Goal: Information Seeking & Learning: Learn about a topic

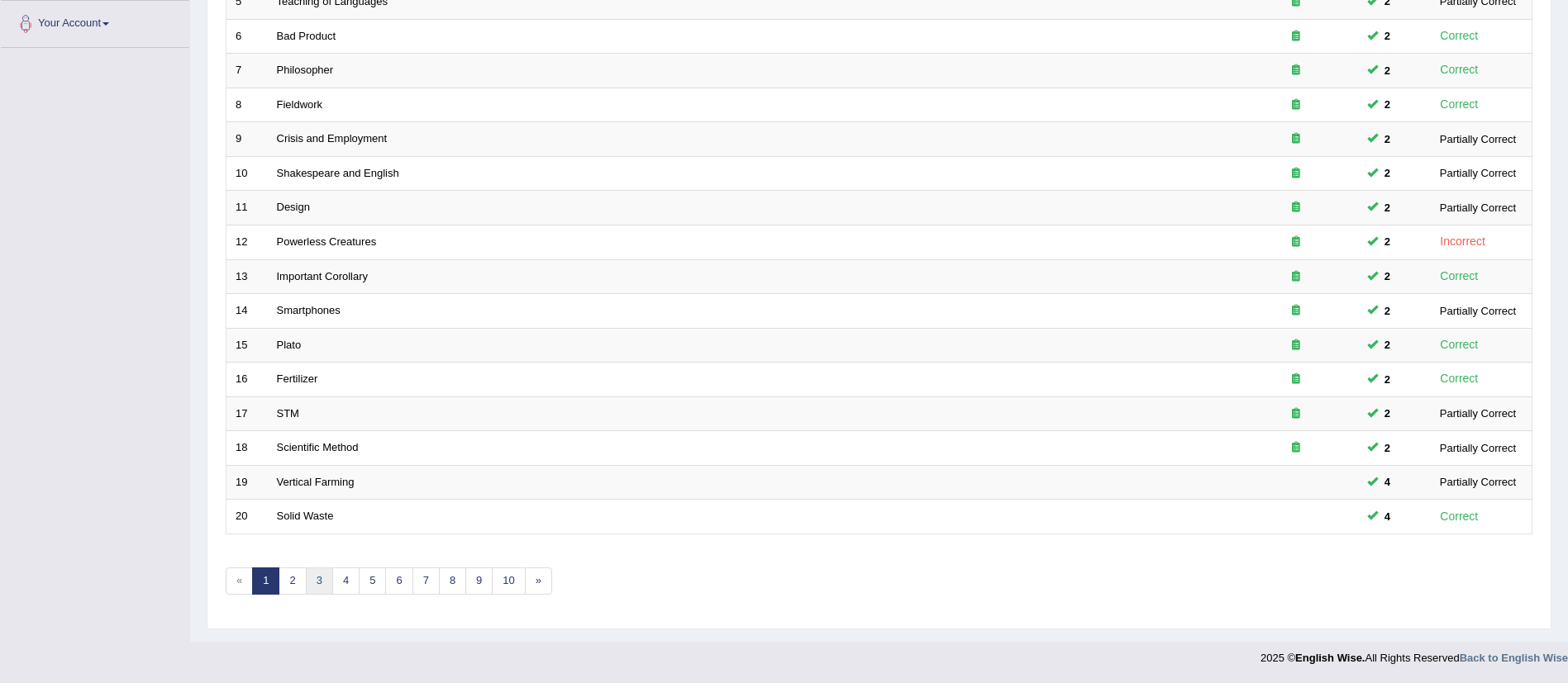
click at [325, 581] on link "3" at bounding box center [319, 581] width 27 height 27
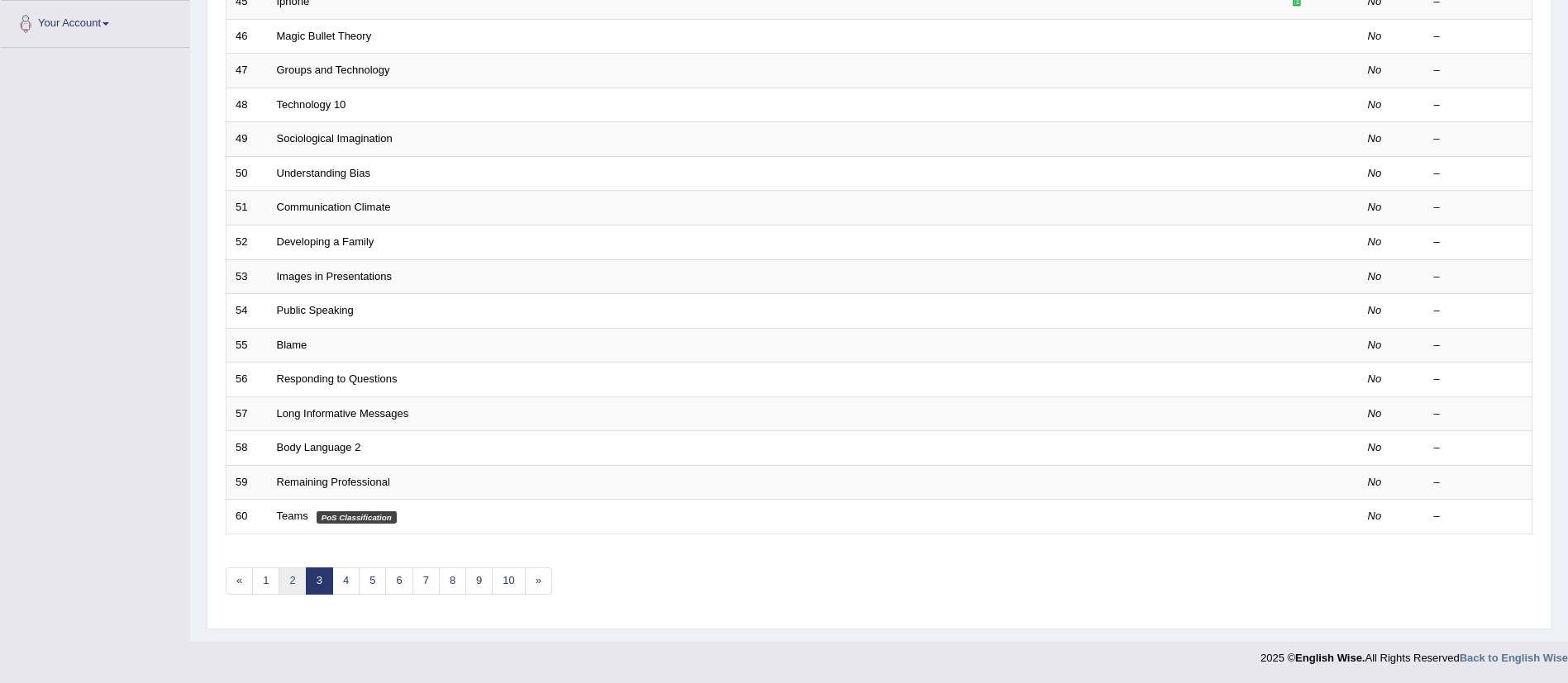
click at [289, 584] on link "2" at bounding box center [292, 581] width 27 height 27
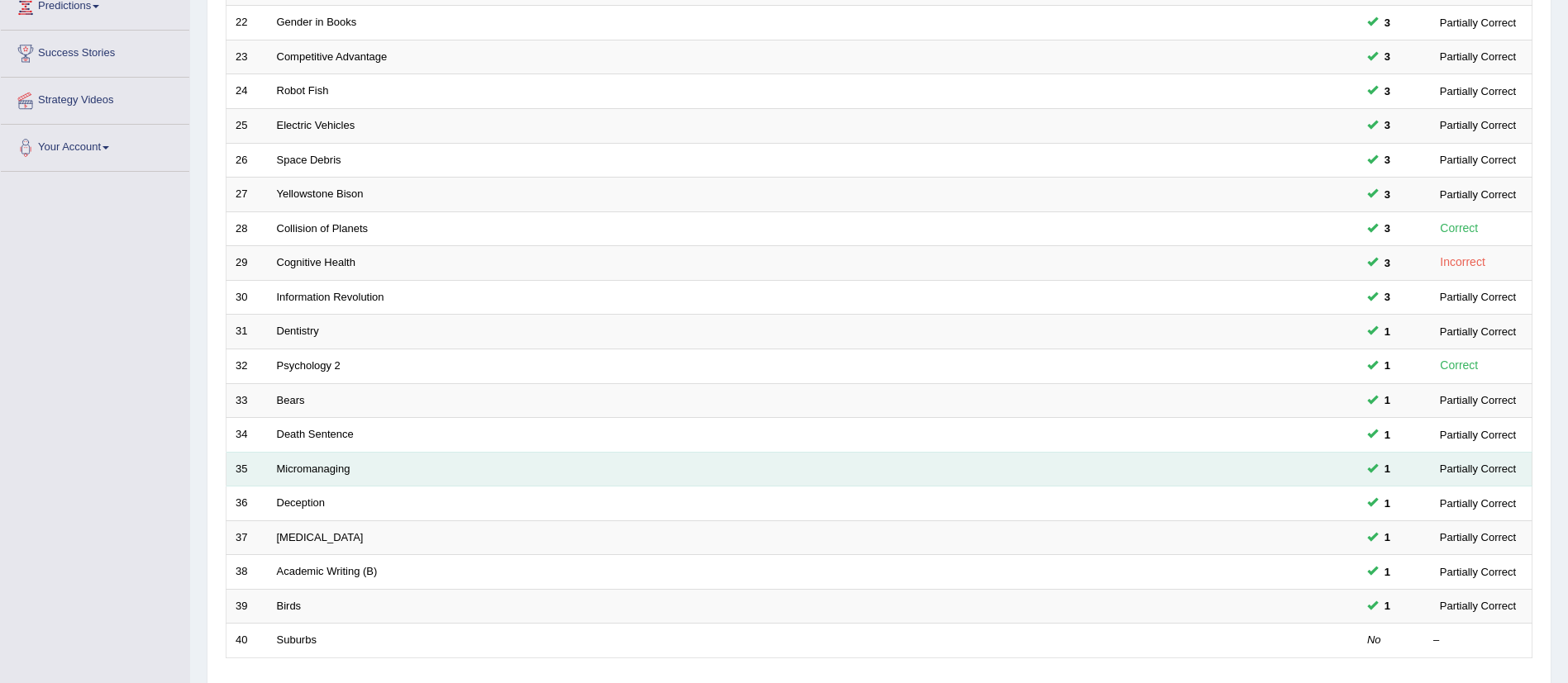
scroll to position [410, 0]
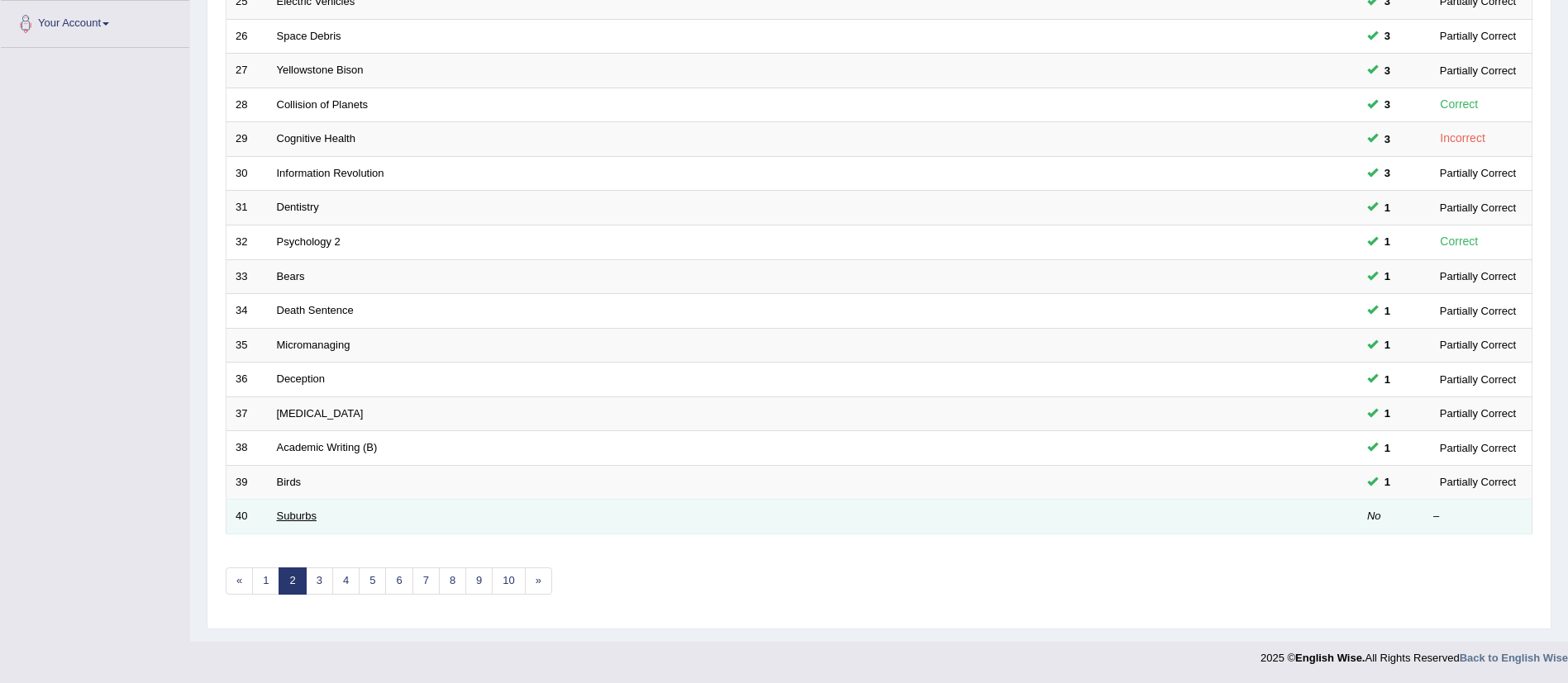
click at [295, 512] on link "Suburbs" at bounding box center [297, 516] width 40 height 12
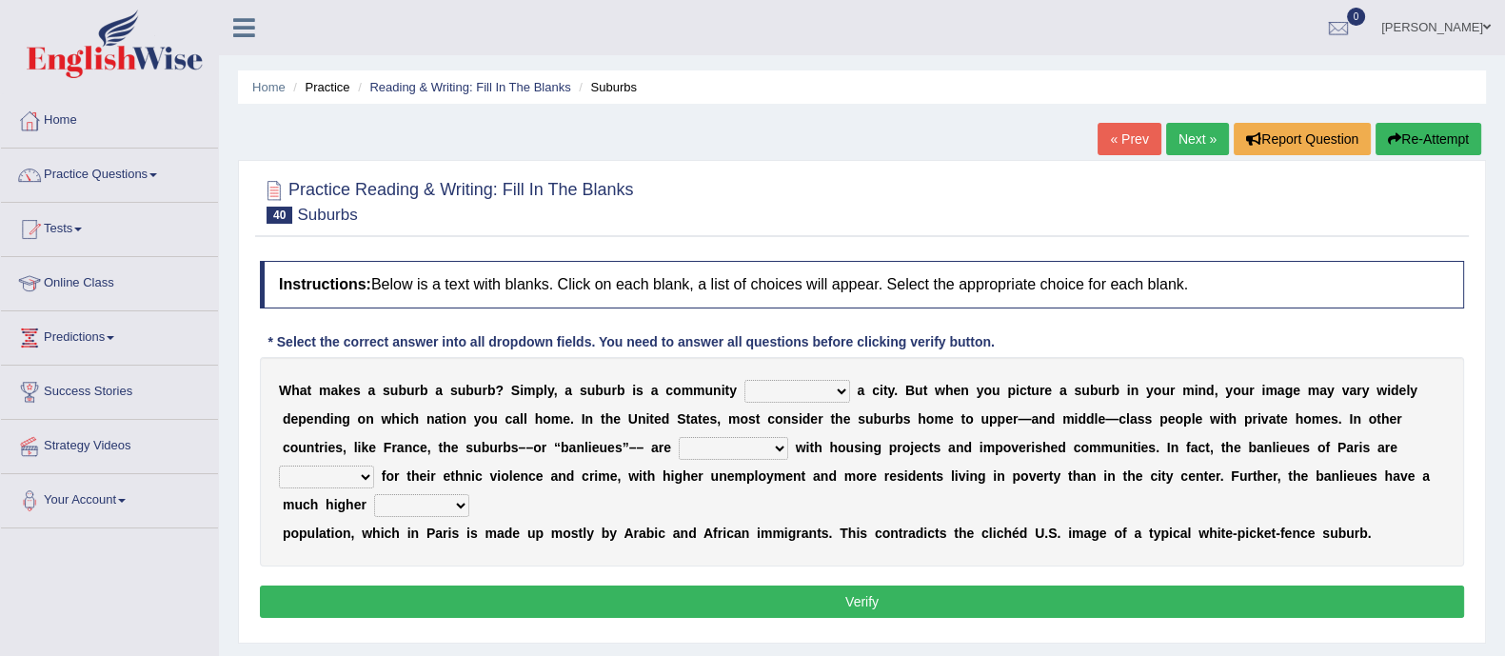
drag, startPoint x: 1728, startPoint y: 1, endPoint x: 833, endPoint y: 209, distance: 918.8
click at [832, 209] on div at bounding box center [862, 200] width 1205 height 58
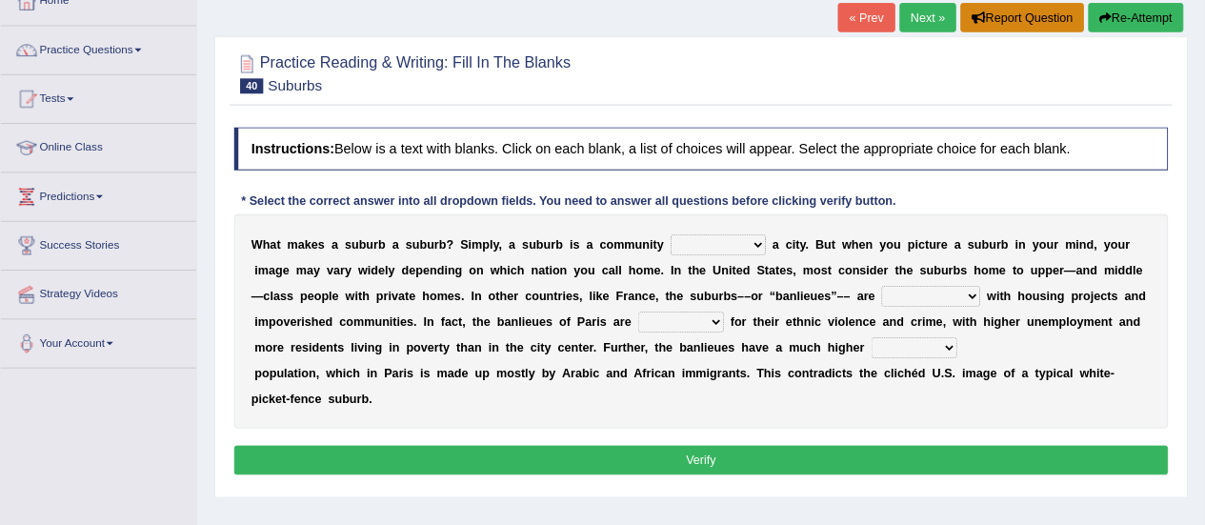
scroll to position [119, 0]
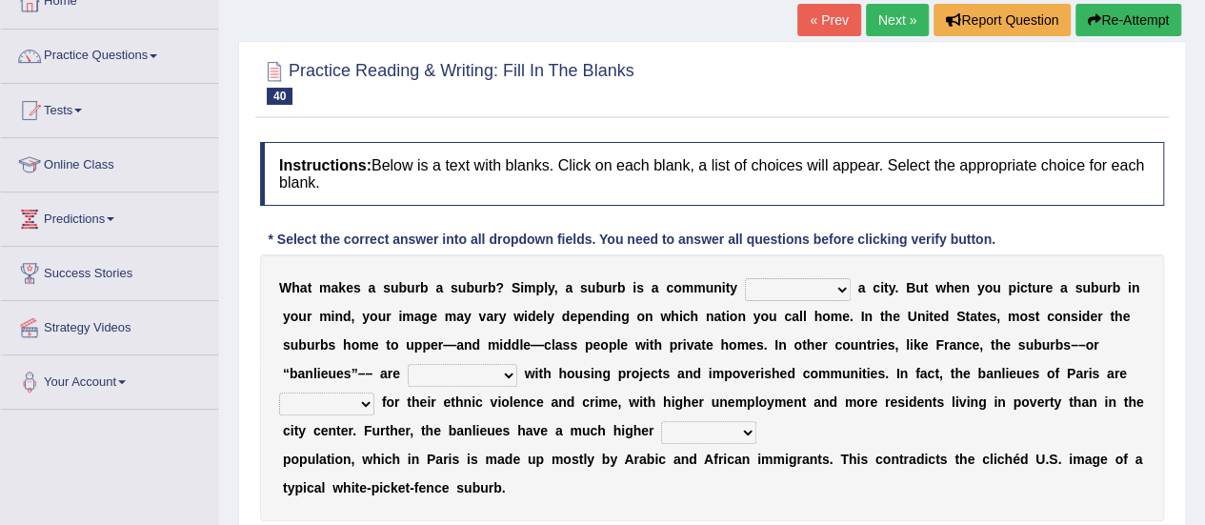
drag, startPoint x: 1366, startPoint y: 4, endPoint x: 732, endPoint y: 327, distance: 711.6
click at [732, 327] on div "W h a t m a k e s a s u b u r b a s u b u r b ? S i m p l y , a s u b u r b i s…" at bounding box center [712, 387] width 904 height 267
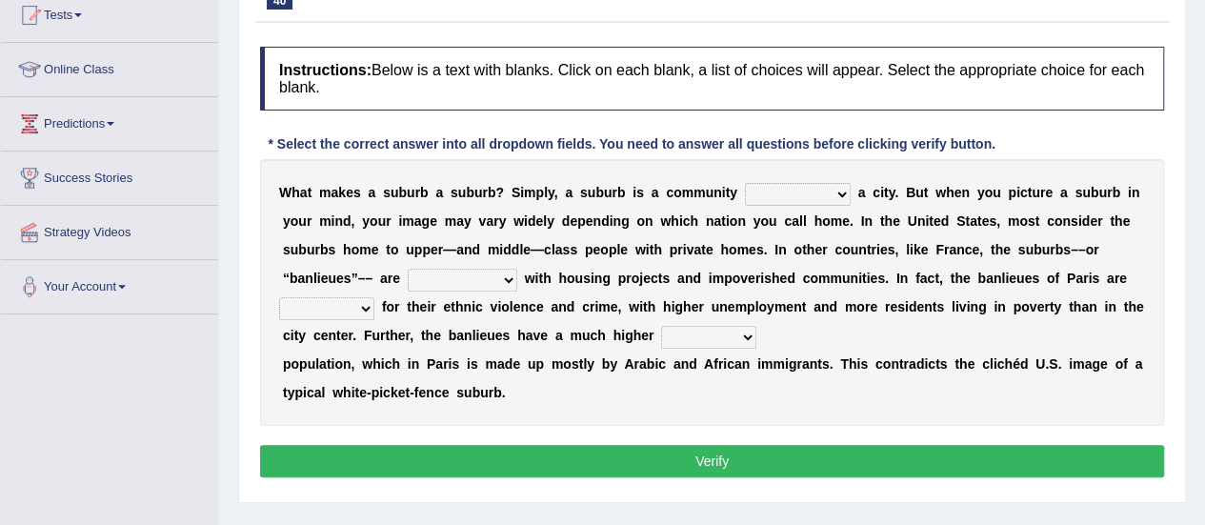
click at [827, 194] on select "lying locating situating surrounding" at bounding box center [798, 194] width 106 height 23
select select "surrounding"
click at [745, 183] on select "lying locating situating surrounding" at bounding box center [798, 194] width 106 height 23
click at [474, 285] on select "antonymous antibiotic synonymous synthetic" at bounding box center [463, 280] width 110 height 23
select select "synonymous"
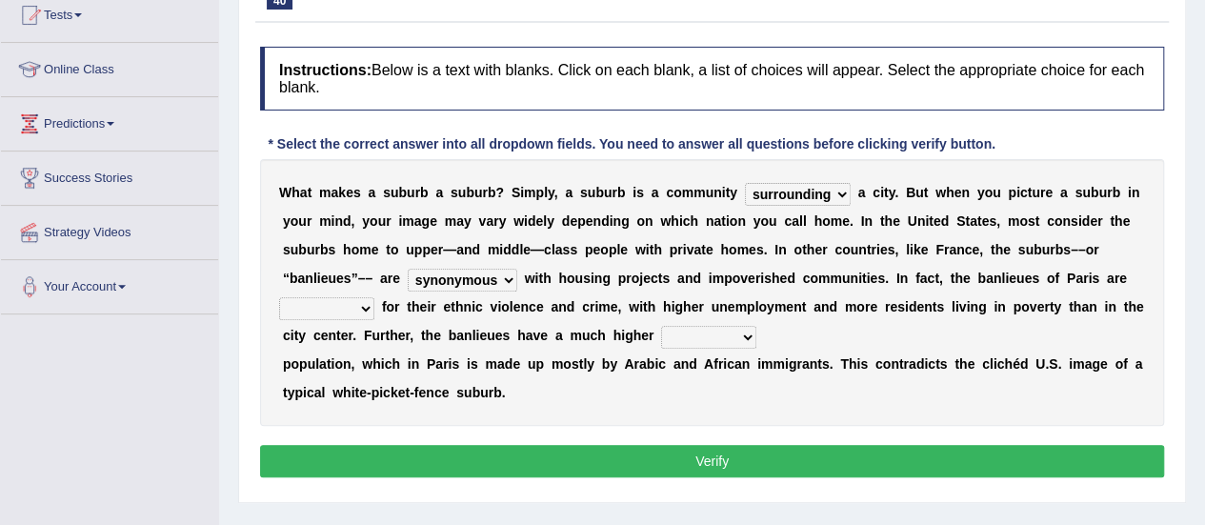
click at [408, 269] on select "antonymous antibiotic synonymous synthetic" at bounding box center [463, 280] width 110 height 23
click at [364, 304] on select "clamorous sensitive famous notorious" at bounding box center [326, 308] width 95 height 23
select select "famous"
click at [279, 297] on select "clamorous sensitive famous notorious" at bounding box center [326, 308] width 95 height 23
click at [363, 304] on select "clamorous sensitive famous notorious" at bounding box center [326, 308] width 95 height 23
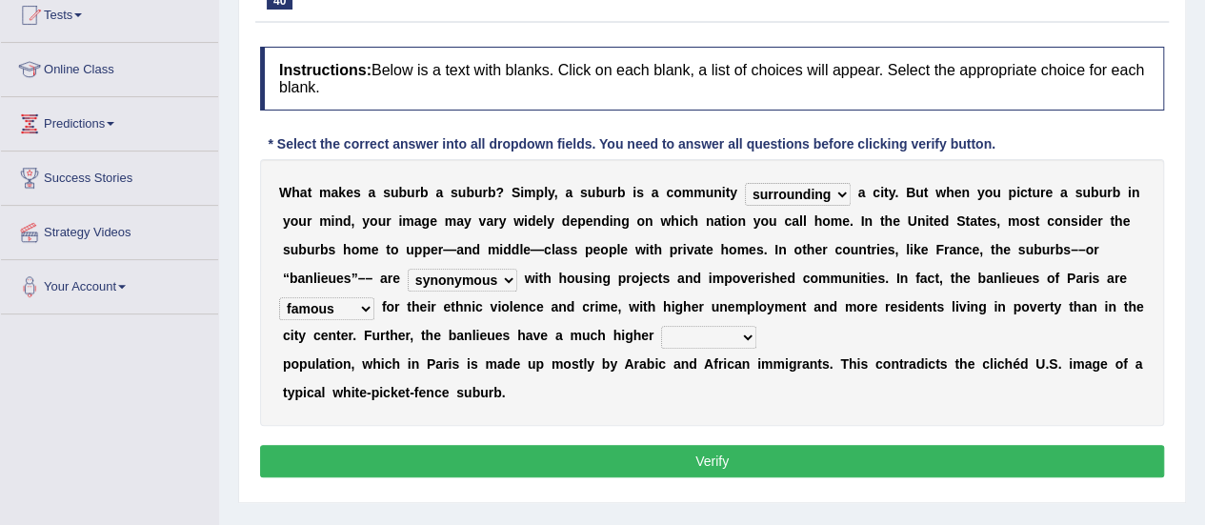
click at [678, 491] on div "Practice Reading & Writing: Fill In The Blanks 40 Suburbs Instructions: Below i…" at bounding box center [711, 224] width 947 height 557
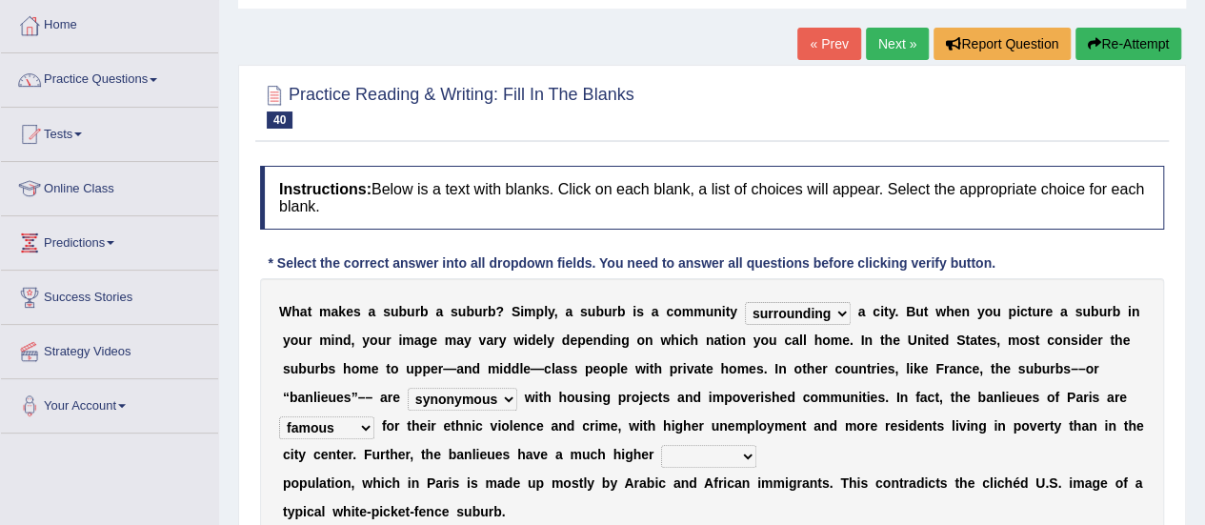
scroll to position [190, 0]
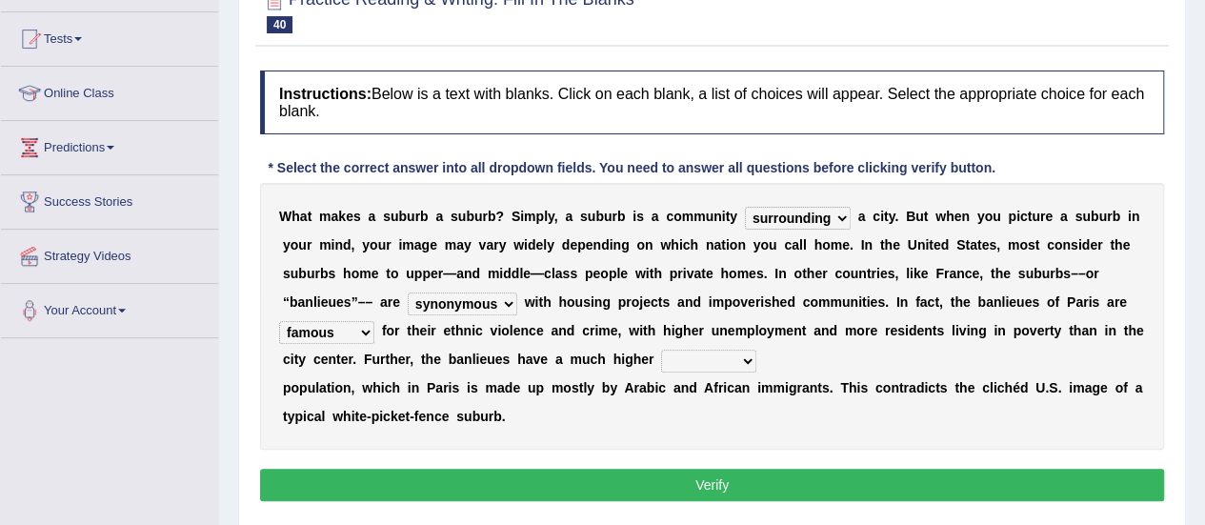
click at [336, 329] on select "clamorous sensitive famous notorious" at bounding box center [326, 332] width 95 height 23
drag, startPoint x: 481, startPoint y: 442, endPoint x: 497, endPoint y: 437, distance: 16.9
click at [481, 442] on div "W h a t m a k e s a s u b u r b a s u b u r b ? S i m p l y , a s u b u r b i s…" at bounding box center [712, 316] width 904 height 267
click at [687, 363] on select "local young immigrant senior" at bounding box center [708, 360] width 95 height 23
select select "immigrant"
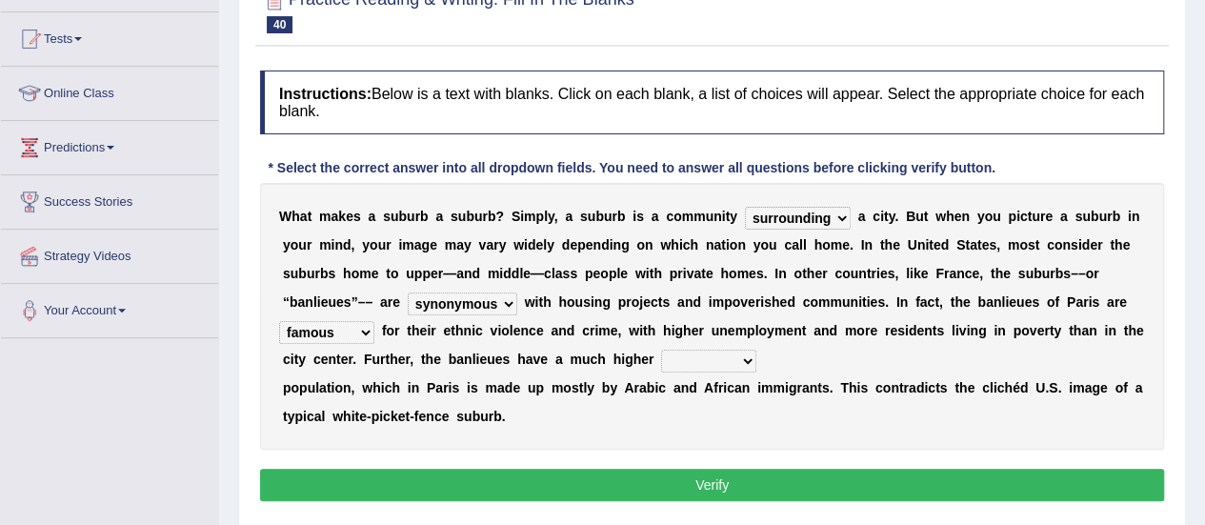
click at [661, 349] on select "local young immigrant senior" at bounding box center [708, 360] width 95 height 23
click at [604, 480] on button "Verify" at bounding box center [712, 484] width 904 height 32
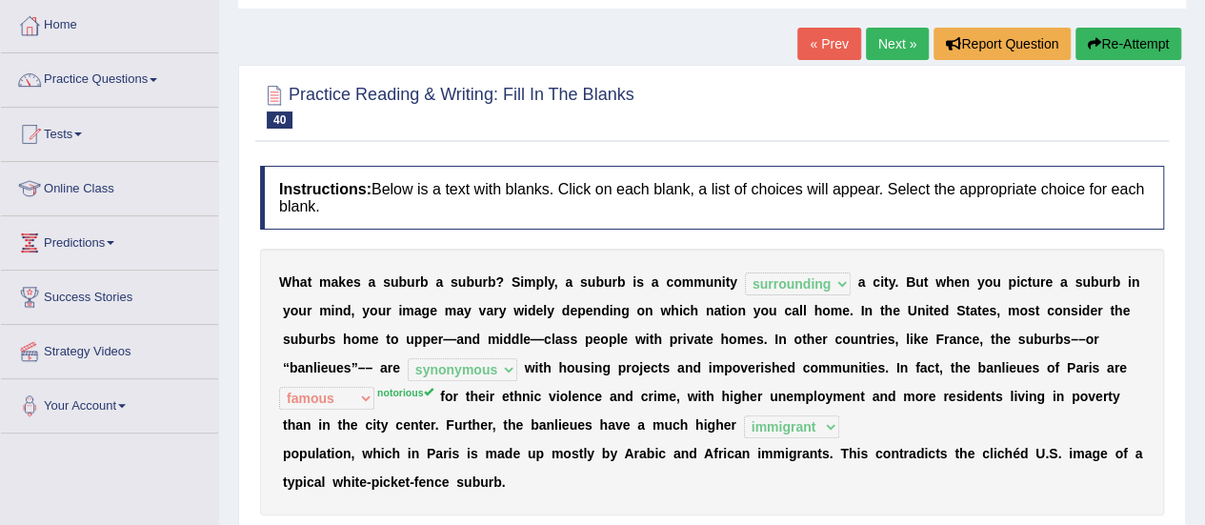
scroll to position [0, 0]
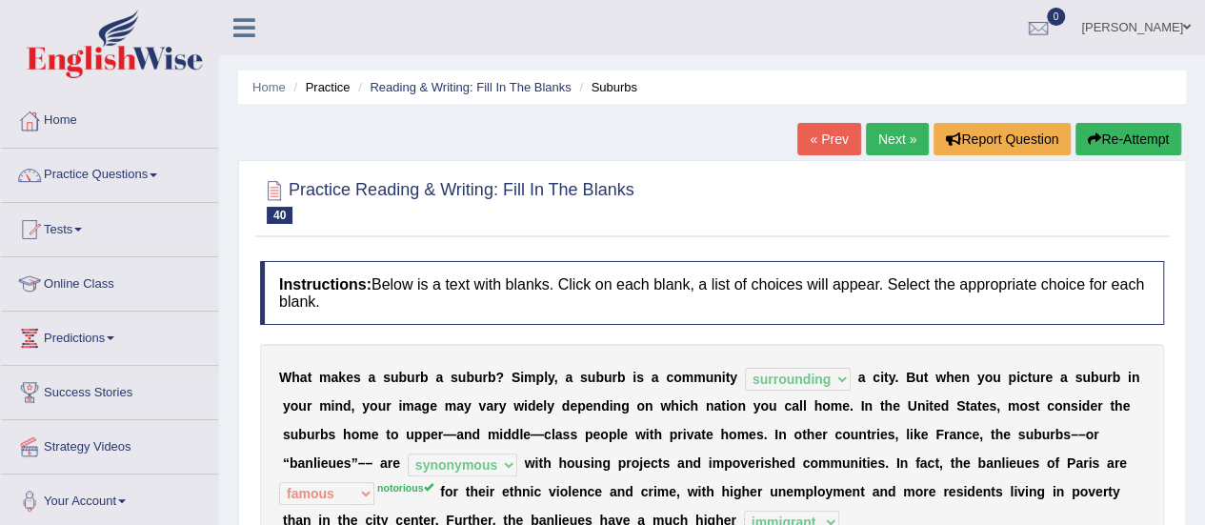
click at [901, 144] on link "Next »" at bounding box center [897, 139] width 63 height 32
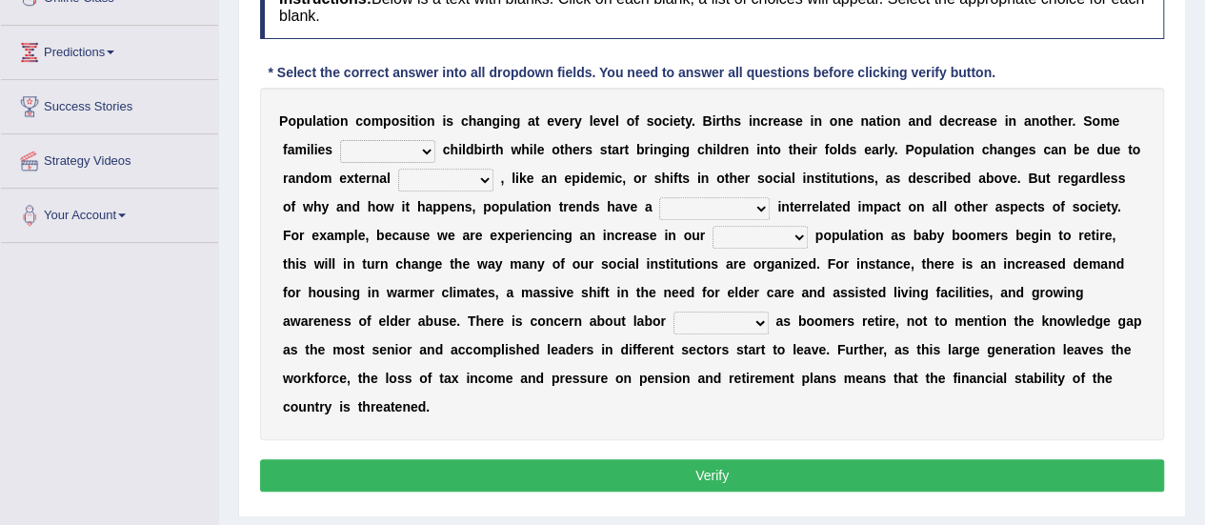
scroll to position [286, 0]
click at [424, 146] on select "demand default deliver delay" at bounding box center [387, 151] width 95 height 23
select select "delay"
click at [340, 140] on select "demand default deliver delay" at bounding box center [387, 151] width 95 height 23
drag, startPoint x: 484, startPoint y: 172, endPoint x: 467, endPoint y: 188, distance: 22.9
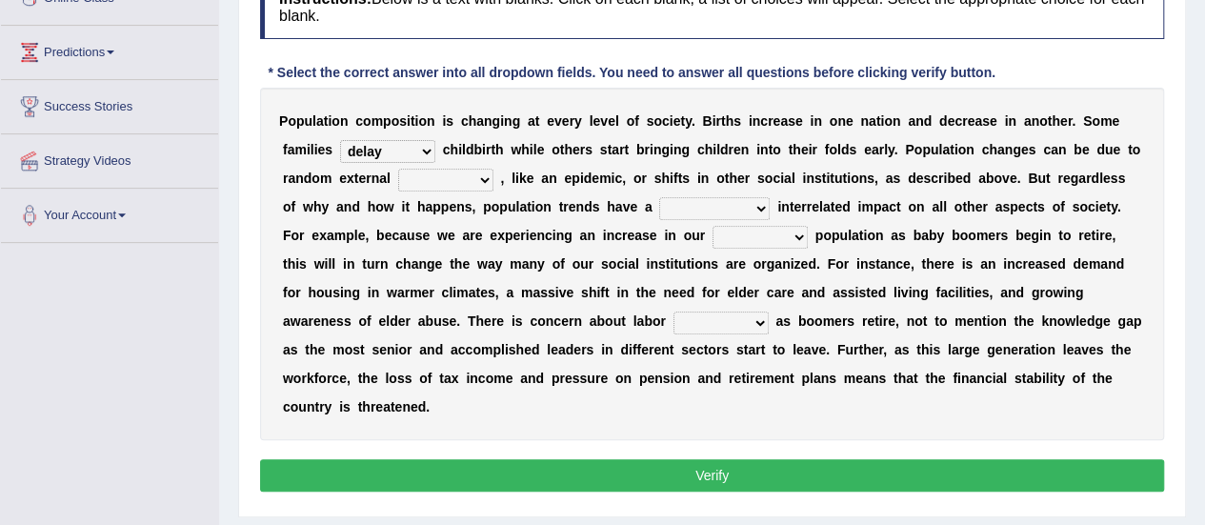
click at [484, 172] on select "variations fortune formation forces" at bounding box center [445, 180] width 95 height 23
select select "variations"
click at [398, 169] on select "variations fortune formation forces" at bounding box center [445, 180] width 95 height 23
drag, startPoint x: 720, startPoint y: 197, endPoint x: 709, endPoint y: 207, distance: 14.2
click at [720, 197] on select "tremendous tenuous tremulous spontaneous" at bounding box center [714, 208] width 110 height 23
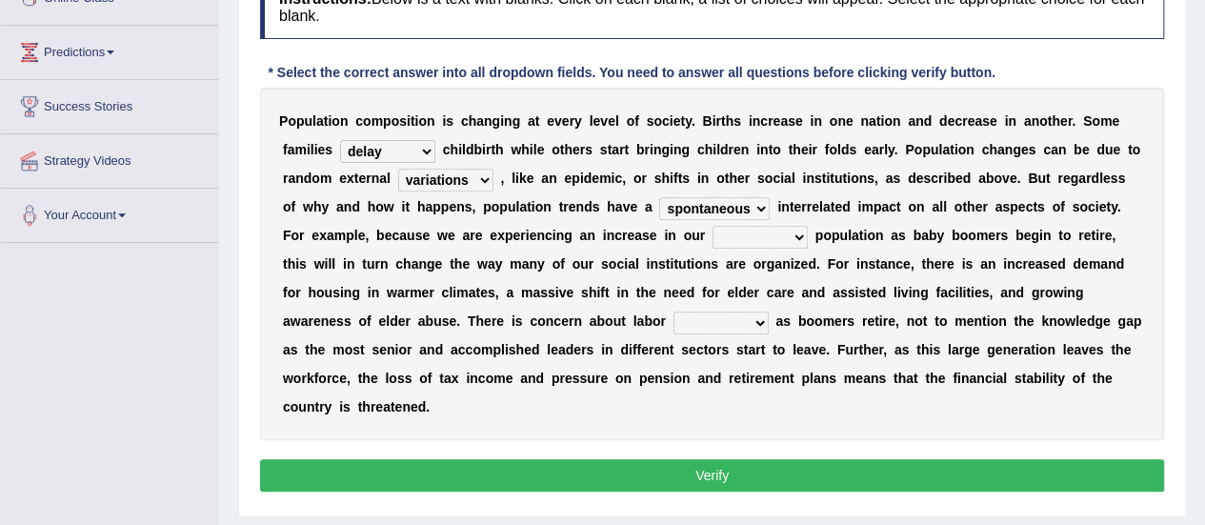
click at [659, 197] on select "tremendous tenuous tremulous spontaneous" at bounding box center [714, 208] width 110 height 23
click at [695, 199] on select "tremendous tenuous tremulous spontaneous" at bounding box center [714, 208] width 110 height 23
select select "tremendous"
click at [659, 197] on select "tremendous tenuous tremulous spontaneous" at bounding box center [714, 208] width 110 height 23
click at [712, 230] on select "tertiary senior junior primary" at bounding box center [759, 237] width 95 height 23
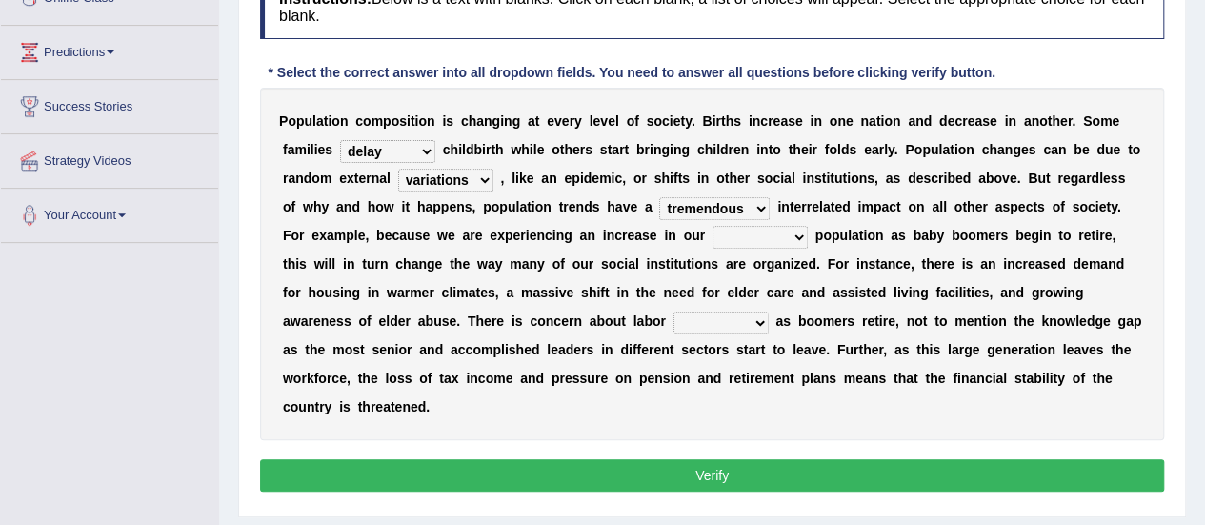
select select "senior"
click at [712, 226] on select "tertiary senior junior primary" at bounding box center [759, 237] width 95 height 23
drag, startPoint x: 661, startPoint y: 315, endPoint x: 696, endPoint y: 382, distance: 75.4
click at [673, 315] on select "shortcuts shortfalls shortages shorthand" at bounding box center [720, 322] width 95 height 23
select select "shortages"
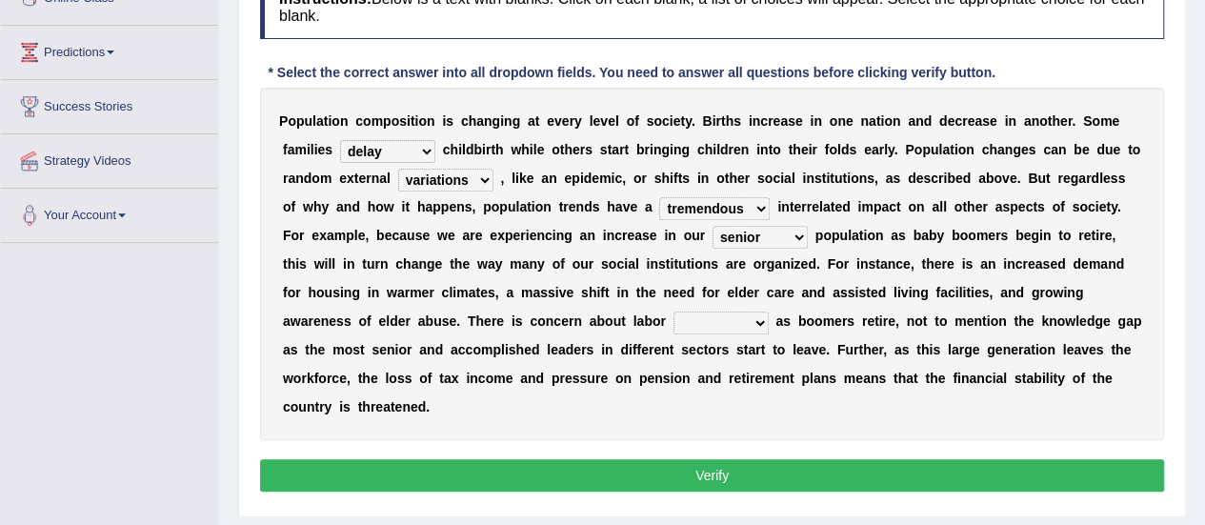
click at [673, 311] on select "shortcuts shortfalls shortages shorthand" at bounding box center [720, 322] width 95 height 23
click at [704, 468] on button "Verify" at bounding box center [712, 475] width 904 height 32
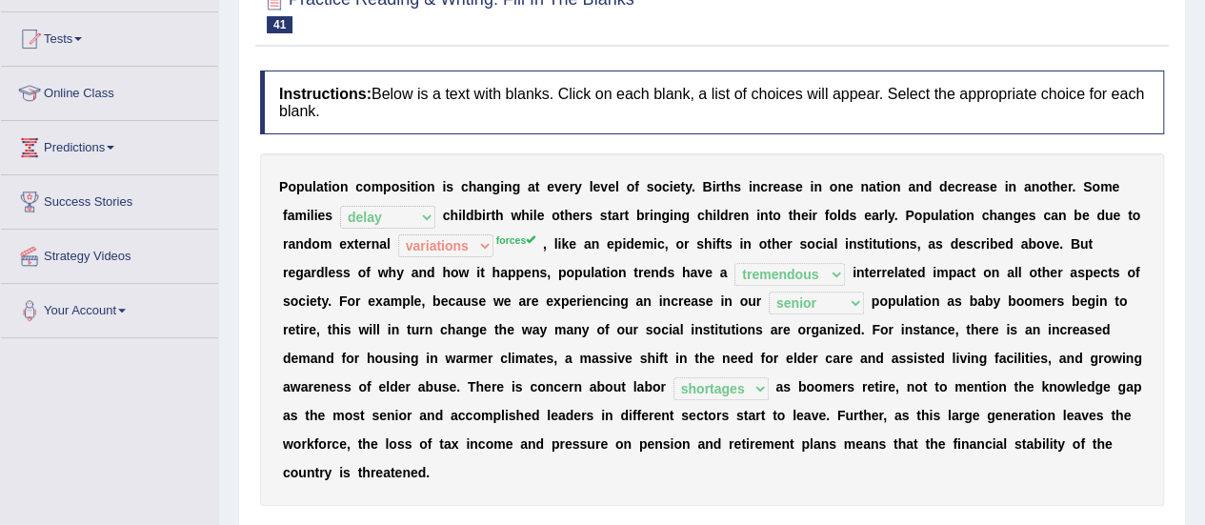
scroll to position [95, 0]
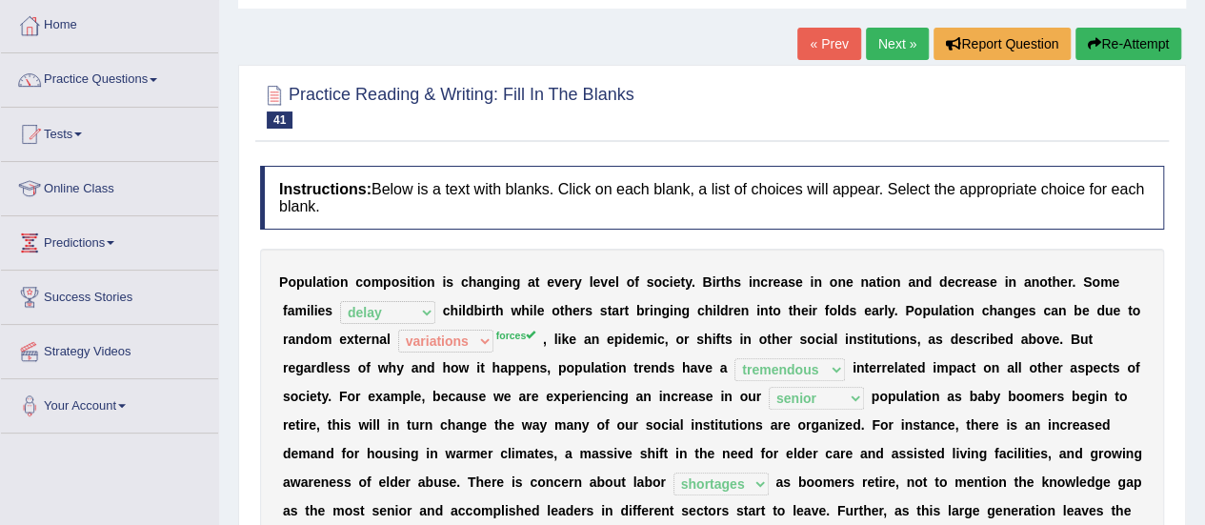
click at [876, 52] on link "Next »" at bounding box center [897, 44] width 63 height 32
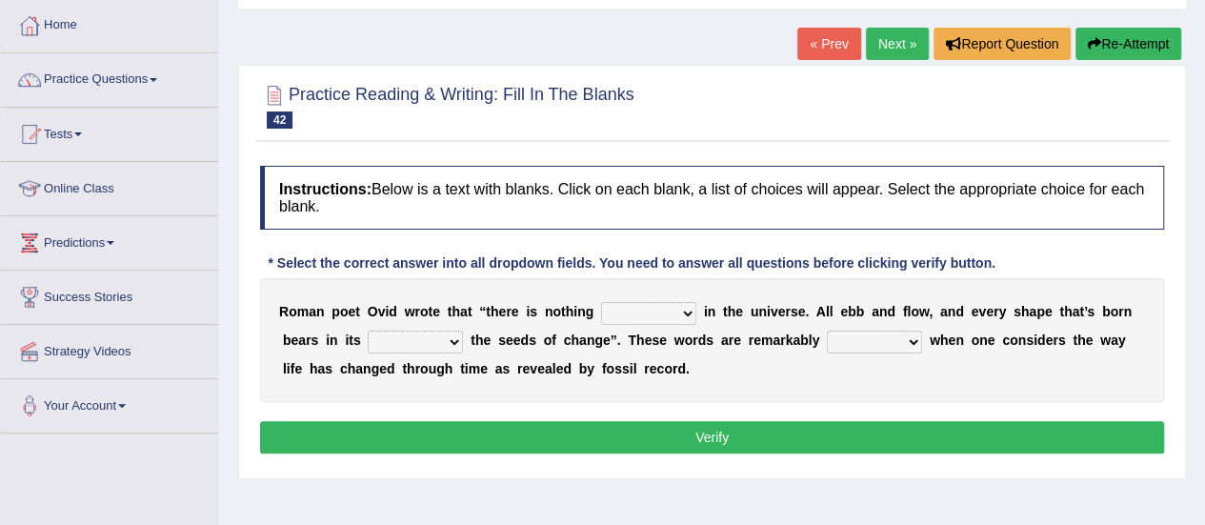
click at [647, 317] on select "orthodox volatile constant cheap" at bounding box center [648, 313] width 95 height 23
select select "constant"
click at [601, 302] on select "orthodox volatile constant cheap" at bounding box center [648, 313] width 95 height 23
click at [401, 344] on select "heart limb womb brain" at bounding box center [415, 341] width 95 height 23
select select "womb"
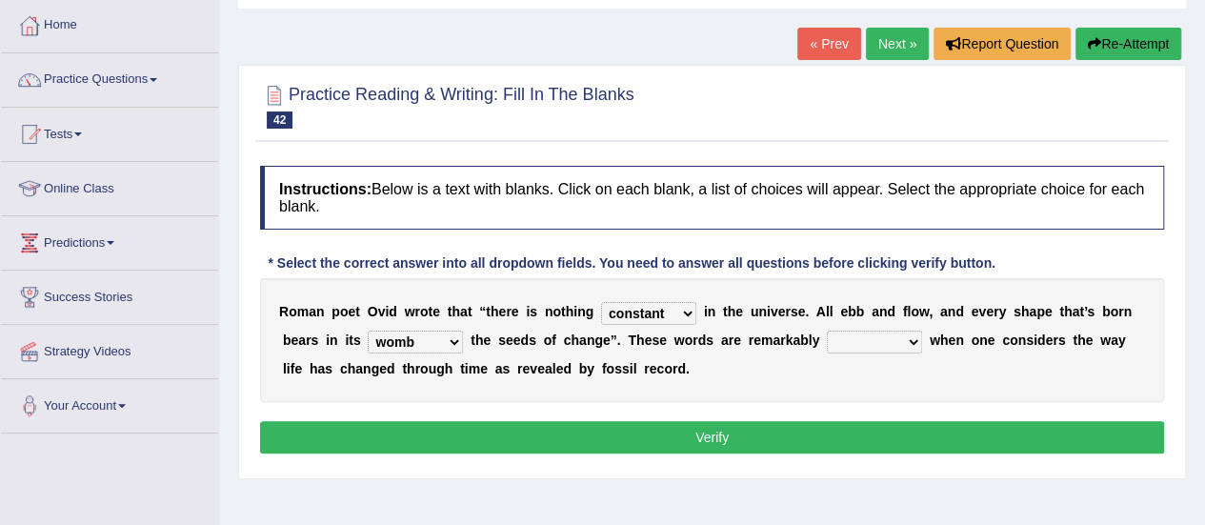
click at [368, 330] on select "heart limb womb brain" at bounding box center [415, 341] width 95 height 23
click at [906, 339] on select "prevalent detached relevant dominant" at bounding box center [874, 341] width 95 height 23
select select "relevant"
click at [827, 330] on select "prevalent detached relevant dominant" at bounding box center [874, 341] width 95 height 23
click at [714, 429] on button "Verify" at bounding box center [712, 437] width 904 height 32
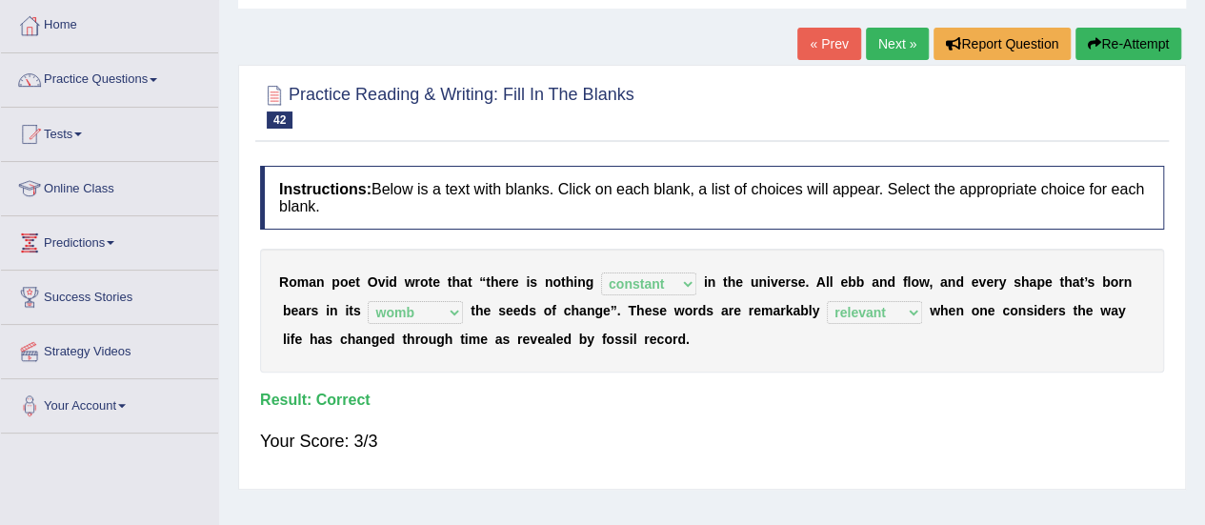
click at [881, 43] on link "Next »" at bounding box center [897, 44] width 63 height 32
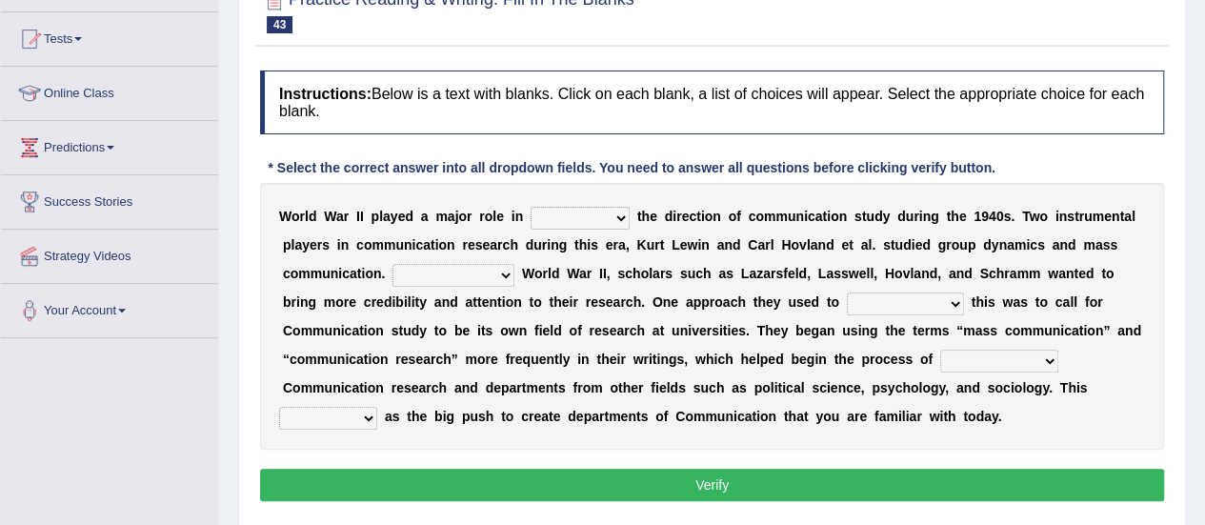
scroll to position [190, 0]
click at [602, 222] on select "shaping sharpening shunning shivering" at bounding box center [579, 218] width 99 height 23
select select "shaping"
click at [530, 207] on select "shaping sharpening shunning shivering" at bounding box center [579, 218] width 99 height 23
click at [620, 214] on select "shaping sharpening shunning shivering" at bounding box center [579, 218] width 99 height 23
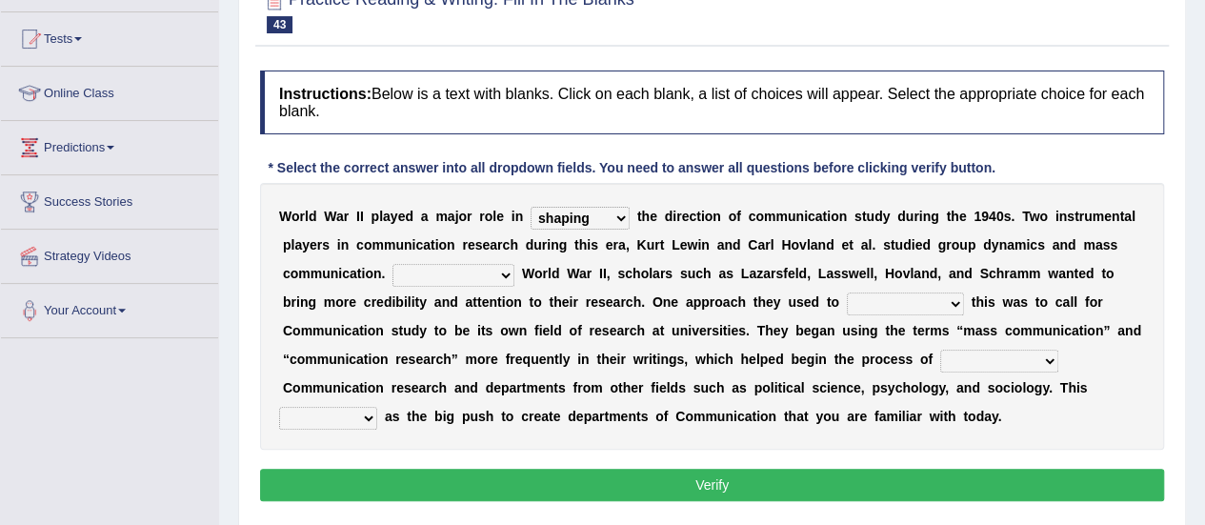
click at [848, 443] on div "W o r l d W a r I I p l a y e d a m a j o r r o l e i n shaping sharpening shun…" at bounding box center [712, 316] width 904 height 267
click at [507, 279] on select "Being followed To be followed Following Followed" at bounding box center [453, 275] width 122 height 23
select select "Following"
click at [392, 264] on select "Being followed To be followed Following Followed" at bounding box center [453, 275] width 122 height 23
click at [495, 268] on select "Being followed To be followed Following Followed" at bounding box center [453, 275] width 122 height 23
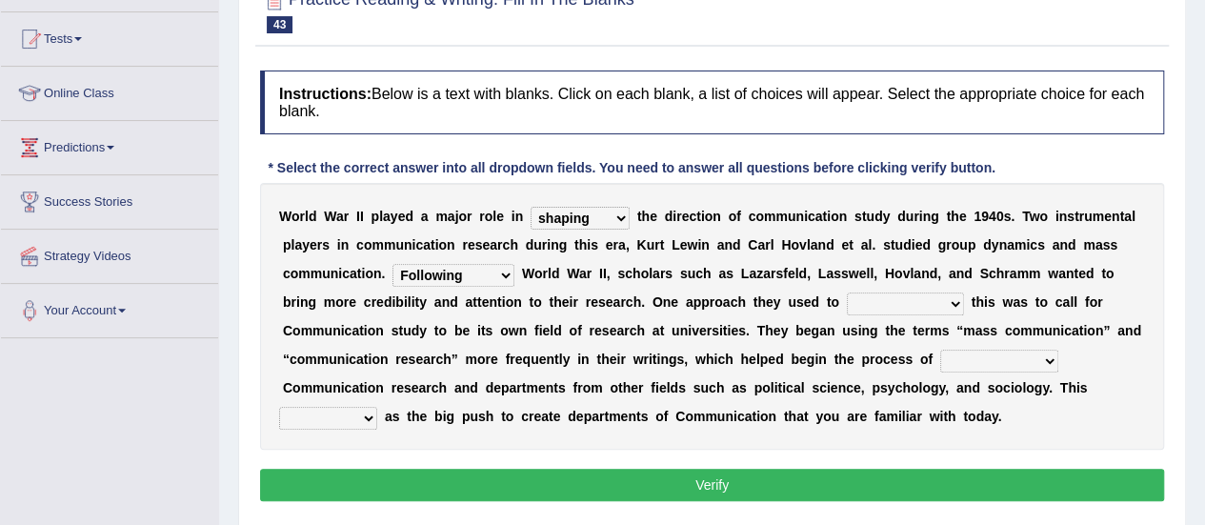
click at [590, 280] on div "W o r l d W a r I I p l a y e d a m a j o r r o l e i n shaping sharpening shun…" at bounding box center [712, 316] width 904 height 267
click at [889, 302] on select "accompany accomplish acknowledge accommodate" at bounding box center [905, 303] width 117 height 23
select select "accomplish"
click at [847, 292] on select "accompany accomplish acknowledge accommodate" at bounding box center [905, 303] width 117 height 23
click at [937, 304] on select "accompany accomplish acknowledge accommodate" at bounding box center [905, 303] width 117 height 23
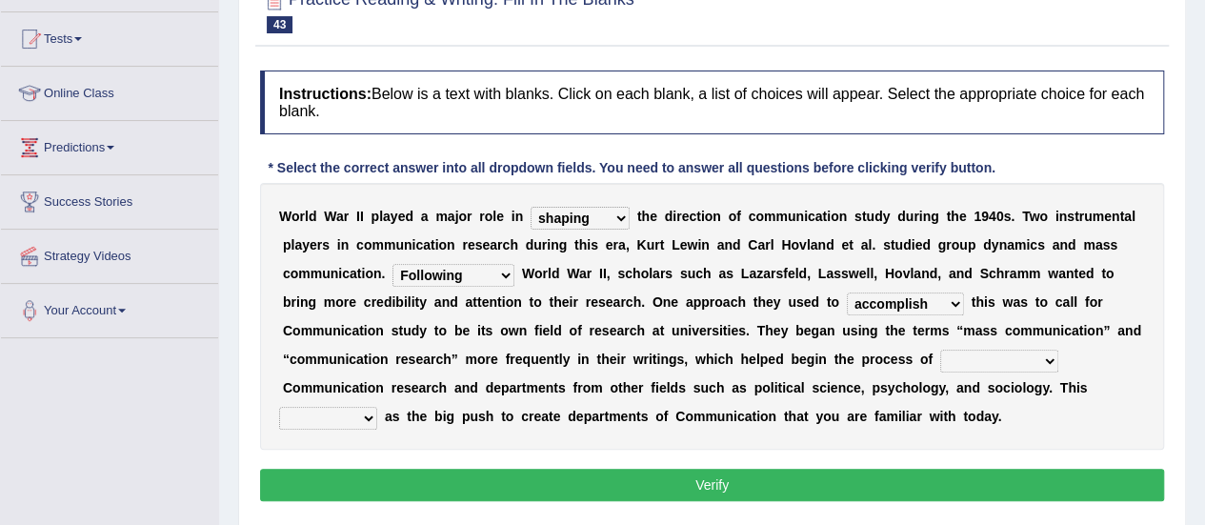
click at [847, 292] on select "accompany accomplish acknowledge accommodate" at bounding box center [905, 303] width 117 height 23
drag, startPoint x: 1004, startPoint y: 366, endPoint x: 1017, endPoint y: 369, distance: 13.9
click at [1006, 367] on select "discharging distinguishing disputing displaying" at bounding box center [999, 360] width 118 height 23
click at [940, 349] on select "discharging distinguishing disputing displaying" at bounding box center [999, 360] width 118 height 23
click at [1019, 362] on select "discharging distinguishing disputing displaying" at bounding box center [999, 360] width 118 height 23
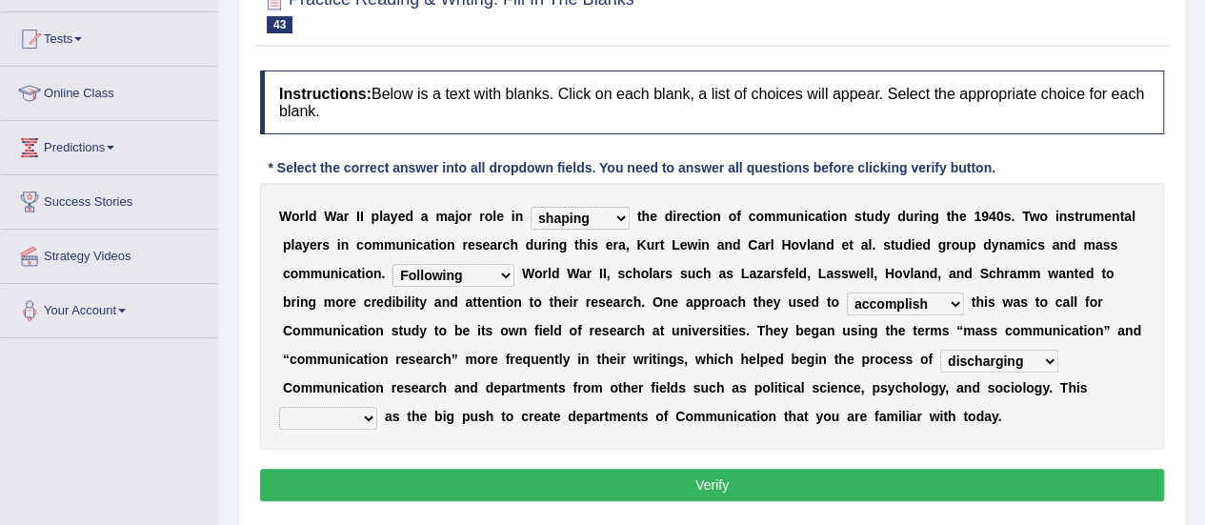
select select "distinguishing"
click at [940, 349] on select "discharging distinguishing disputing displaying" at bounding box center [999, 360] width 118 height 23
drag, startPoint x: 368, startPoint y: 420, endPoint x: 379, endPoint y: 427, distance: 12.4
click at [368, 420] on select "served considered regarded provided" at bounding box center [328, 418] width 98 height 23
select select "provided"
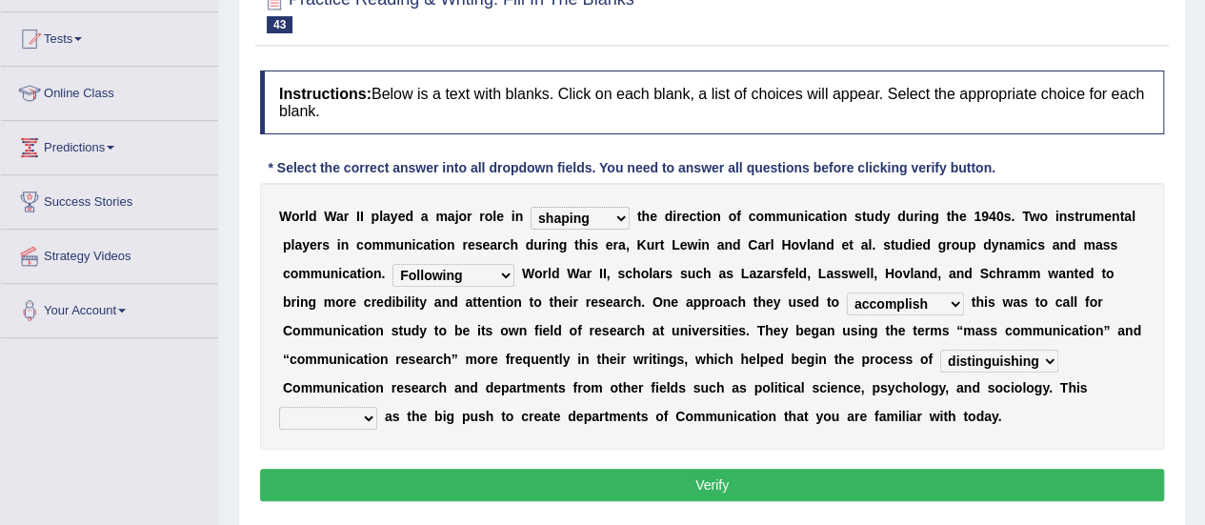
click at [279, 407] on select "served considered regarded provided" at bounding box center [328, 418] width 98 height 23
click at [370, 414] on select "served considered regarded provided" at bounding box center [328, 418] width 98 height 23
click at [400, 429] on div "W o r l d W a r I I p l a y e d a m a j o r r o l e i n shaping sharpening shun…" at bounding box center [712, 316] width 904 height 267
click at [1019, 346] on div "W o r l d W a r I I p l a y e d a m a j o r r o l e i n shaping sharpening shun…" at bounding box center [712, 316] width 904 height 267
click at [1013, 362] on select "discharging distinguishing disputing displaying" at bounding box center [999, 360] width 118 height 23
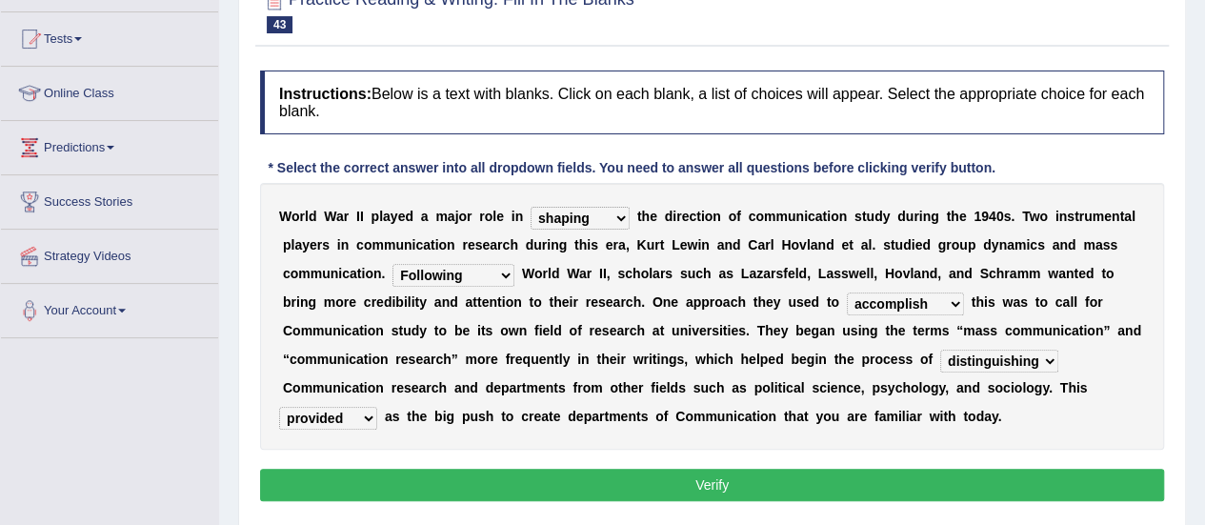
select select "displaying"
click at [940, 349] on select "discharging distinguishing disputing displaying" at bounding box center [999, 360] width 118 height 23
click at [411, 479] on button "Verify" at bounding box center [712, 484] width 904 height 32
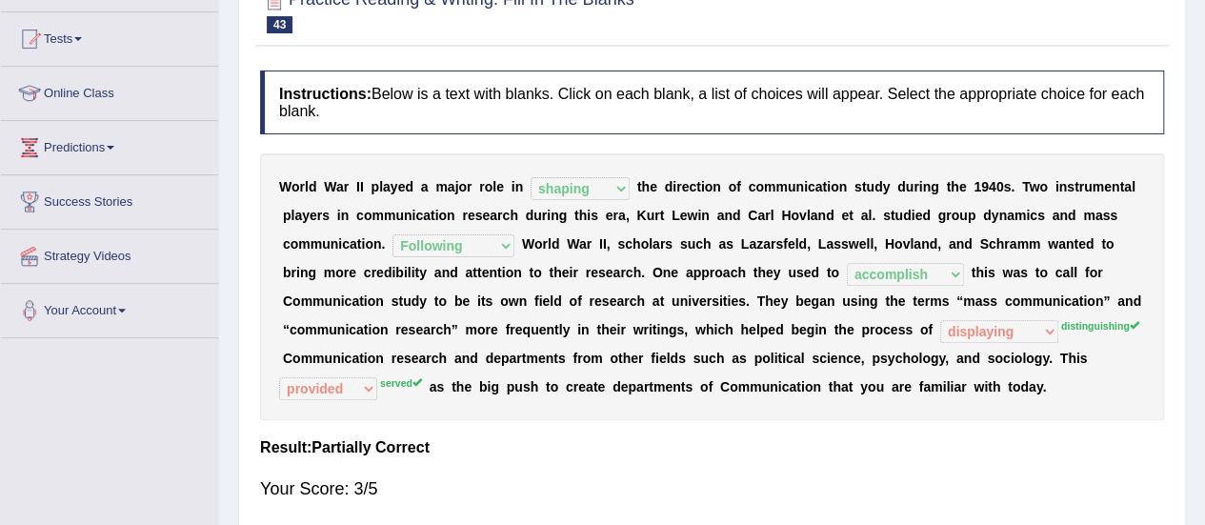
scroll to position [95, 0]
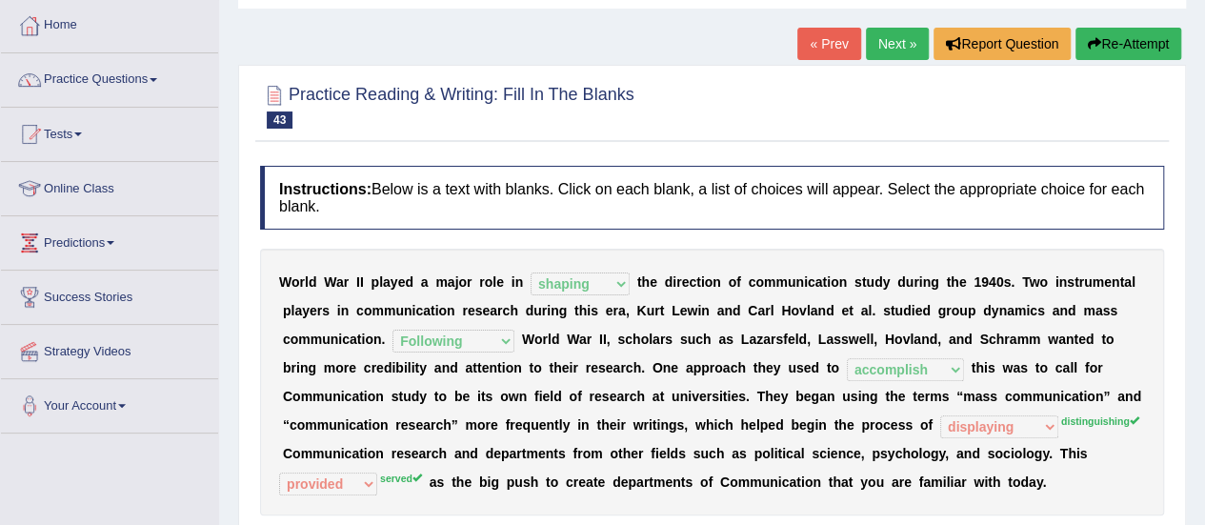
click at [898, 43] on link "Next »" at bounding box center [897, 44] width 63 height 32
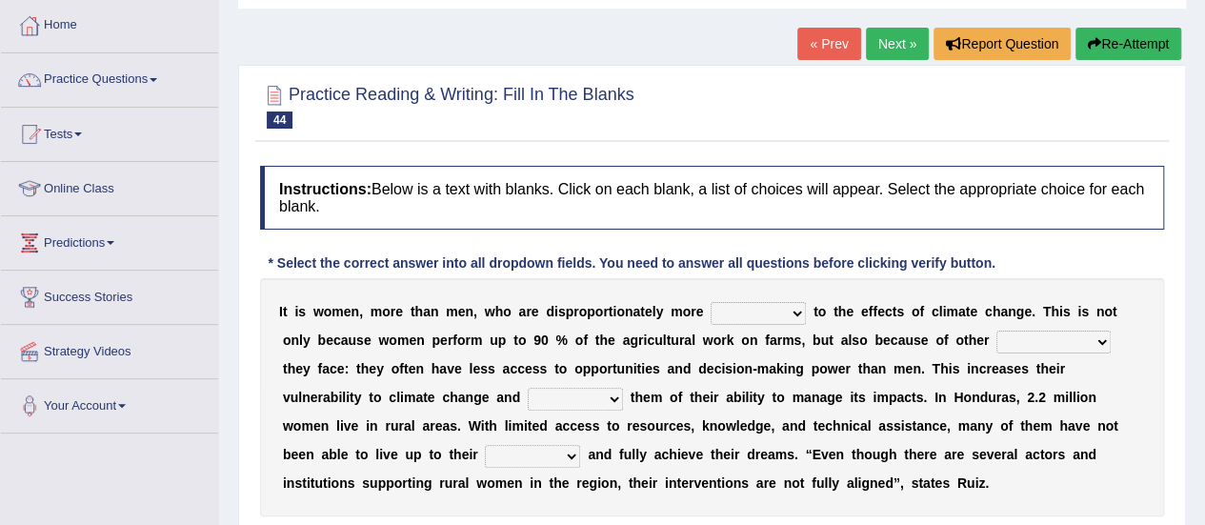
scroll to position [190, 0]
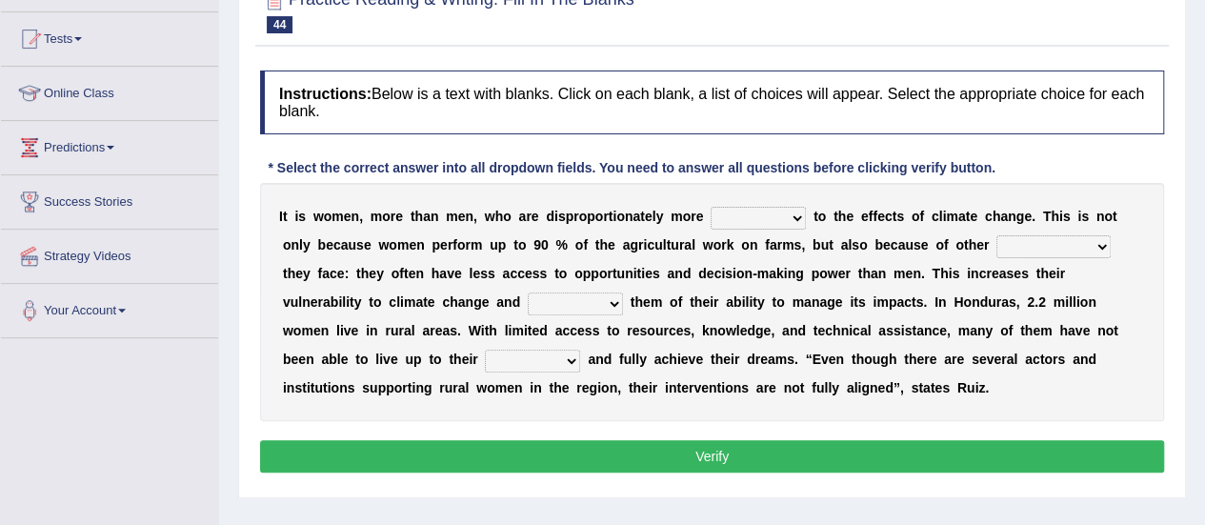
click at [802, 217] on select "defensive beatable vulnerable defective" at bounding box center [757, 218] width 95 height 23
select select "beatable"
click at [710, 207] on select "defensive beatable vulnerable defective" at bounding box center [757, 218] width 95 height 23
click at [790, 213] on select "defensive beatable vulnerable defective" at bounding box center [757, 218] width 95 height 23
click at [869, 388] on div "I t i s w o m e n , m o r e t h a n m e n , w h o a r e d i s p r o p o r t i o…" at bounding box center [712, 302] width 904 height 238
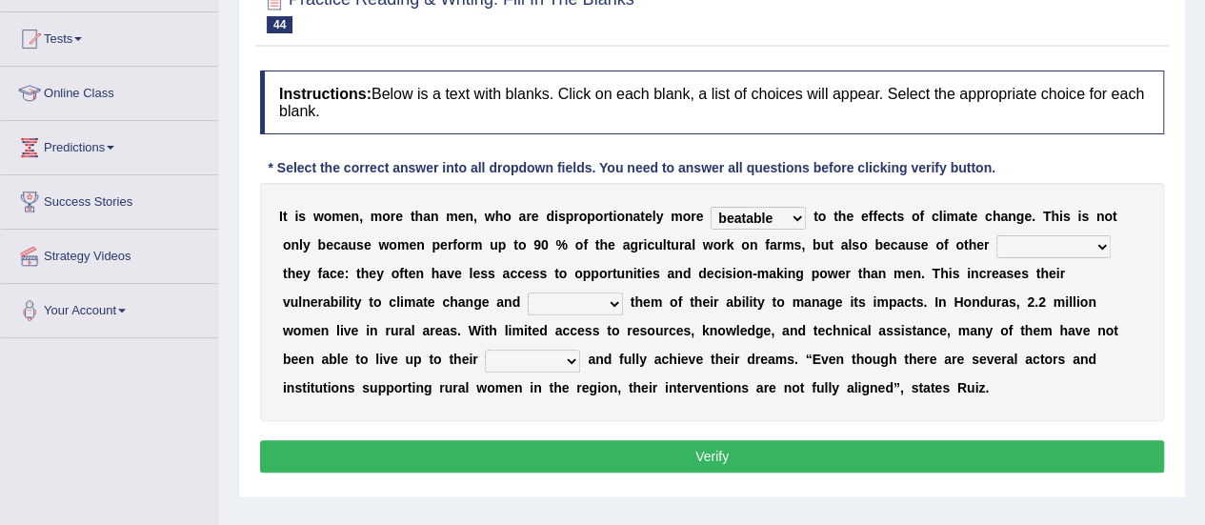
click at [763, 217] on select "defensive beatable vulnerable defective" at bounding box center [757, 218] width 95 height 23
click at [1089, 247] on select "chances challenges awkwardness changes" at bounding box center [1053, 246] width 114 height 23
click at [780, 221] on select "defensive beatable vulnerable defective" at bounding box center [757, 218] width 95 height 23
click at [794, 217] on select "defensive beatable vulnerable defective" at bounding box center [757, 218] width 95 height 23
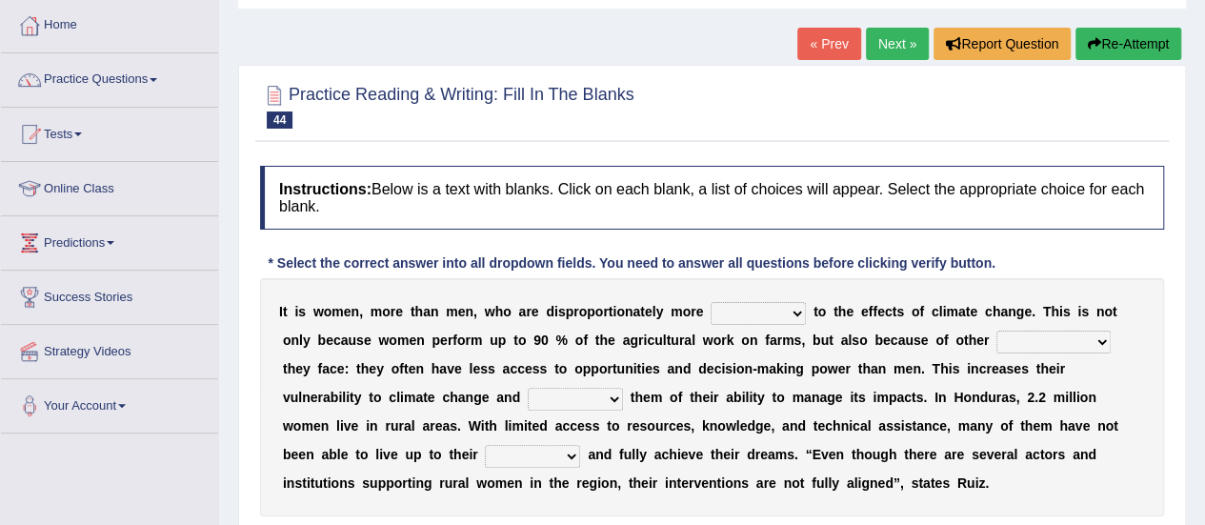
scroll to position [190, 0]
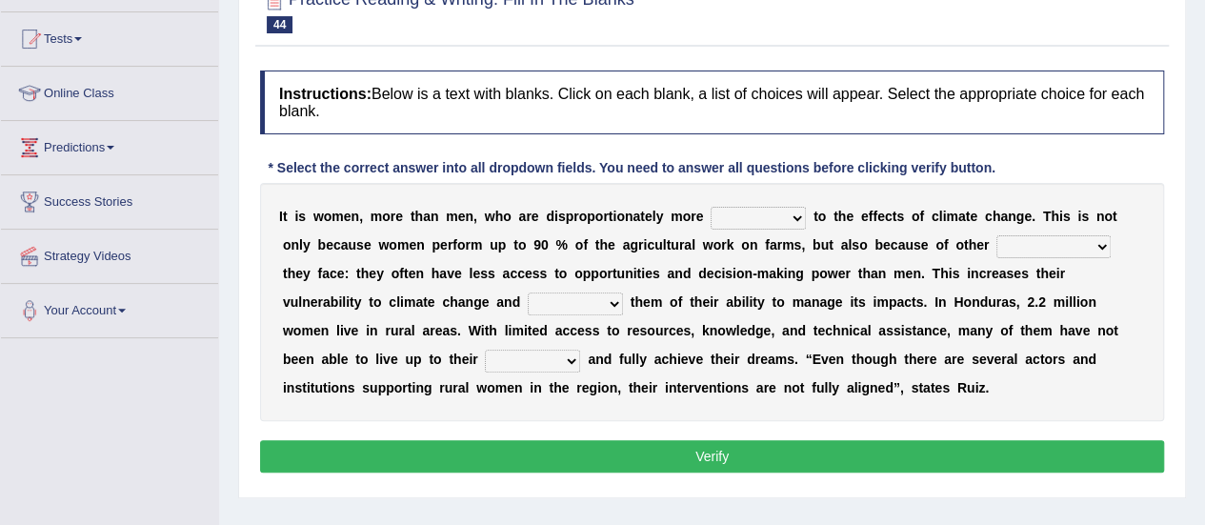
click at [774, 210] on select "defensive beatable vulnerable defective" at bounding box center [757, 218] width 95 height 23
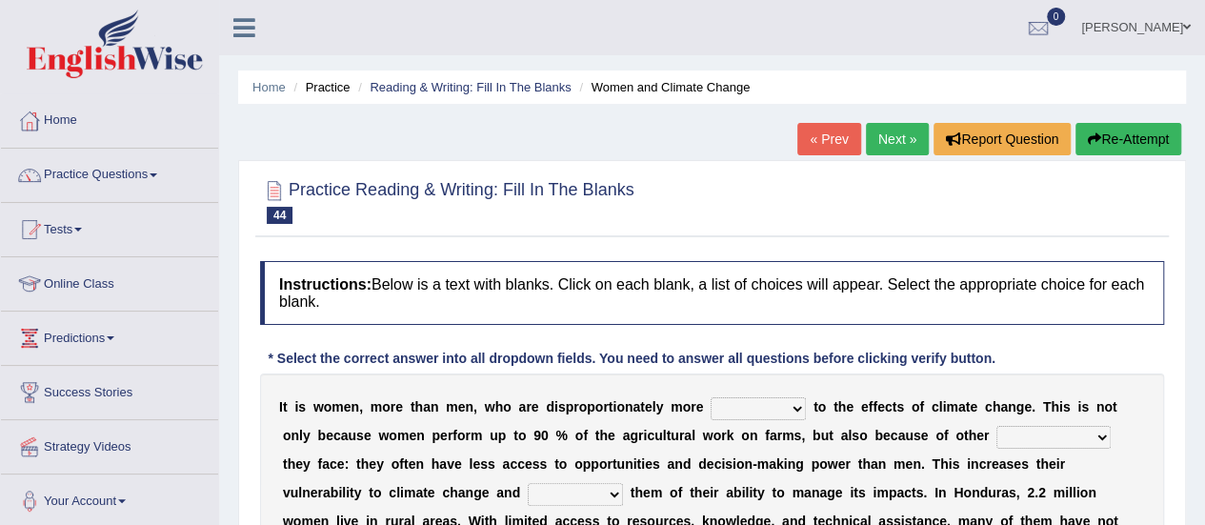
click at [894, 143] on link "Next »" at bounding box center [897, 139] width 63 height 32
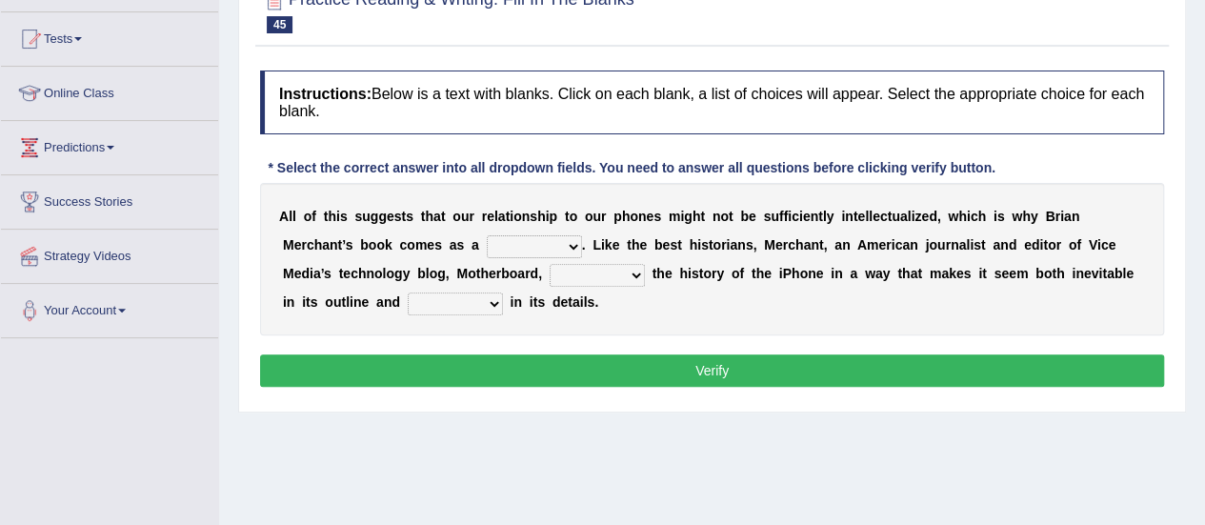
click at [566, 245] on select "privilege relief demotion flash" at bounding box center [534, 246] width 95 height 23
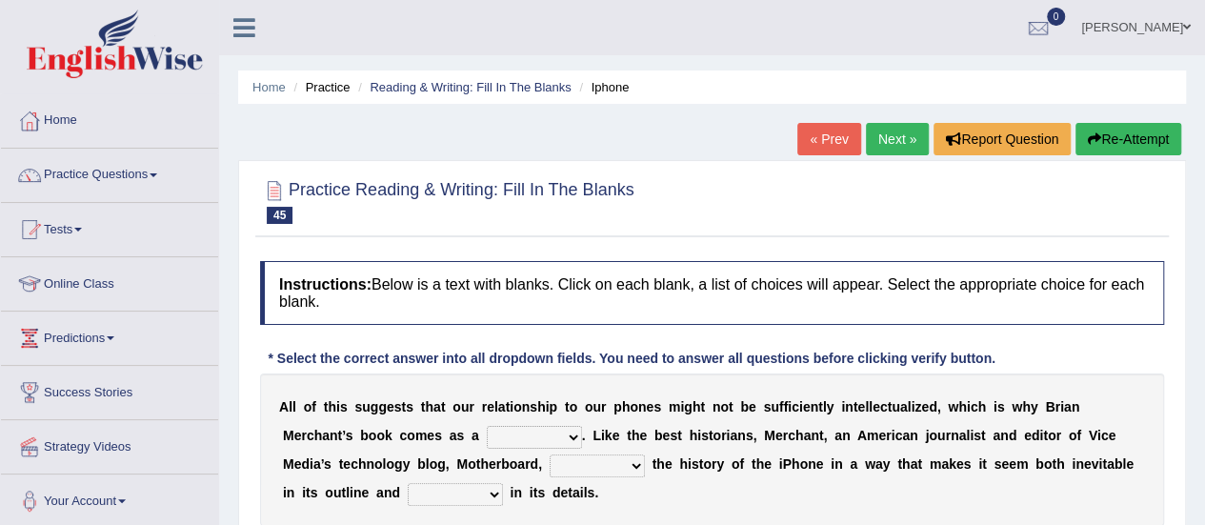
scroll to position [95, 0]
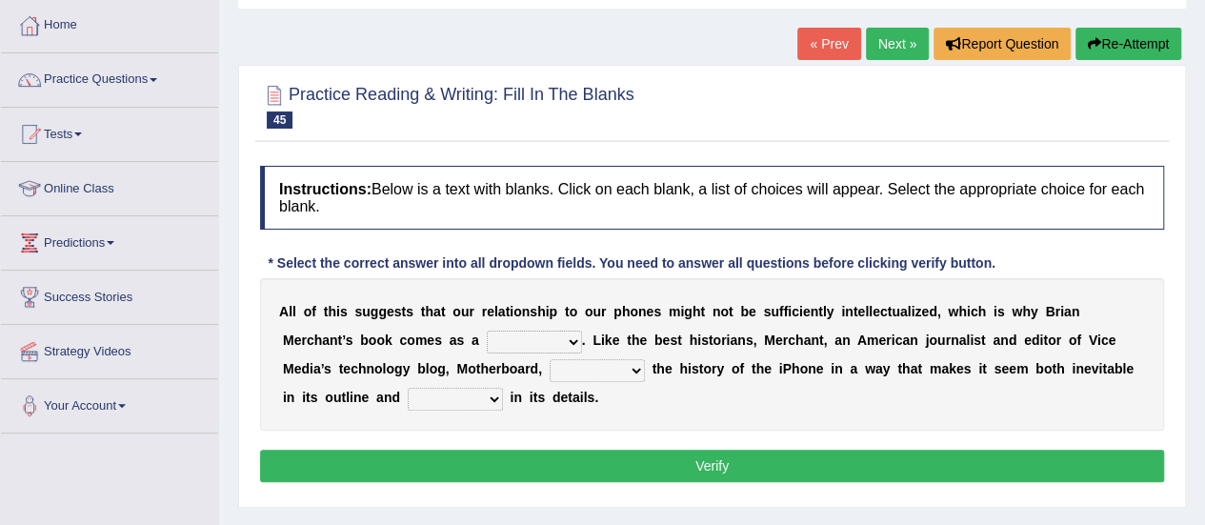
click at [821, 50] on link "« Prev" at bounding box center [828, 44] width 63 height 32
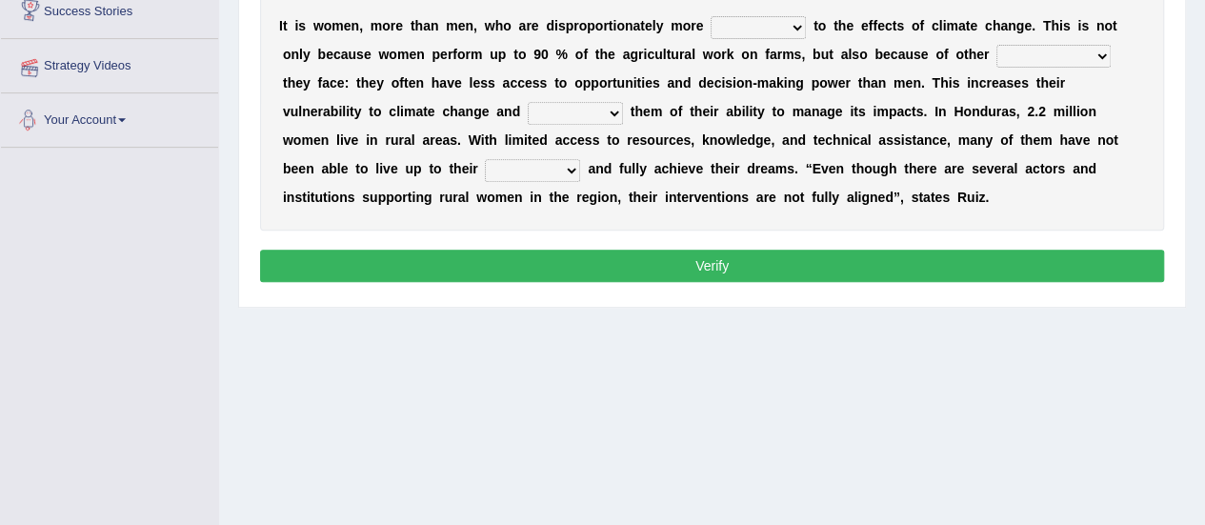
scroll to position [95, 0]
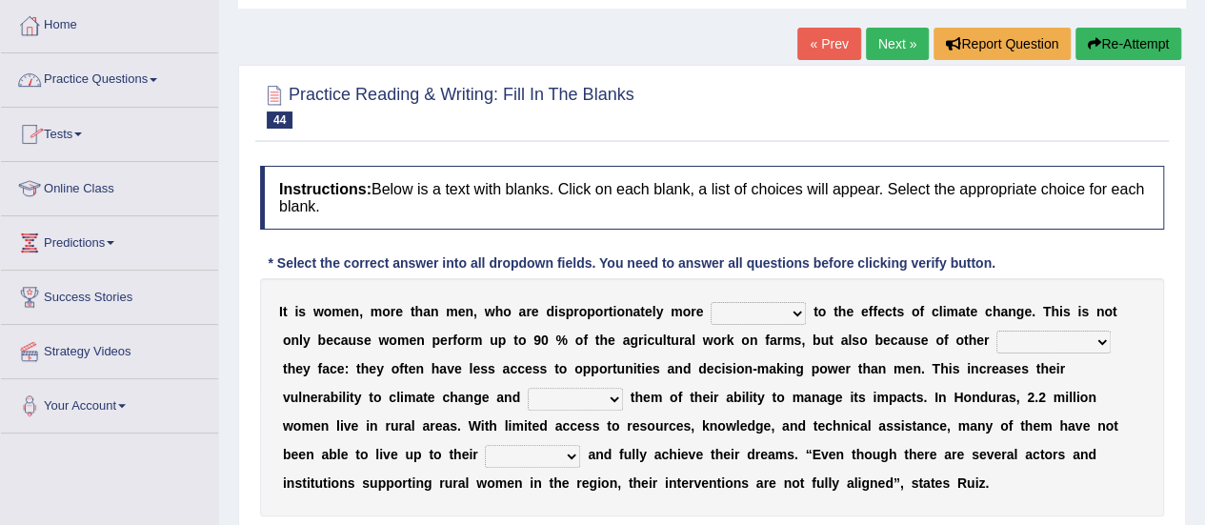
click at [103, 85] on link "Practice Questions" at bounding box center [109, 77] width 217 height 48
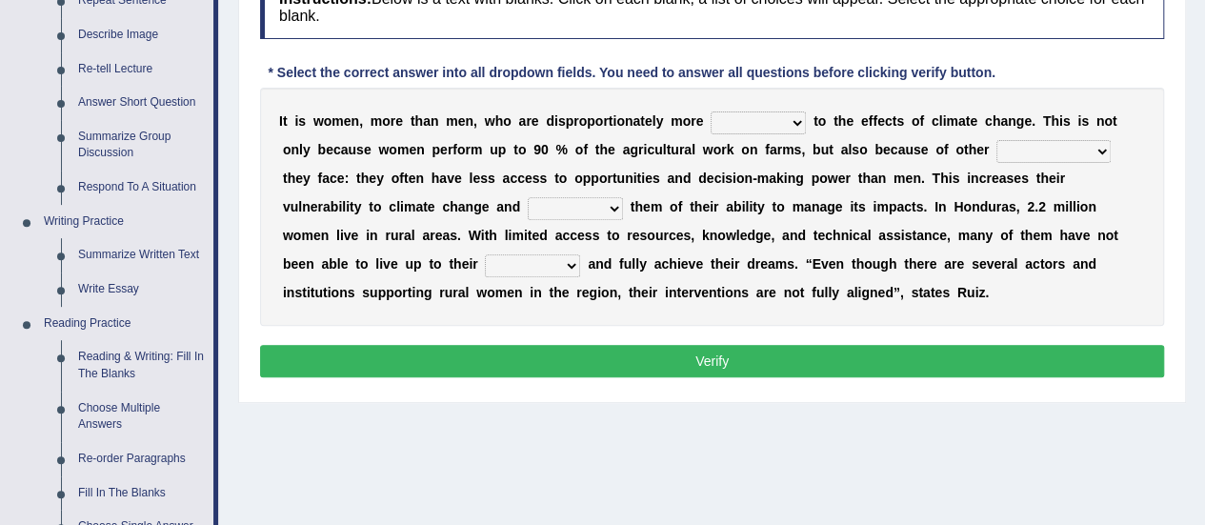
scroll to position [190, 0]
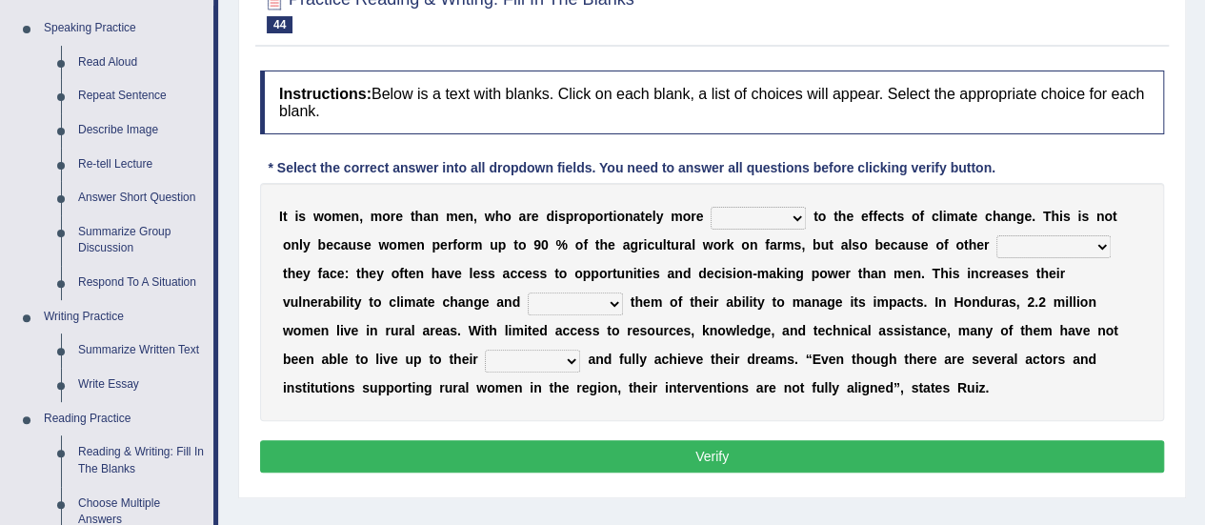
click at [778, 214] on select "defensive beatable vulnerable defective" at bounding box center [757, 218] width 95 height 23
select select "defensive"
click at [710, 207] on select "defensive beatable vulnerable defective" at bounding box center [757, 218] width 95 height 23
click at [785, 217] on select "defensive beatable vulnerable defective" at bounding box center [757, 218] width 95 height 23
click at [869, 388] on div "I t i s w o m e n , m o r e t h a n m e n , w h o a r e d i s p r o p o r t i o…" at bounding box center [712, 302] width 904 height 238
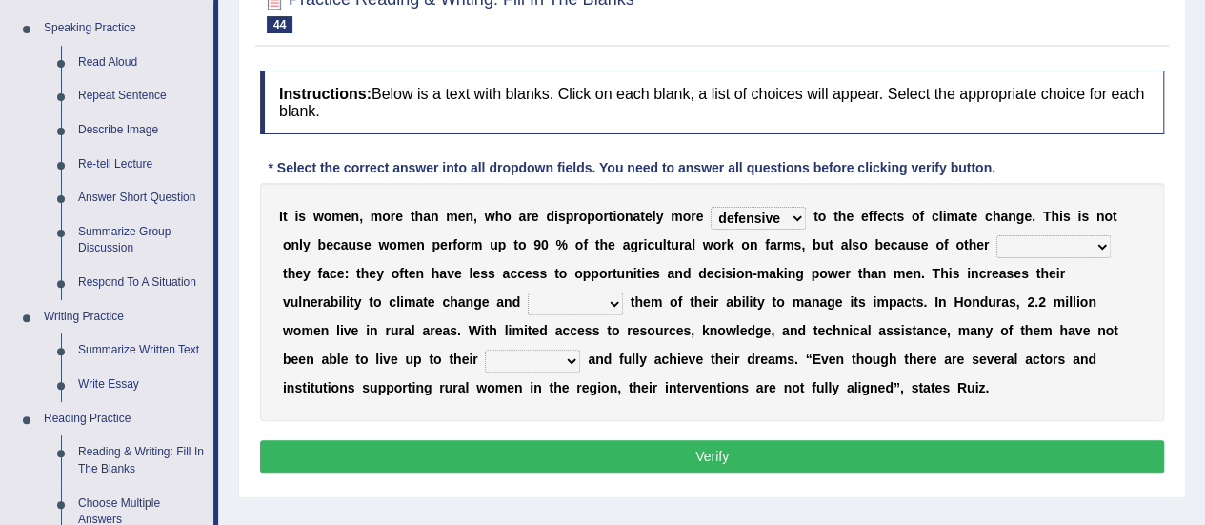
click at [799, 214] on select "defensive beatable vulnerable defective" at bounding box center [757, 218] width 95 height 23
click at [886, 388] on div "I t i s w o m e n , m o r e t h a n m e n , w h o a r e d i s p r o p o r t i o…" at bounding box center [712, 302] width 904 height 238
click at [1025, 244] on select "chances challenges awkwardness changes" at bounding box center [1053, 246] width 114 height 23
select select "challenges"
click at [996, 235] on select "chances challenges awkwardness changes" at bounding box center [1053, 246] width 114 height 23
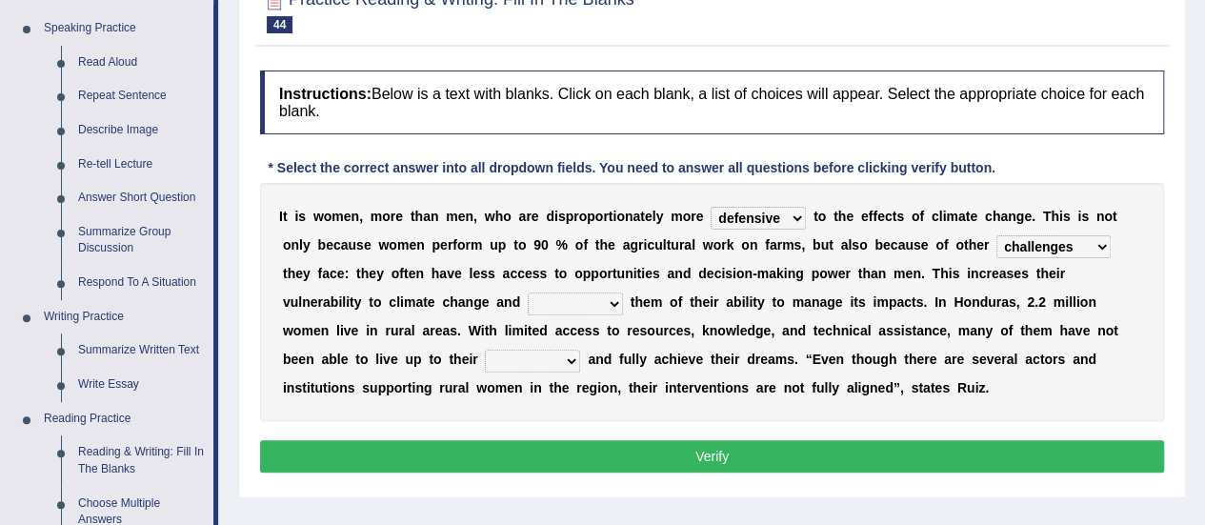
click at [528, 309] on select "deprives caprices deposits thrives" at bounding box center [575, 303] width 95 height 23
select select "thrives"
click at [528, 292] on select "deprives caprices deposits thrives" at bounding box center [575, 303] width 95 height 23
click at [485, 359] on select "endurance patience capacities publicity" at bounding box center [532, 360] width 95 height 23
click at [794, 222] on select "defensive beatable vulnerable defective" at bounding box center [757, 218] width 95 height 23
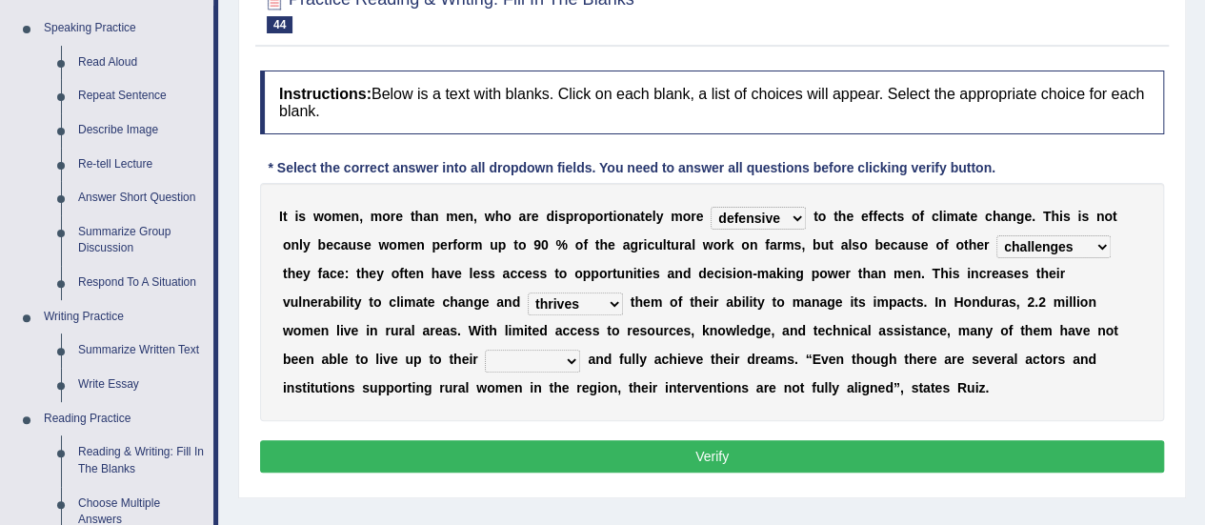
select select "vulnerable"
click at [710, 207] on select "defensive beatable vulnerable defective" at bounding box center [757, 218] width 95 height 23
click at [895, 403] on div "I t i s w o m e n , m o r e t h a n m e n , w h o a r e d i s p r o p o r t i o…" at bounding box center [712, 302] width 904 height 238
click at [528, 304] on select "deprives caprices deposits thrives" at bounding box center [575, 303] width 95 height 23
select select "deprives"
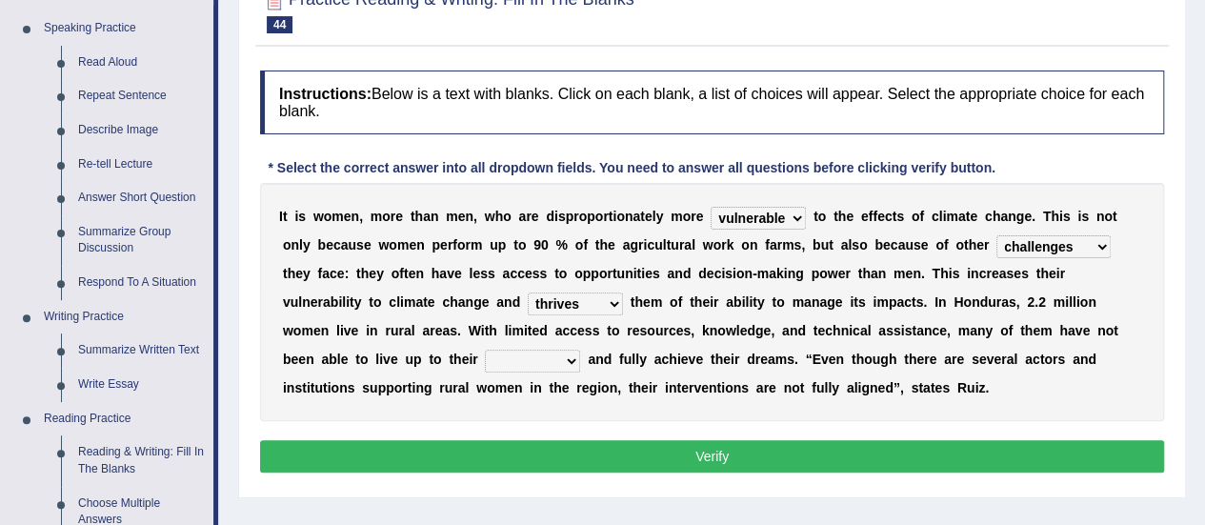
click at [528, 292] on select "deprives caprices deposits thrives" at bounding box center [575, 303] width 95 height 23
drag, startPoint x: 388, startPoint y: 355, endPoint x: 464, endPoint y: 395, distance: 85.2
click at [485, 355] on select "endurance patience capacities publicity" at bounding box center [532, 360] width 95 height 23
select select "capacities"
click at [485, 349] on select "endurance patience capacities publicity" at bounding box center [532, 360] width 95 height 23
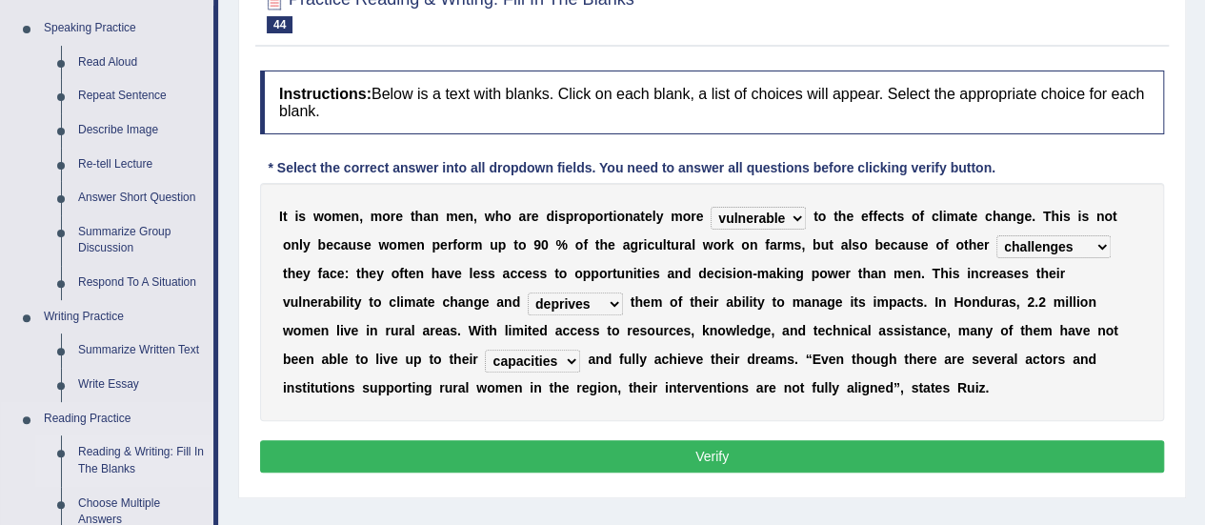
scroll to position [381, 0]
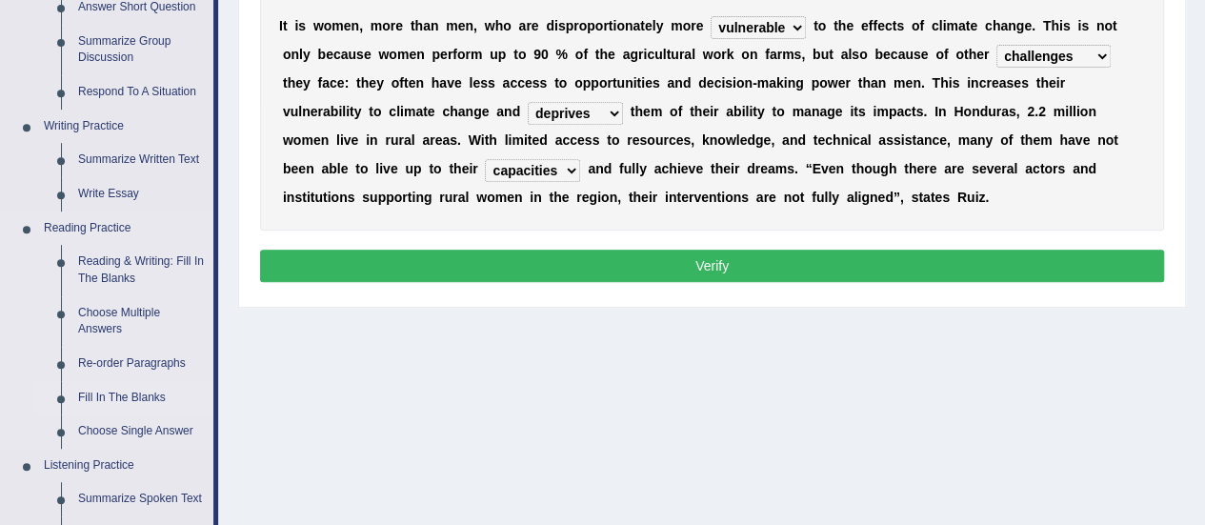
click at [102, 394] on link "Fill In The Blanks" at bounding box center [142, 398] width 144 height 34
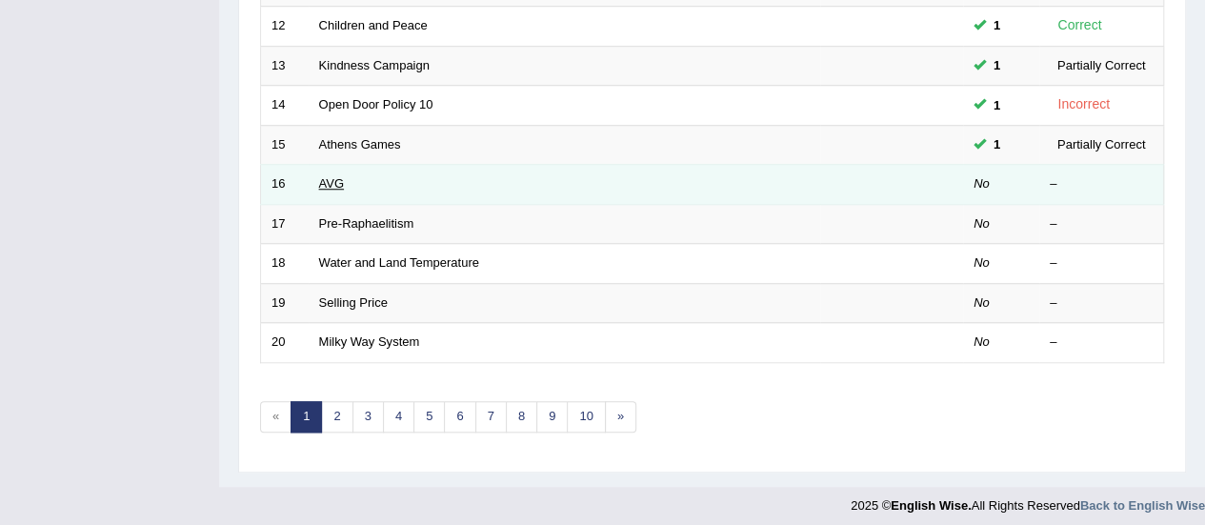
click at [329, 176] on link "AVG" at bounding box center [332, 183] width 26 height 14
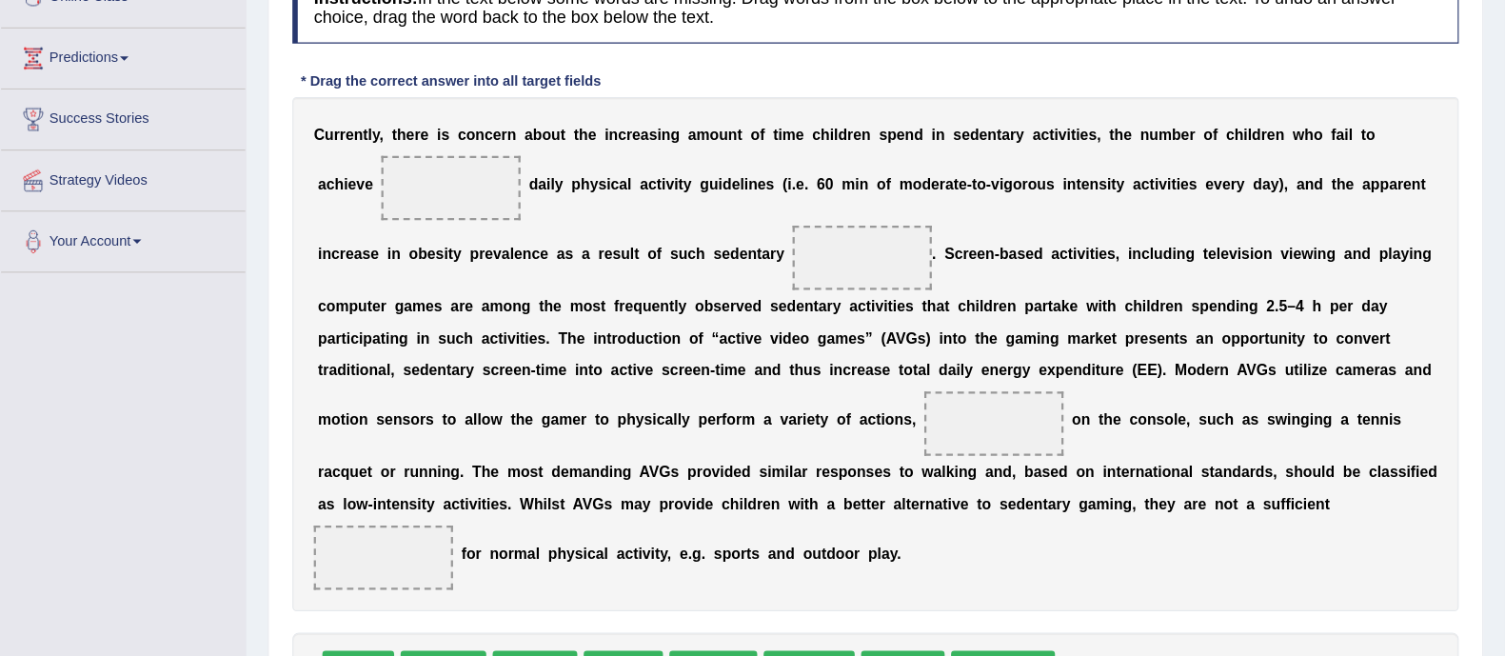
scroll to position [286, 0]
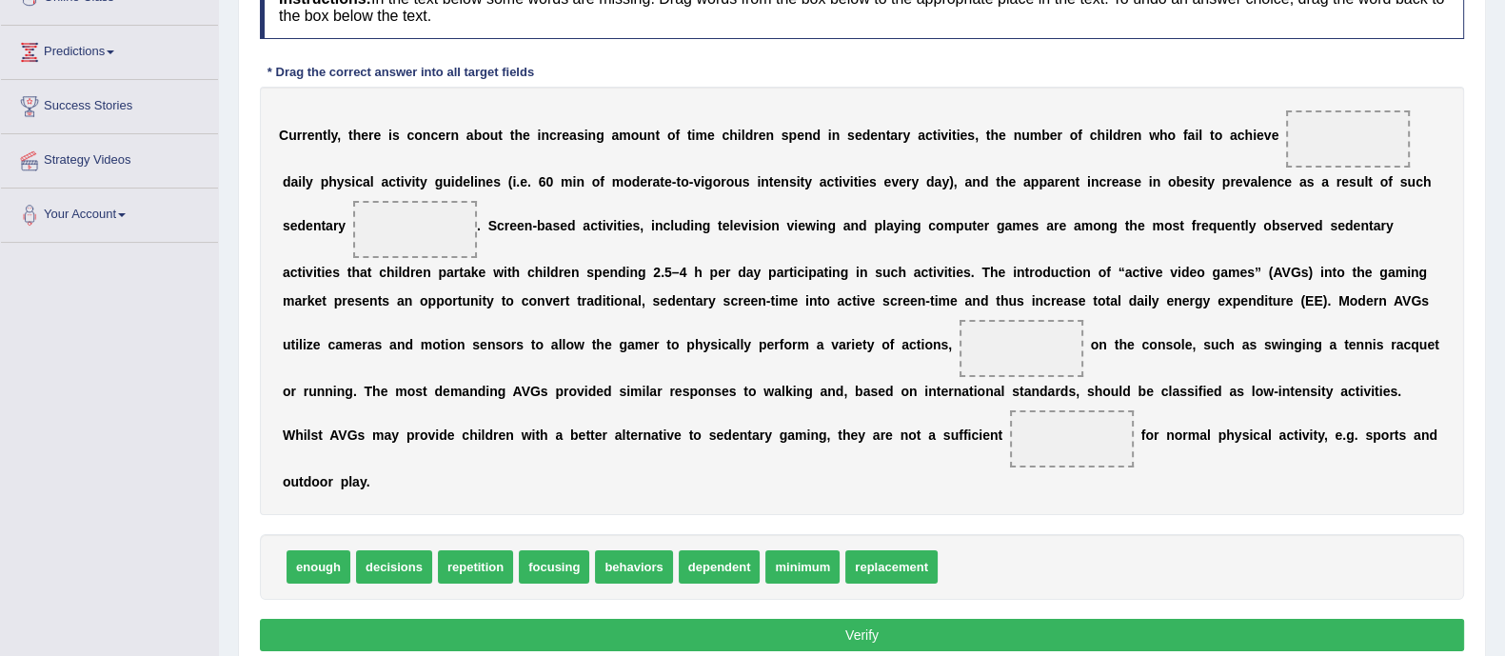
drag, startPoint x: 1053, startPoint y: 4, endPoint x: 612, endPoint y: 463, distance: 636.4
click at [612, 463] on div "C u r r e n t l y , t h e r e i s c o n c e r n a b o u t t h e i n c r e a s i…" at bounding box center [862, 301] width 1205 height 428
drag, startPoint x: 798, startPoint y: 566, endPoint x: 1343, endPoint y: 145, distance: 688.3
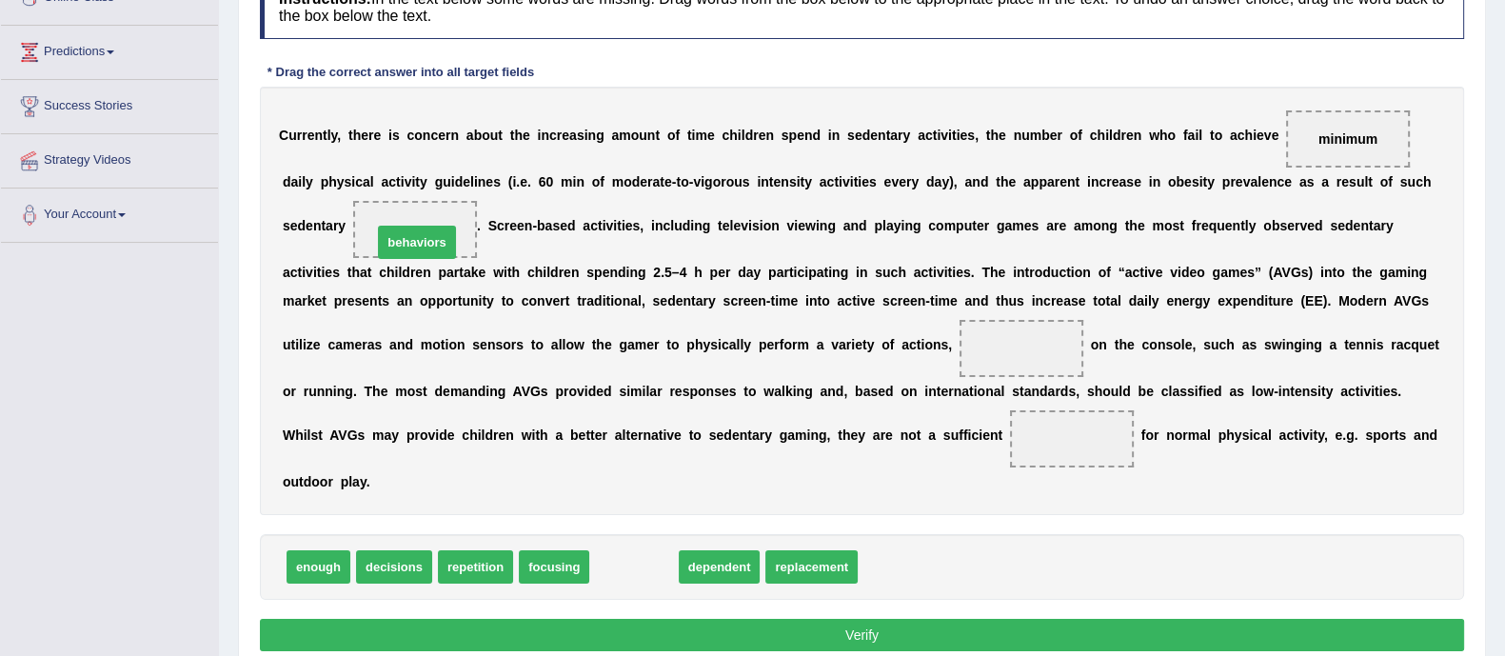
drag, startPoint x: 647, startPoint y: 568, endPoint x: 430, endPoint y: 241, distance: 392.2
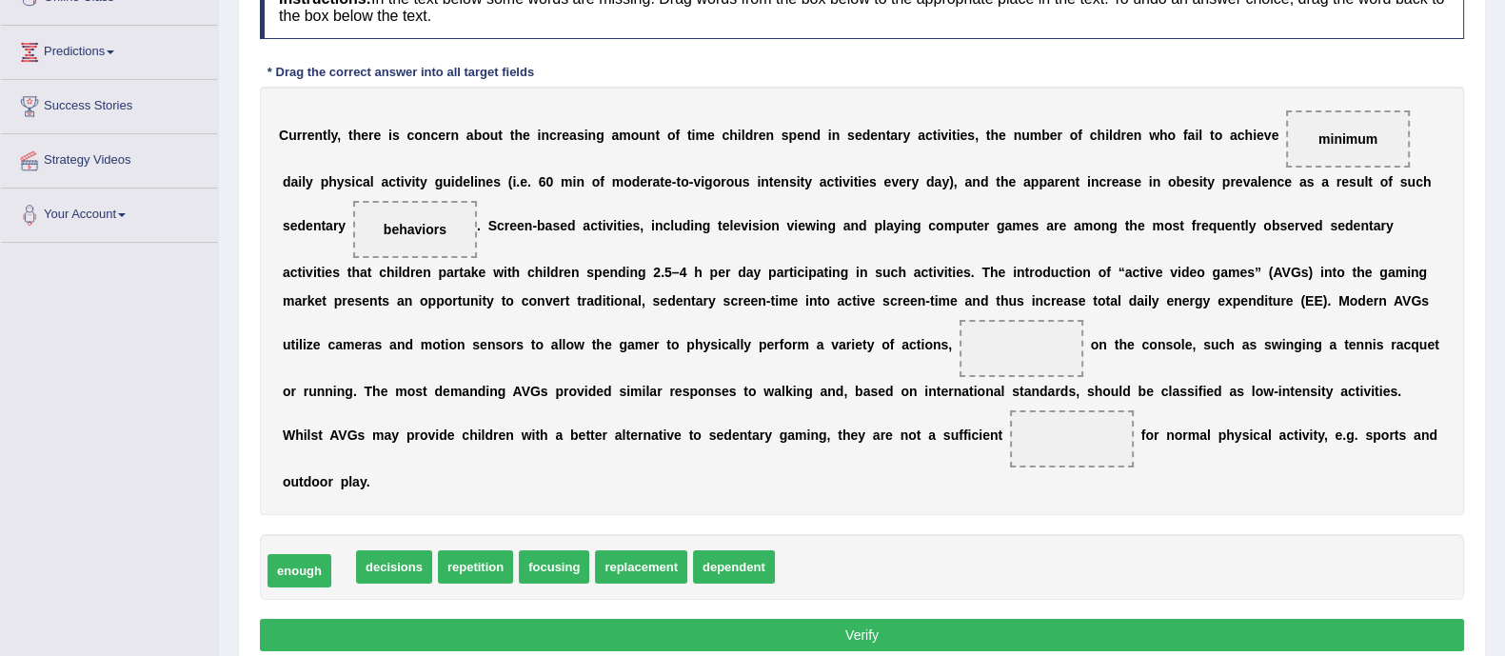
drag, startPoint x: 329, startPoint y: 564, endPoint x: 309, endPoint y: 568, distance: 19.4
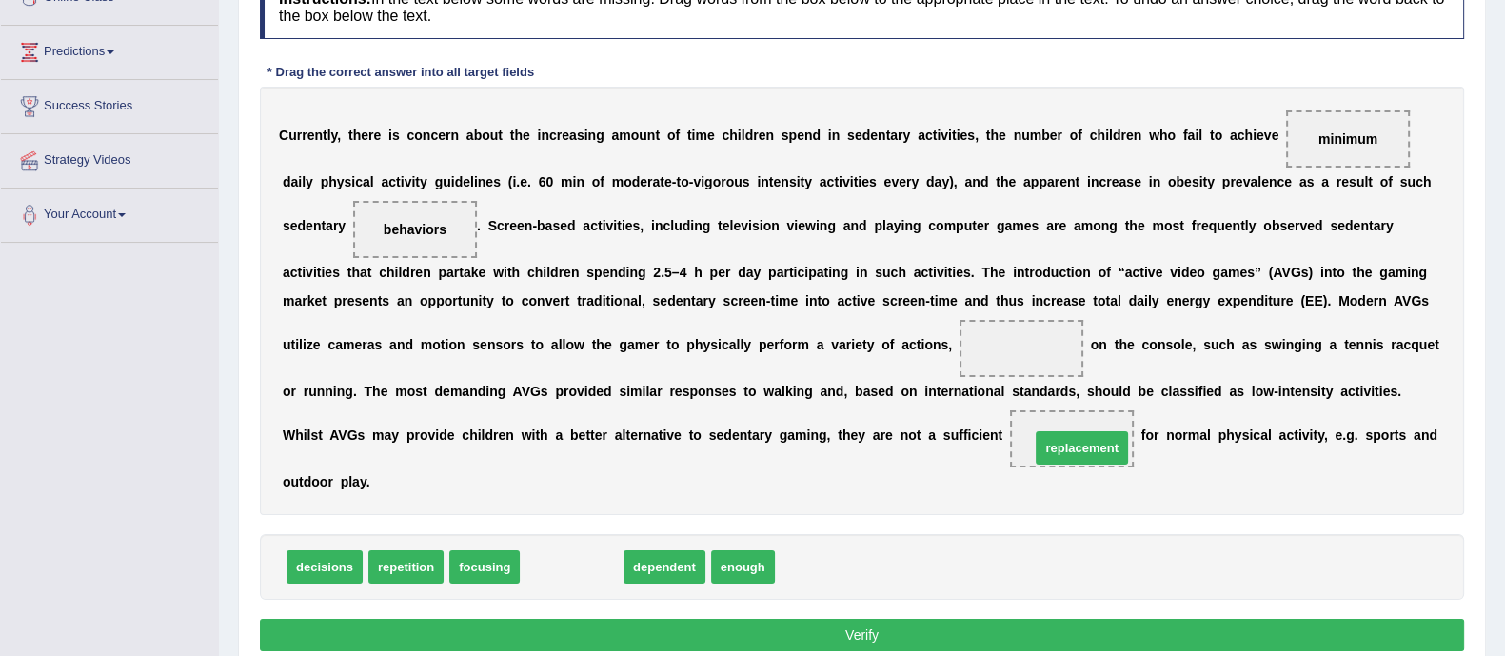
drag, startPoint x: 549, startPoint y: 563, endPoint x: 1055, endPoint y: 440, distance: 520.3
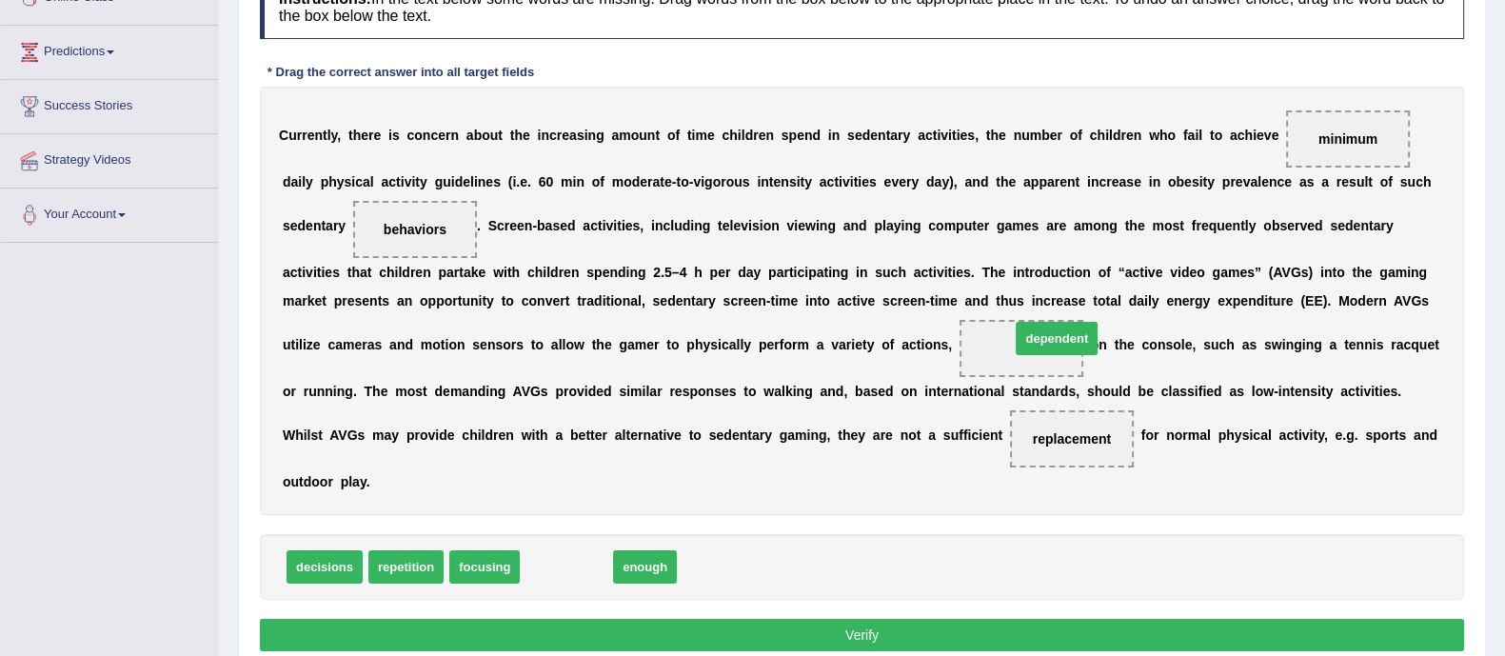
drag, startPoint x: 538, startPoint y: 564, endPoint x: 1014, endPoint y: 340, distance: 526.1
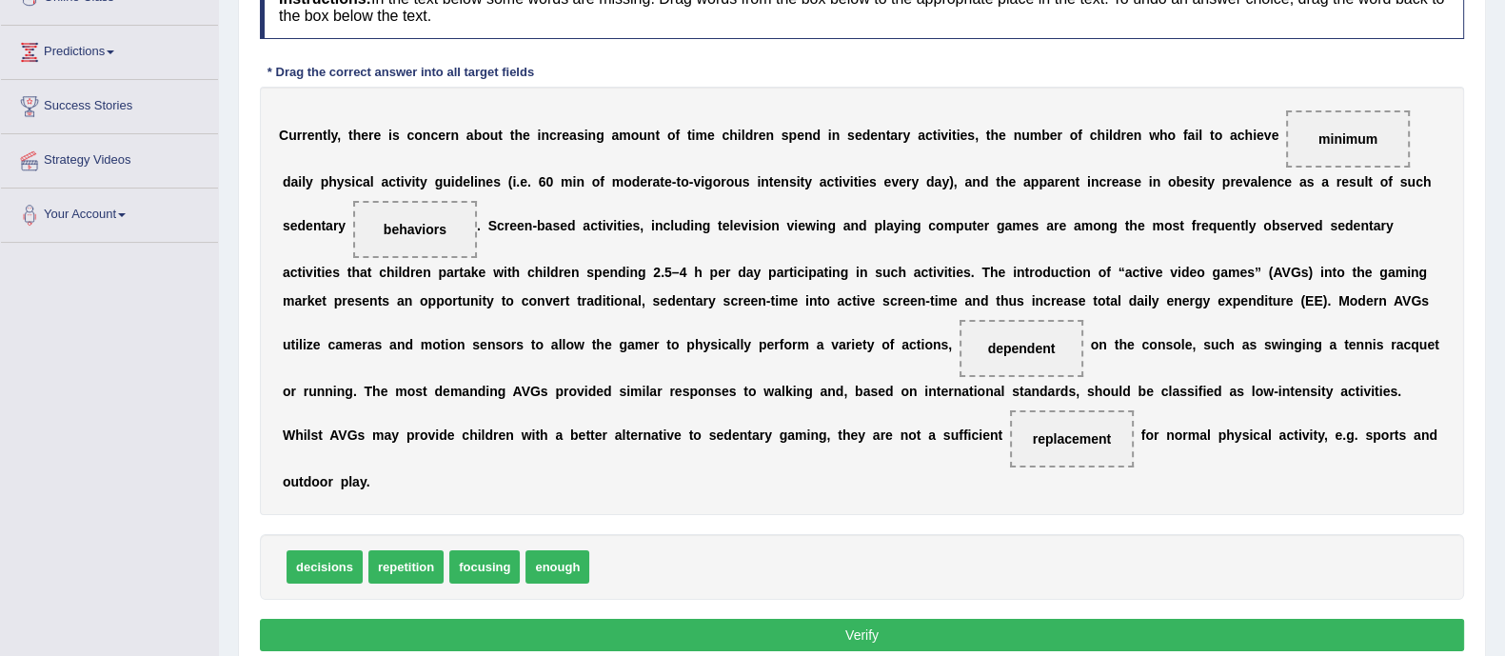
scroll to position [47, 0]
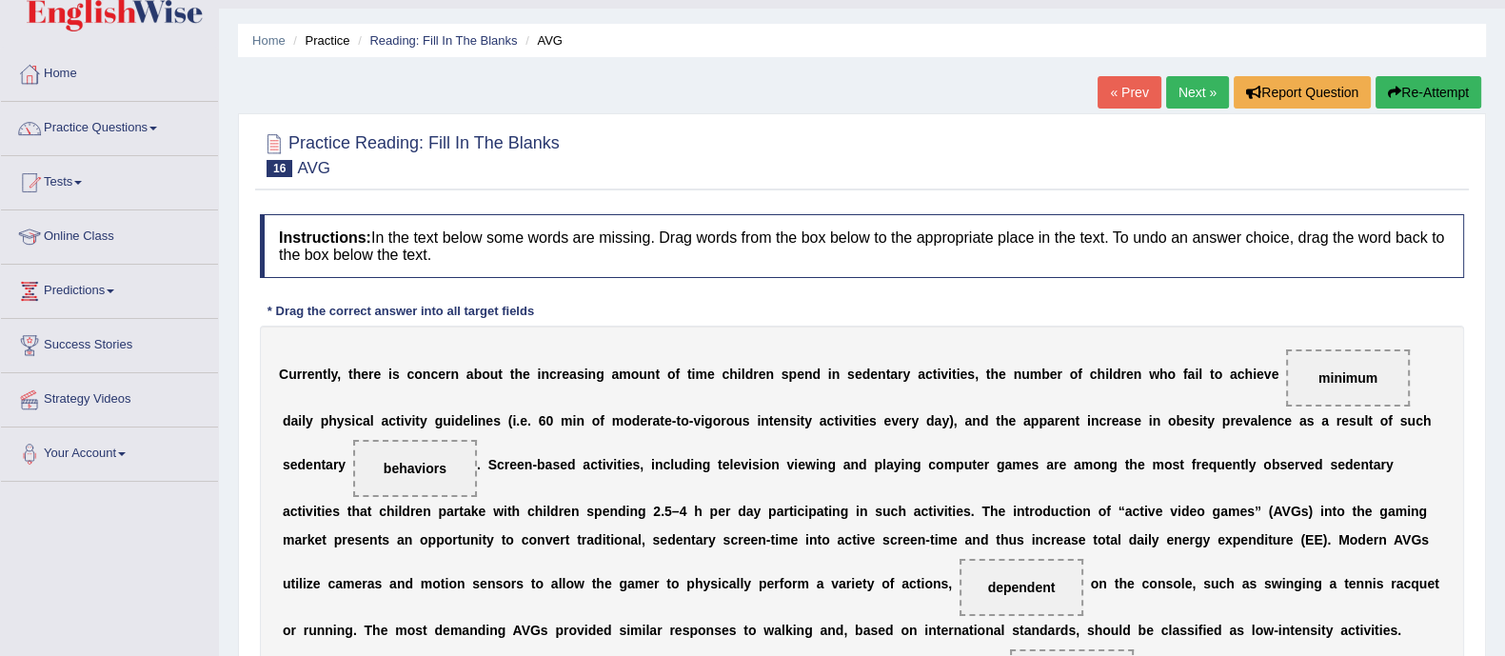
click at [1197, 89] on link "Next »" at bounding box center [1197, 92] width 63 height 32
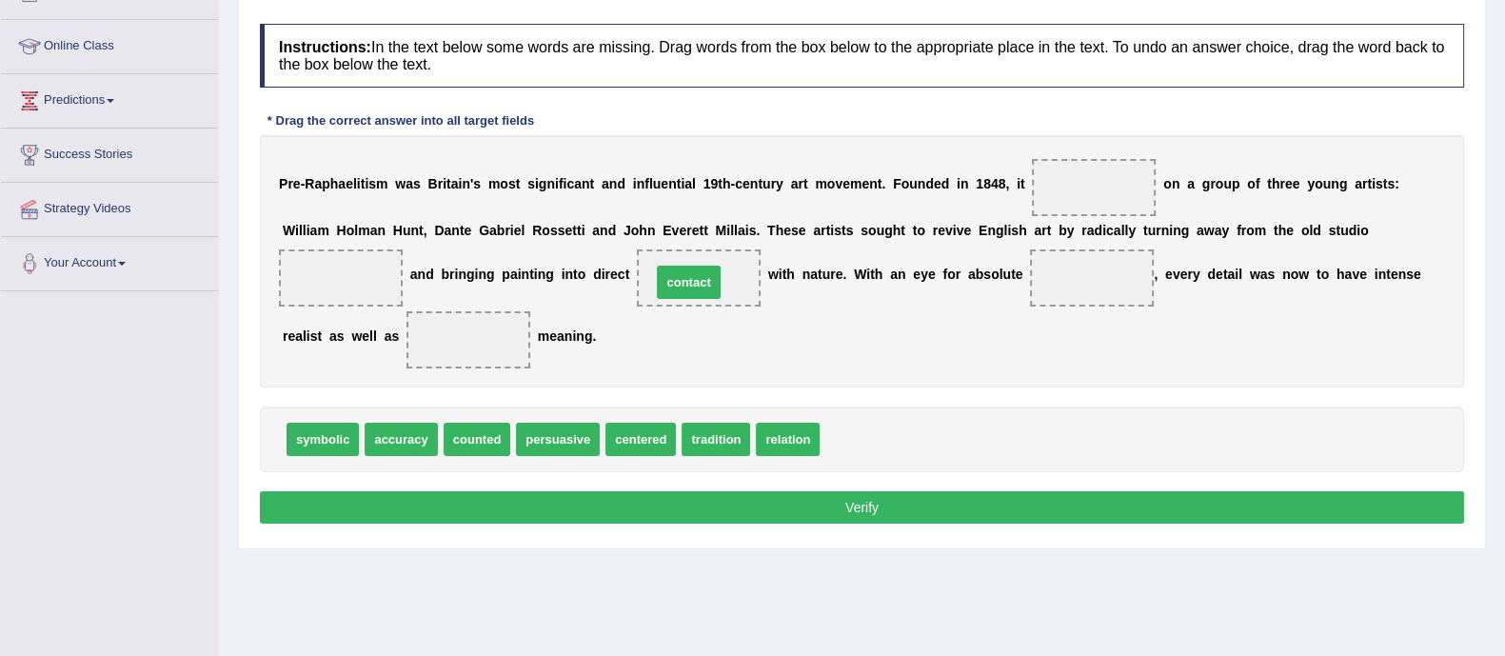
drag, startPoint x: 850, startPoint y: 440, endPoint x: 684, endPoint y: 281, distance: 230.3
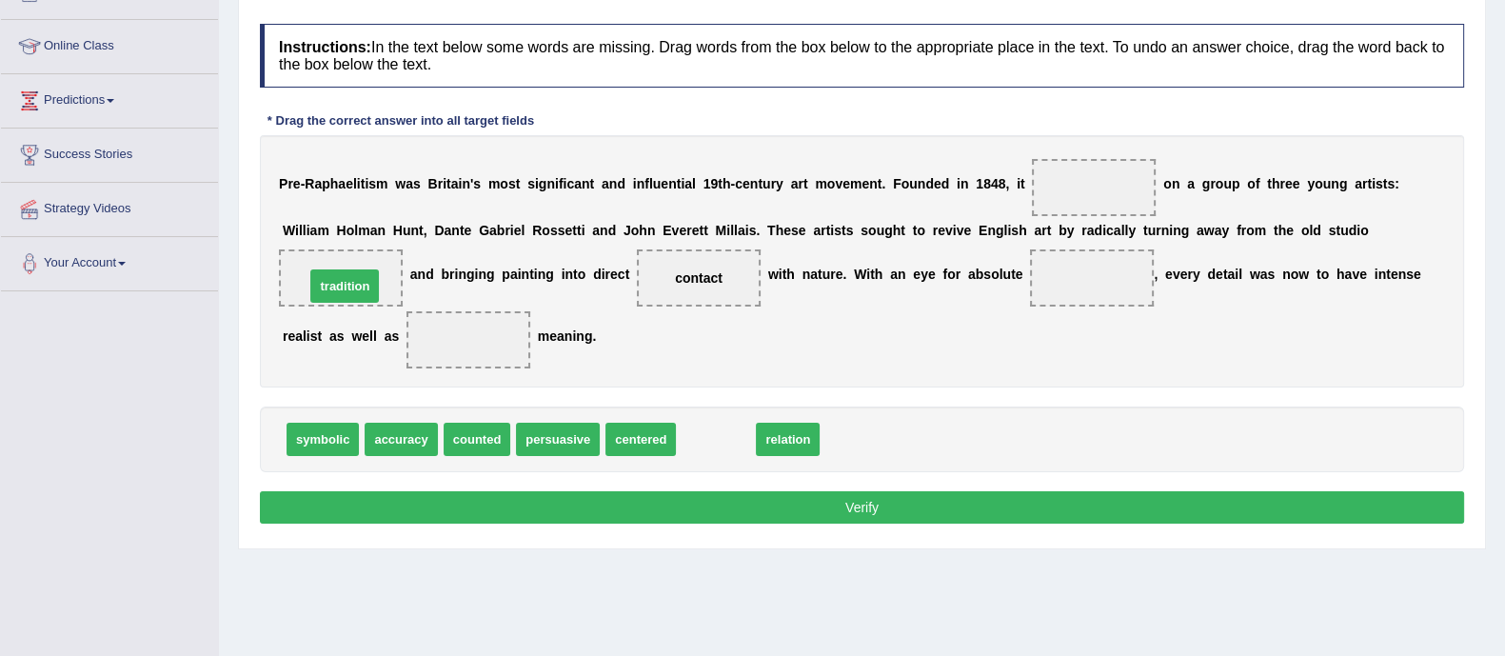
drag, startPoint x: 709, startPoint y: 440, endPoint x: 338, endPoint y: 284, distance: 402.9
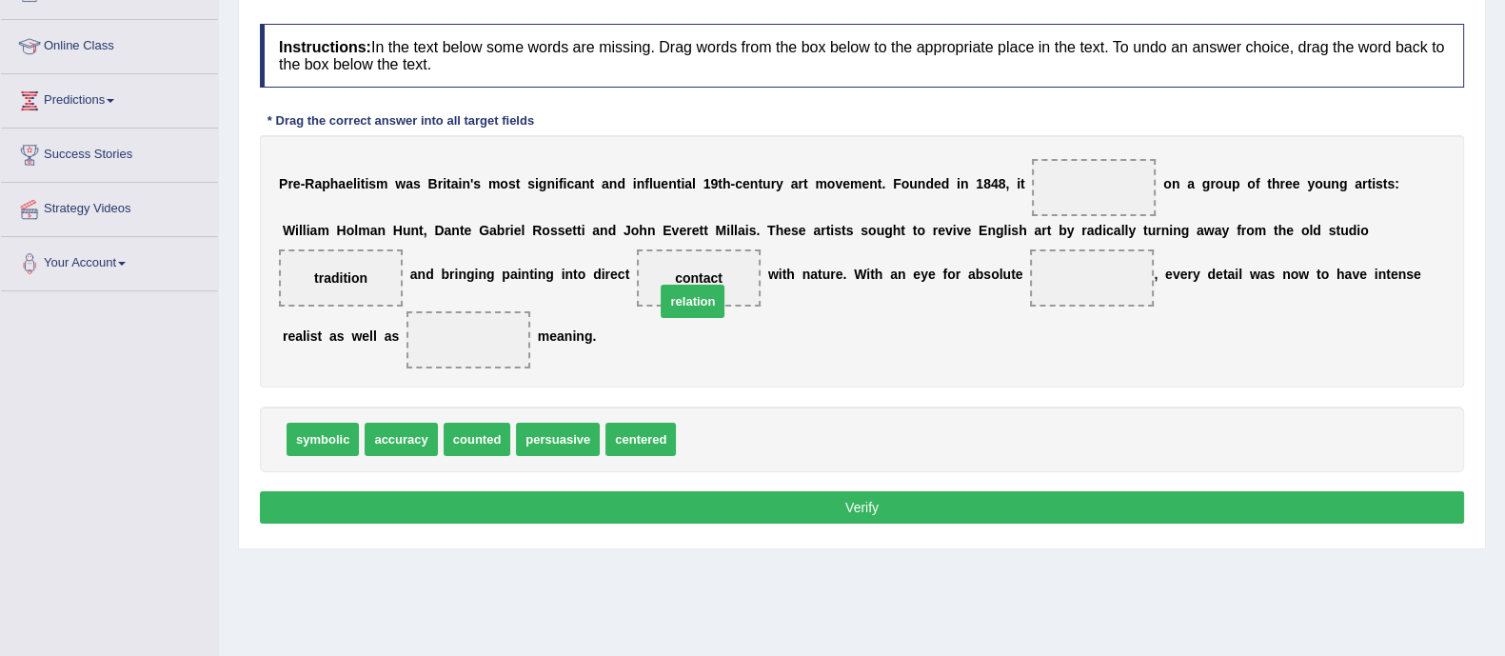
drag, startPoint x: 725, startPoint y: 435, endPoint x: 702, endPoint y: 267, distance: 170.1
drag, startPoint x: 703, startPoint y: 431, endPoint x: 1089, endPoint y: 269, distance: 419.1
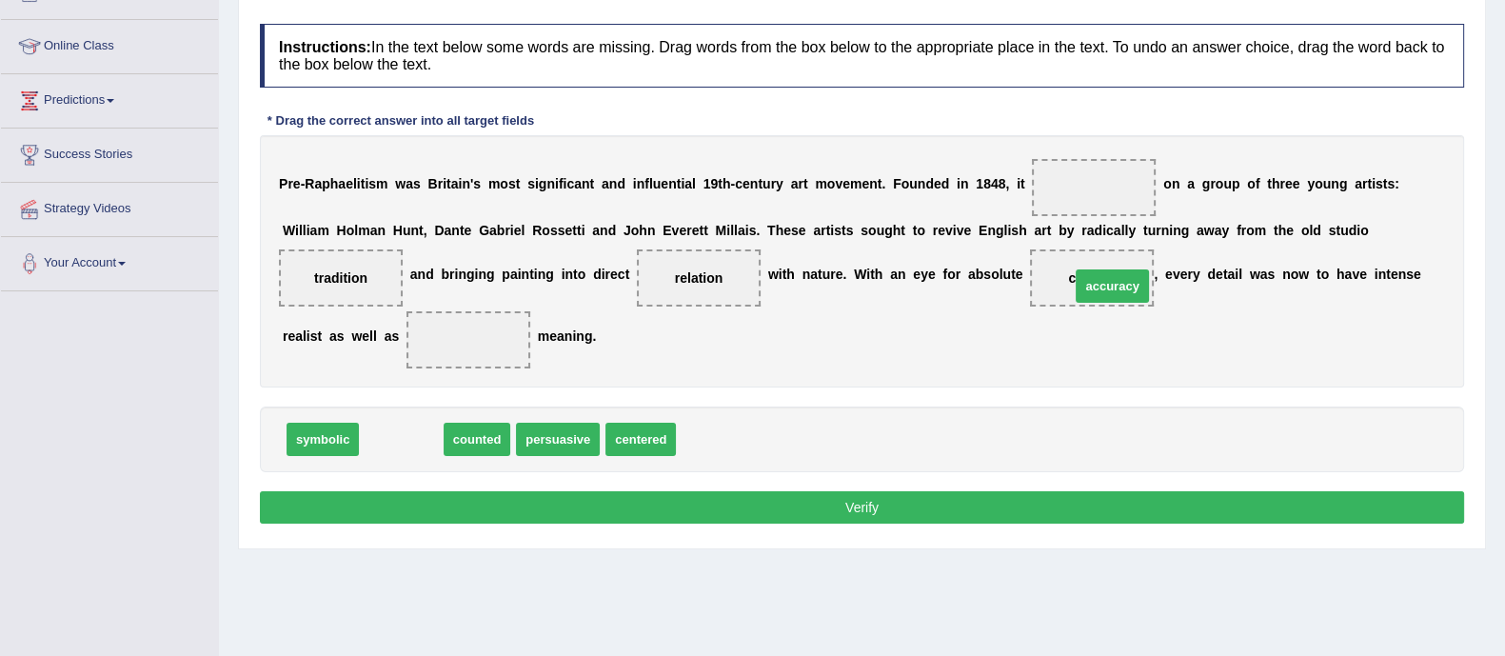
drag, startPoint x: 412, startPoint y: 435, endPoint x: 1121, endPoint y: 280, distance: 725.2
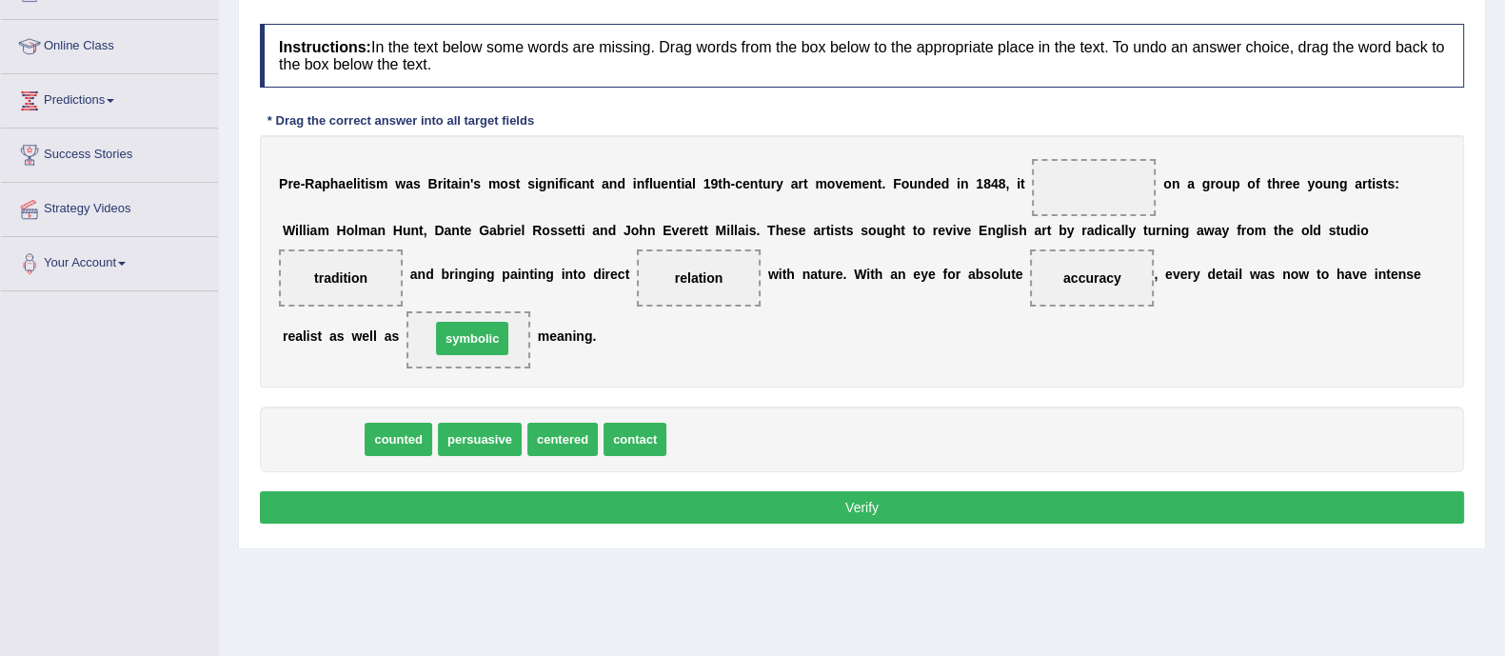
drag, startPoint x: 323, startPoint y: 434, endPoint x: 473, endPoint y: 336, distance: 179.6
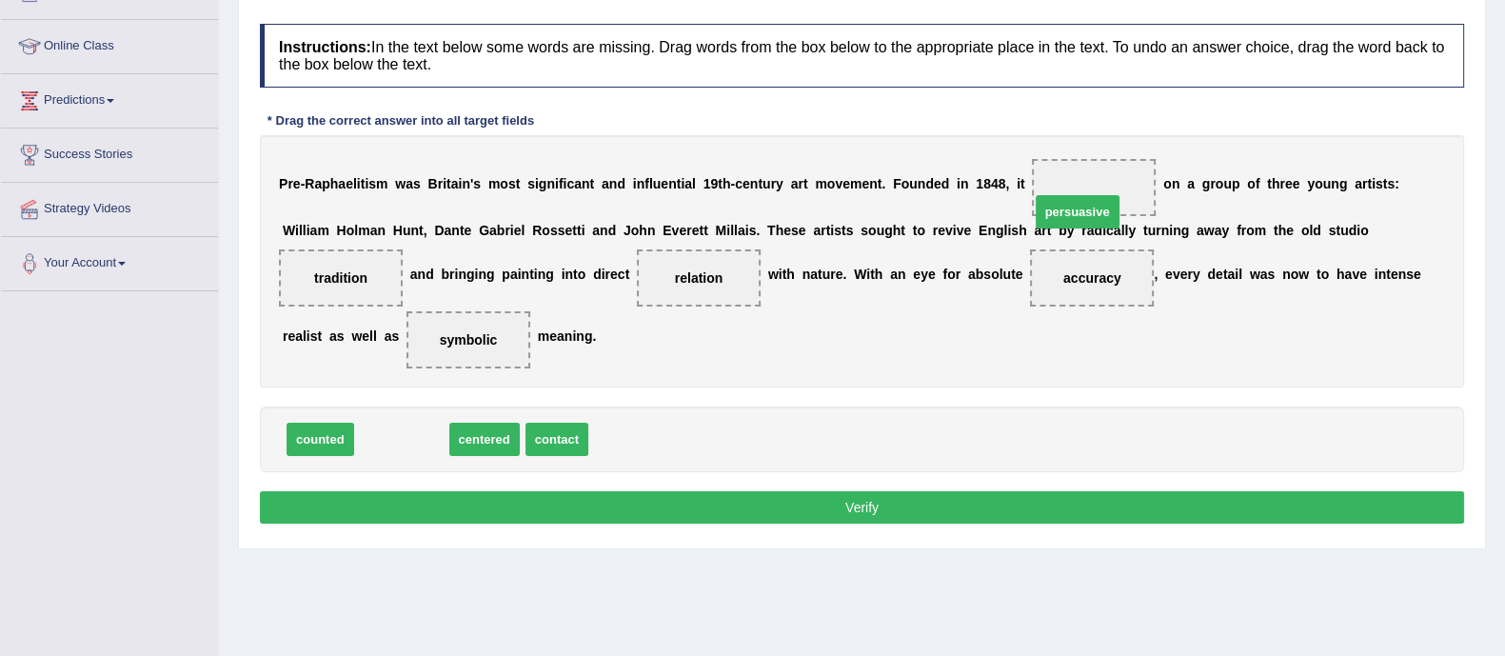
drag, startPoint x: 419, startPoint y: 440, endPoint x: 1107, endPoint y: 204, distance: 727.8
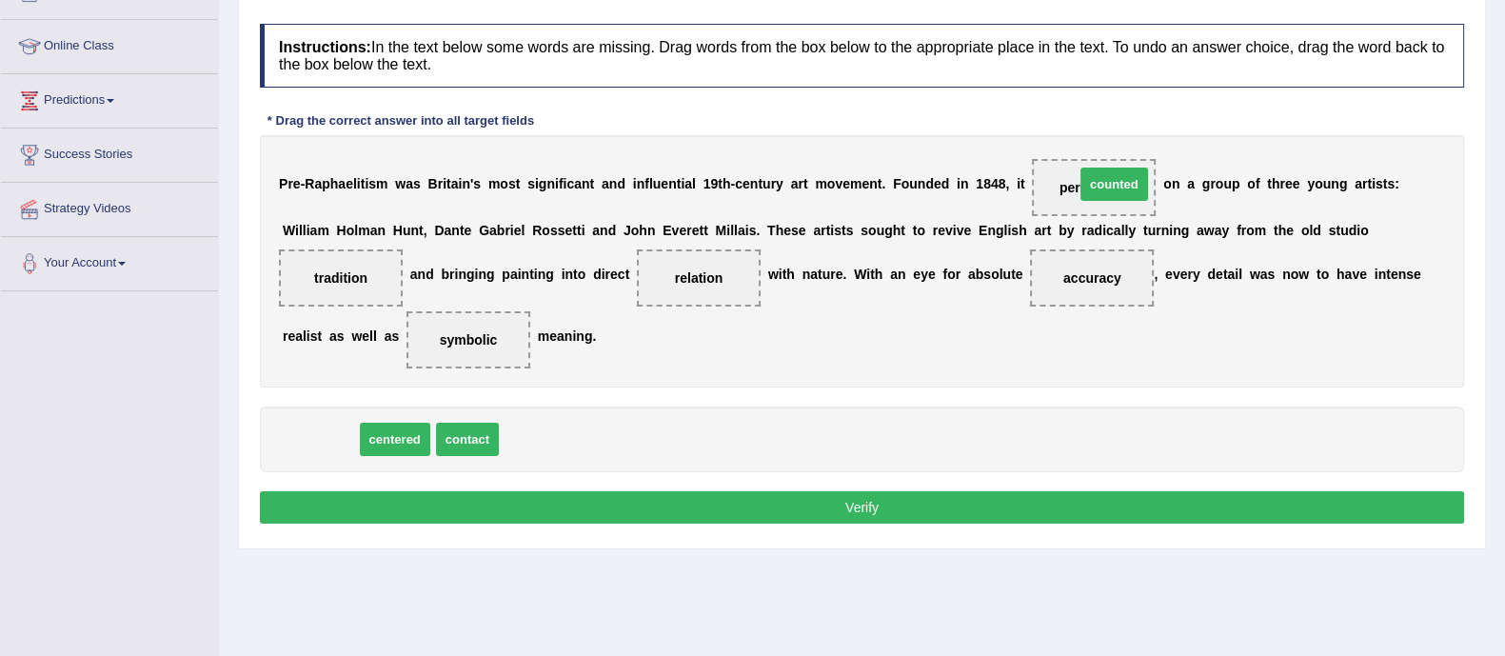
drag, startPoint x: 314, startPoint y: 442, endPoint x: 1104, endPoint y: 187, distance: 829.6
drag, startPoint x: 309, startPoint y: 439, endPoint x: 1082, endPoint y: 187, distance: 813.3
click at [749, 503] on button "Verify" at bounding box center [862, 507] width 1205 height 32
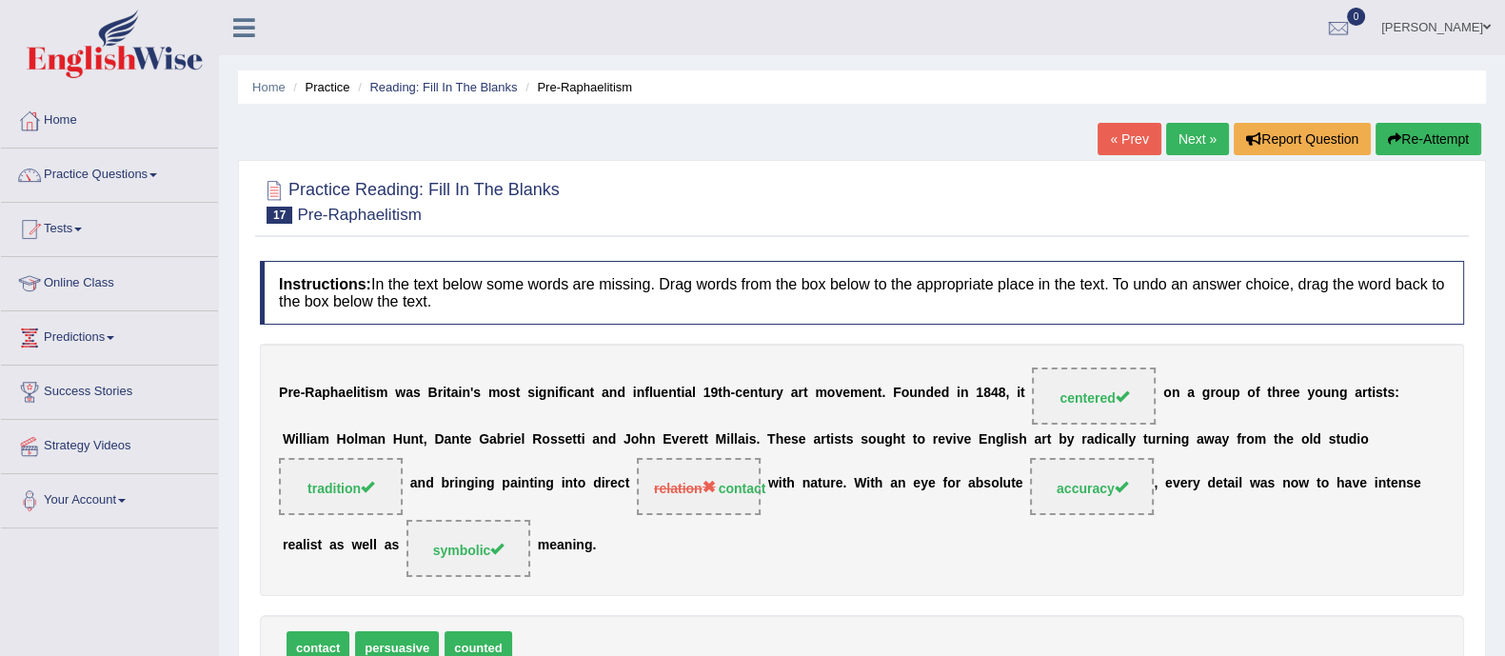
click at [1185, 138] on link "Next »" at bounding box center [1197, 139] width 63 height 32
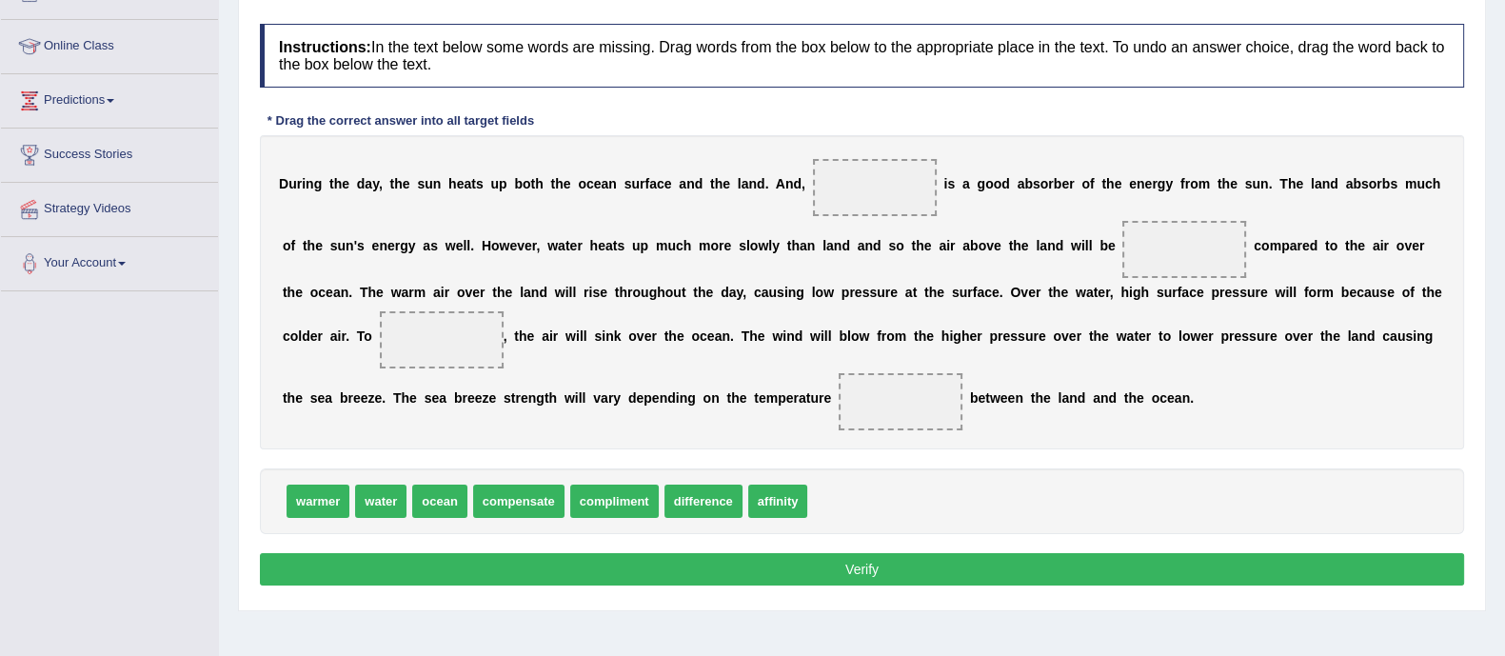
scroll to position [118, 0]
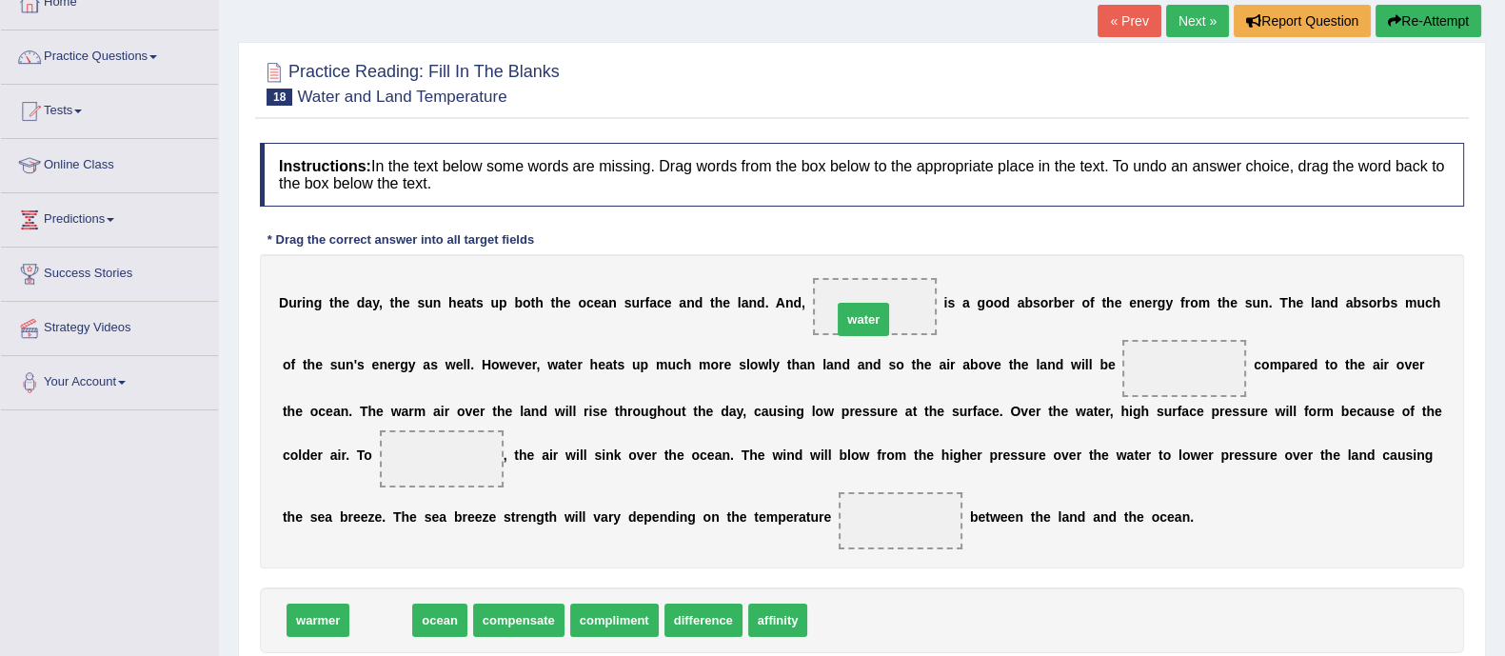
drag, startPoint x: 393, startPoint y: 624, endPoint x: 880, endPoint y: 321, distance: 573.1
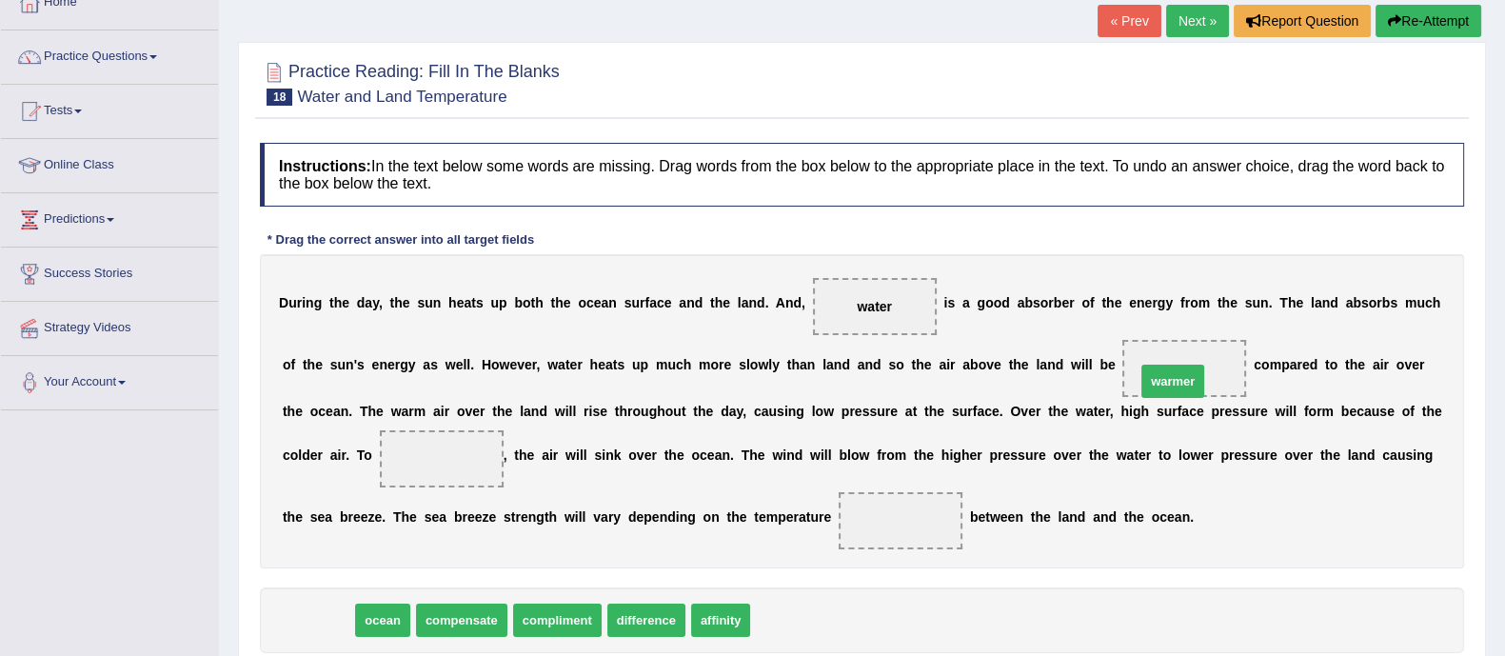
drag, startPoint x: 327, startPoint y: 620, endPoint x: 1185, endPoint y: 376, distance: 891.9
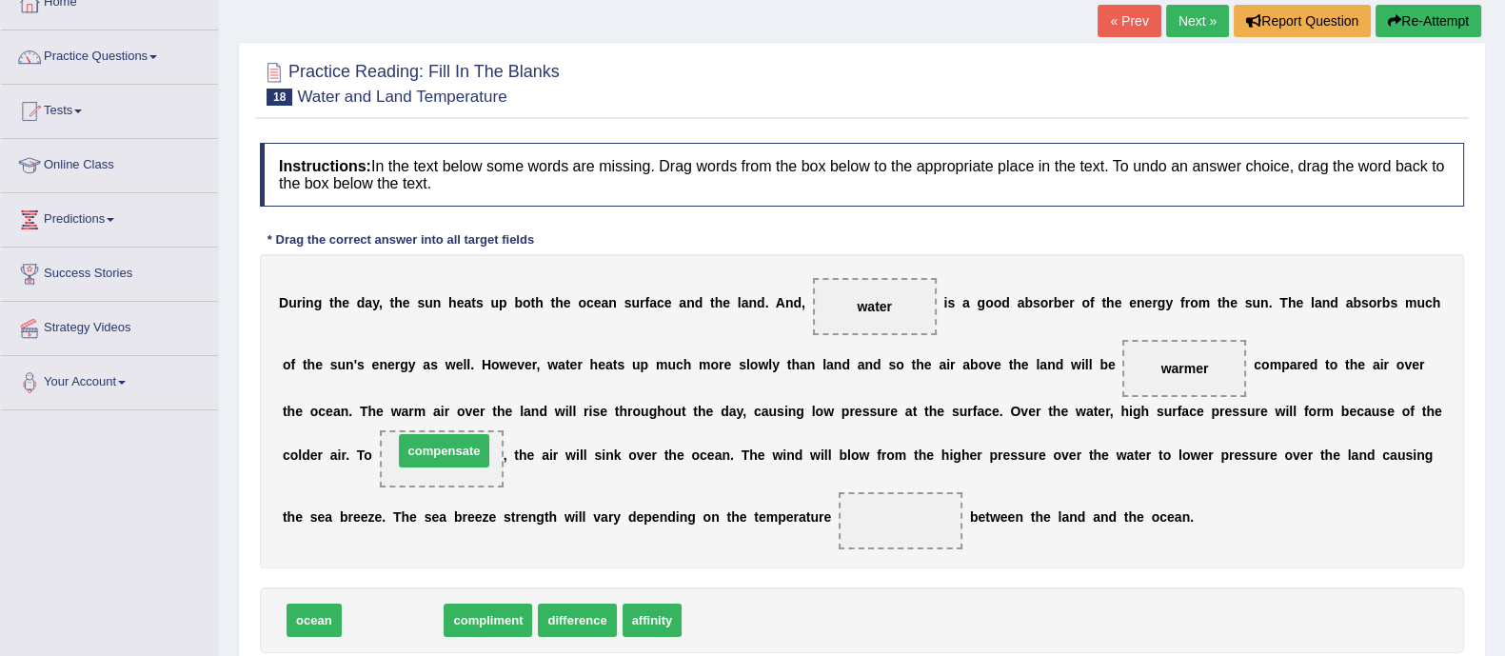
drag, startPoint x: 391, startPoint y: 624, endPoint x: 443, endPoint y: 454, distance: 177.1
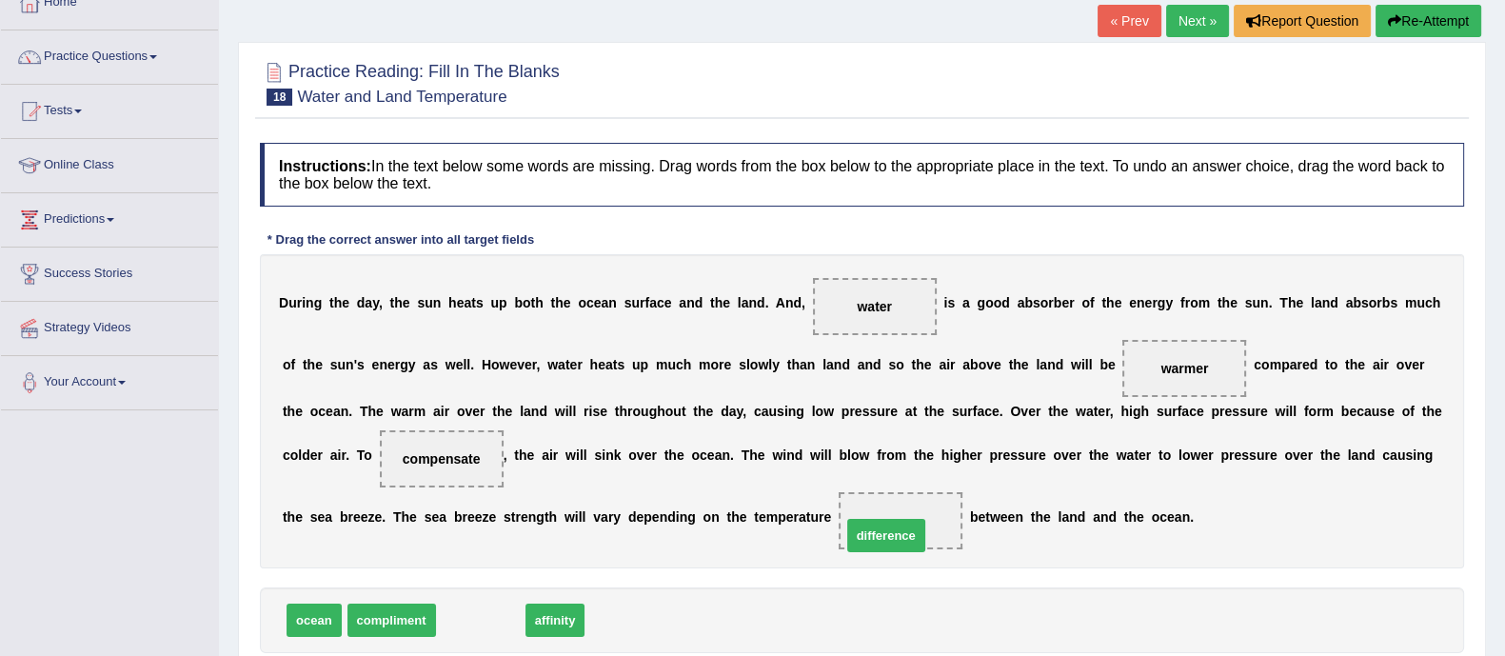
drag, startPoint x: 486, startPoint y: 621, endPoint x: 900, endPoint y: 528, distance: 424.6
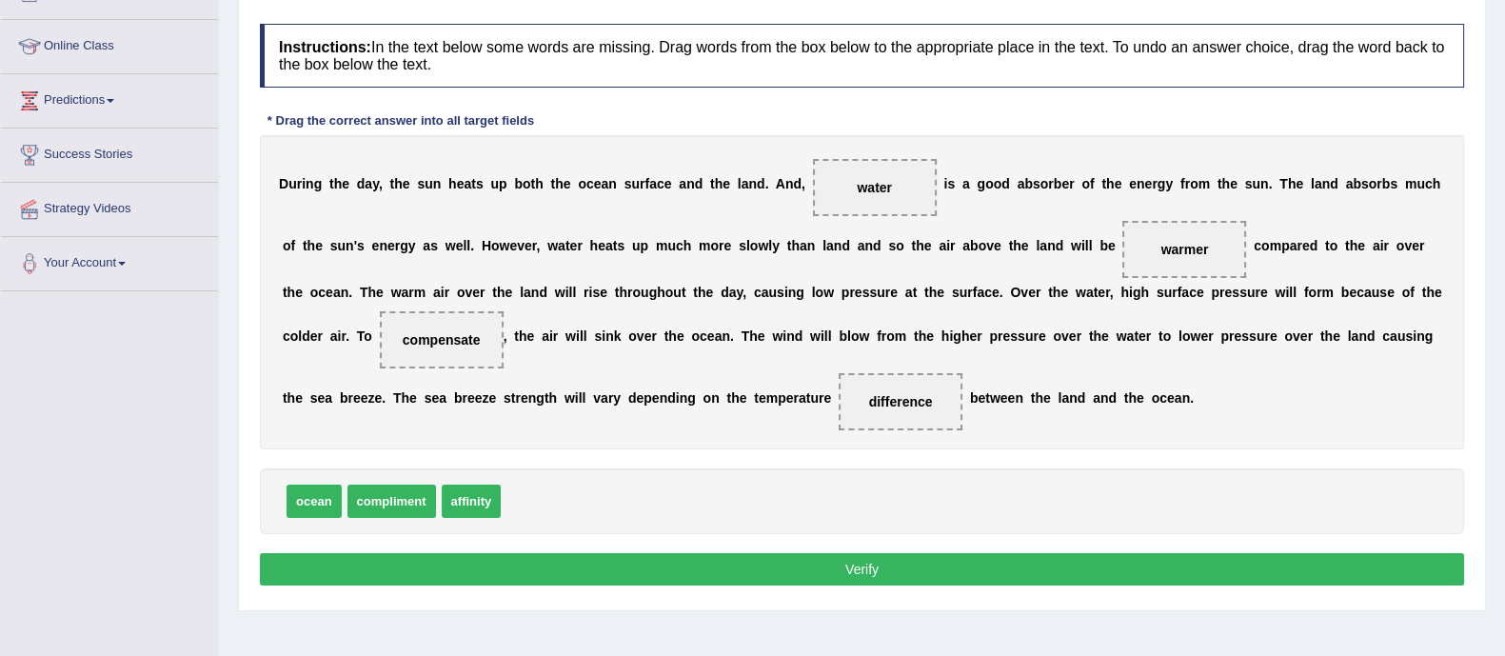
scroll to position [0, 0]
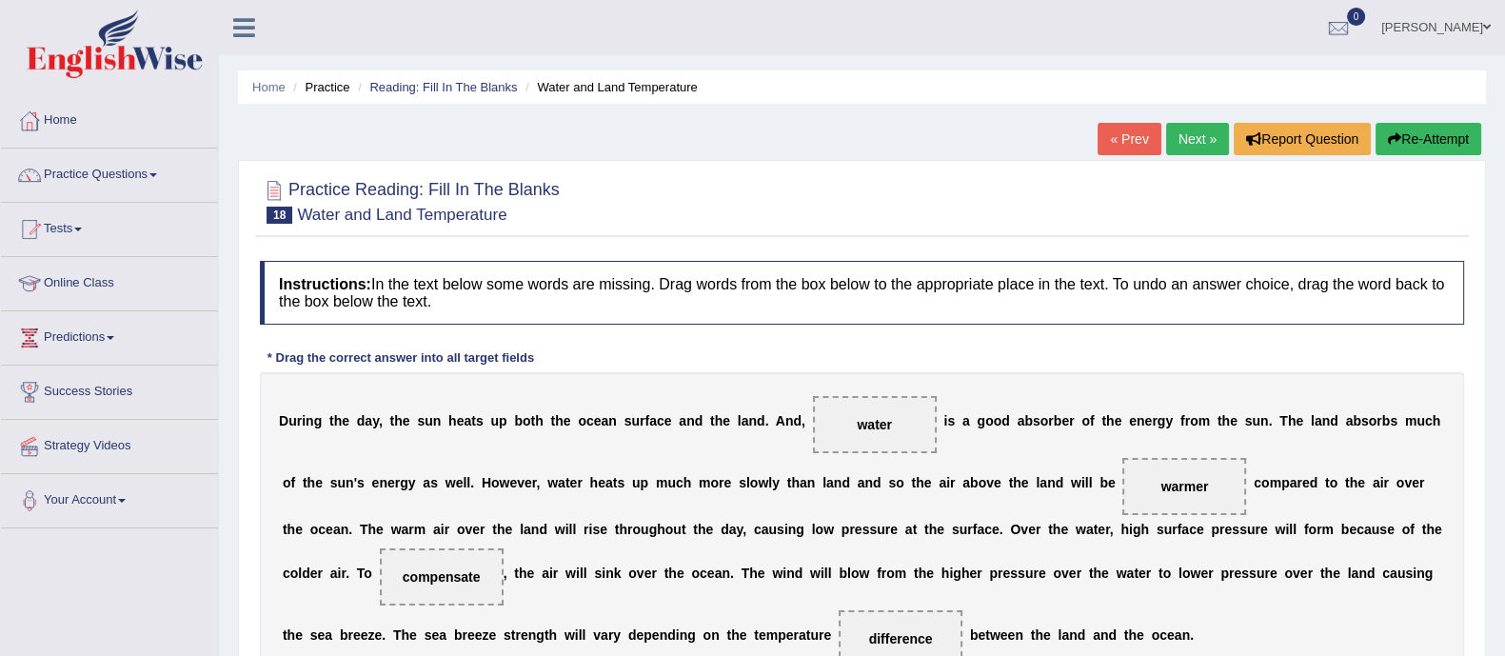
click at [1172, 137] on link "Next »" at bounding box center [1197, 139] width 63 height 32
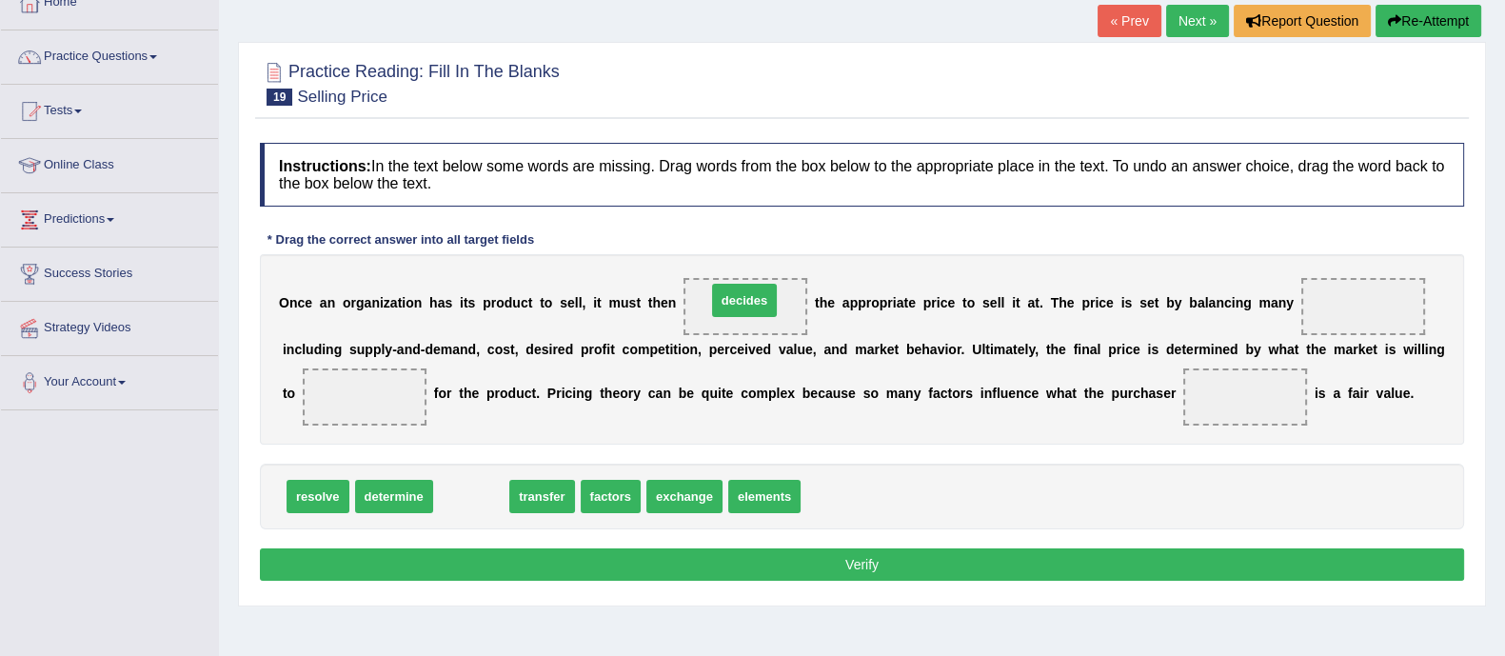
drag, startPoint x: 465, startPoint y: 497, endPoint x: 738, endPoint y: 301, distance: 336.4
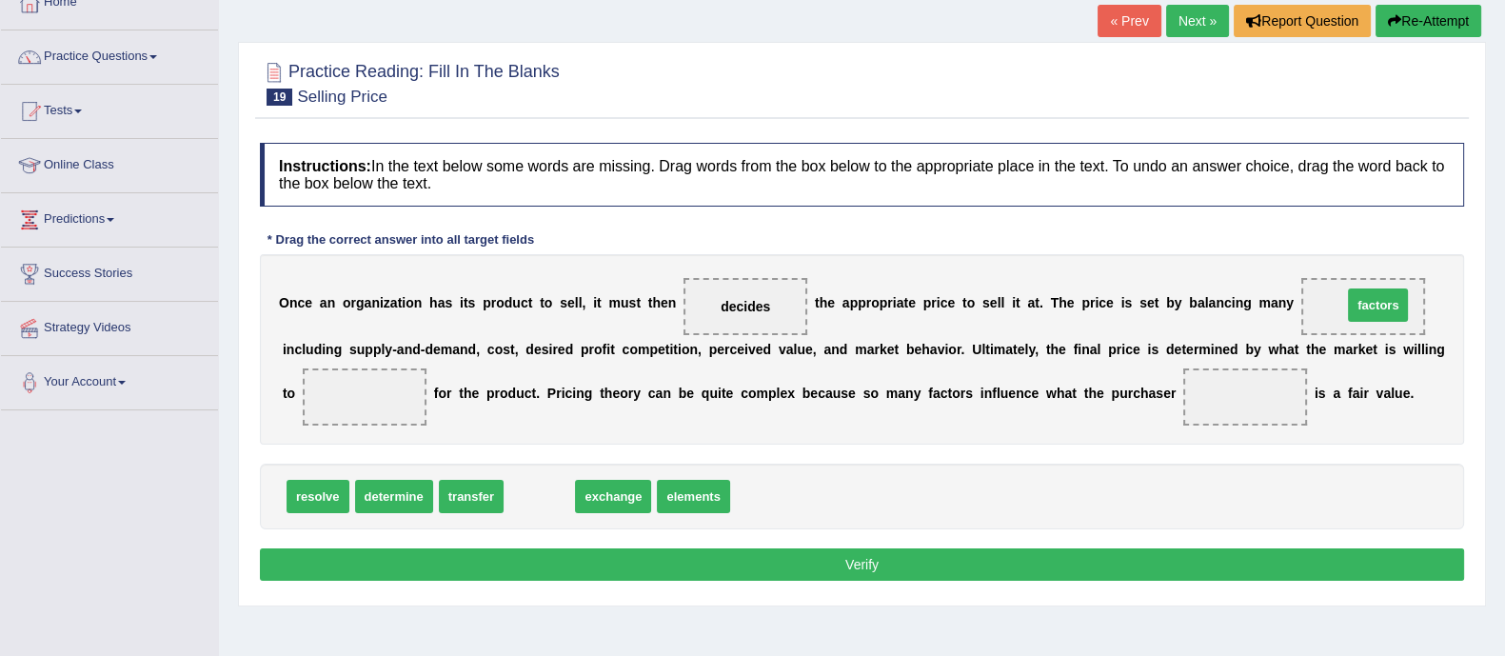
drag, startPoint x: 532, startPoint y: 499, endPoint x: 1371, endPoint y: 311, distance: 859.6
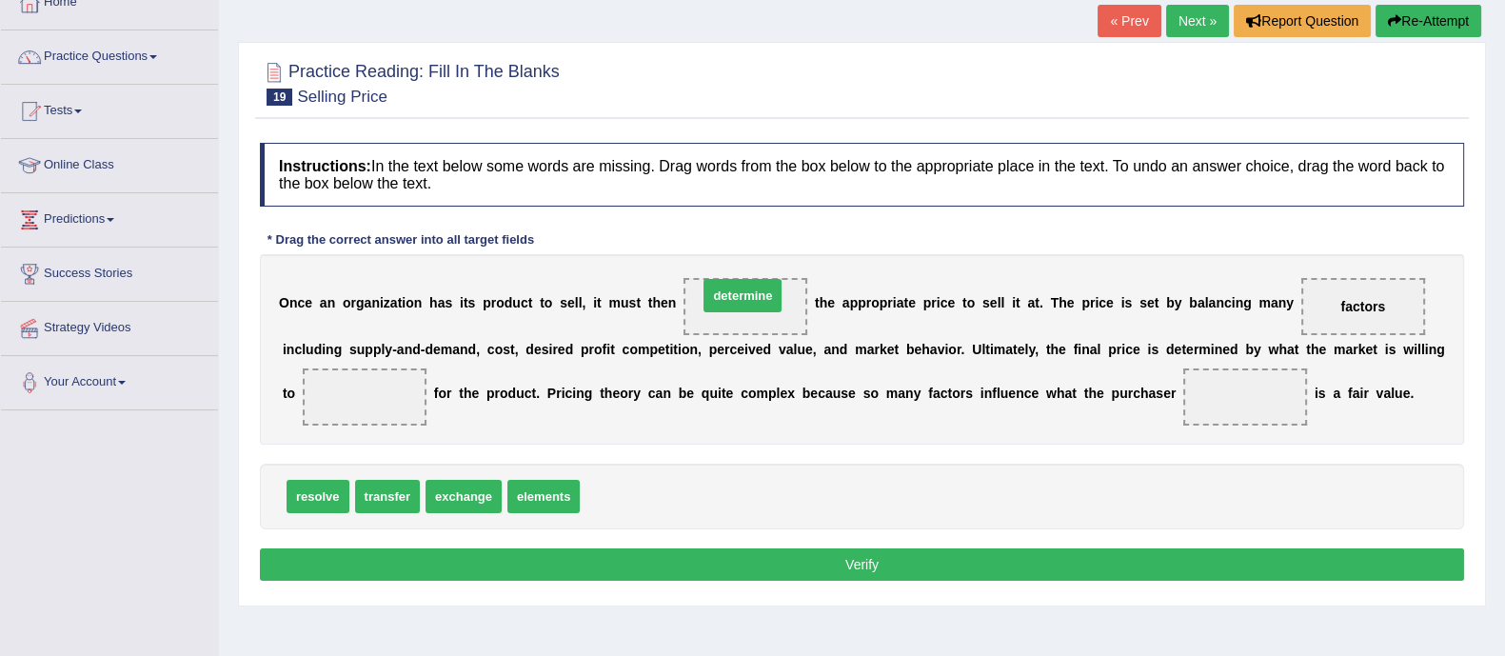
drag, startPoint x: 650, startPoint y: 481, endPoint x: 759, endPoint y: 289, distance: 220.0
drag, startPoint x: 616, startPoint y: 488, endPoint x: 362, endPoint y: 395, distance: 270.8
drag, startPoint x: 388, startPoint y: 413, endPoint x: 649, endPoint y: 485, distance: 270.5
click at [649, 485] on div "Instructions: In the text below some words are missing. Drag words from the box…" at bounding box center [862, 364] width 1214 height 463
drag, startPoint x: 370, startPoint y: 390, endPoint x: 676, endPoint y: 496, distance: 323.4
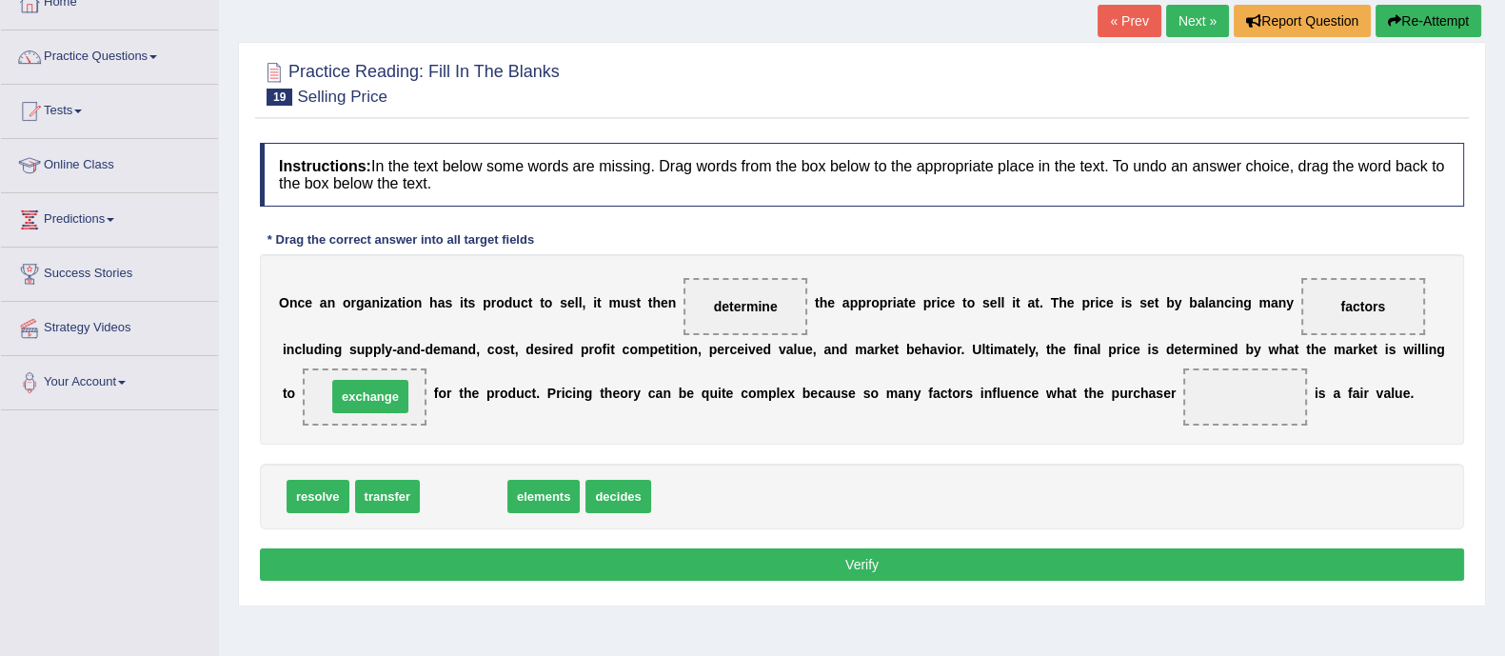
drag, startPoint x: 458, startPoint y: 499, endPoint x: 357, endPoint y: 397, distance: 143.4
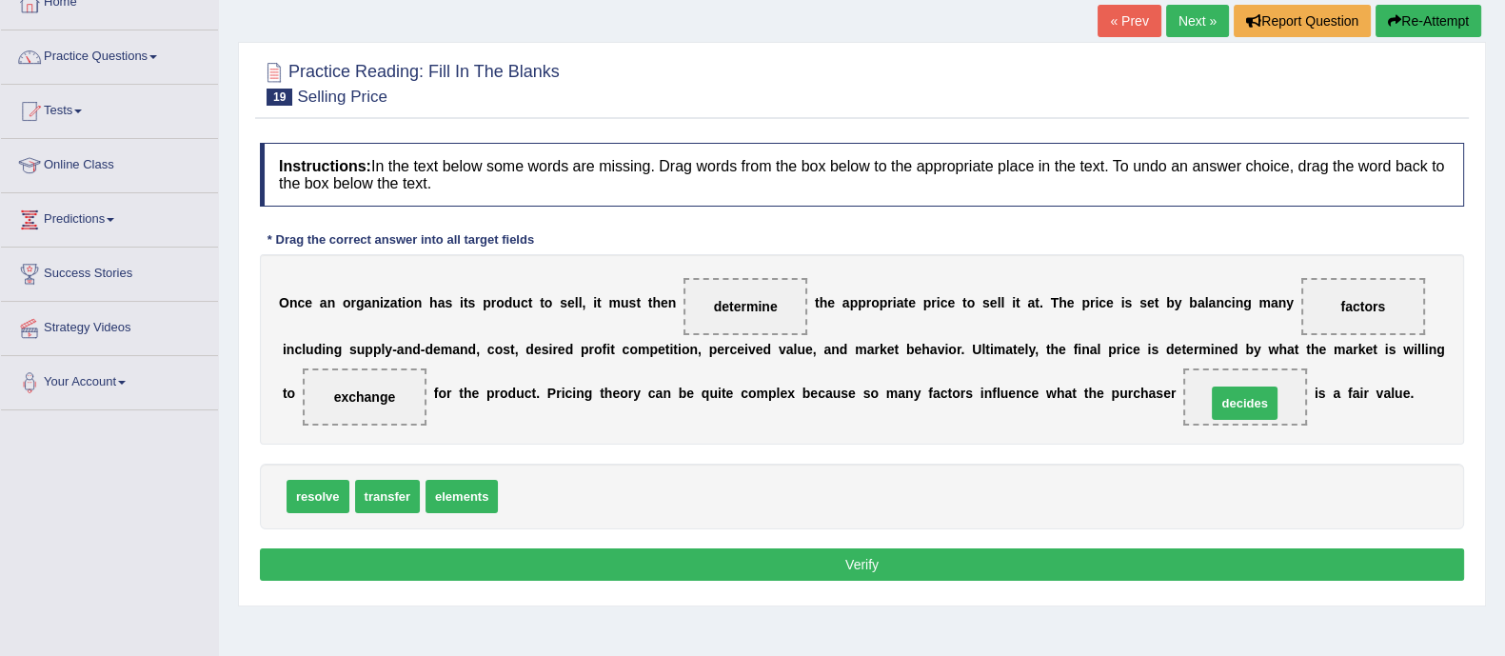
drag, startPoint x: 553, startPoint y: 492, endPoint x: 1261, endPoint y: 397, distance: 713.9
click at [866, 565] on button "Verify" at bounding box center [862, 564] width 1205 height 32
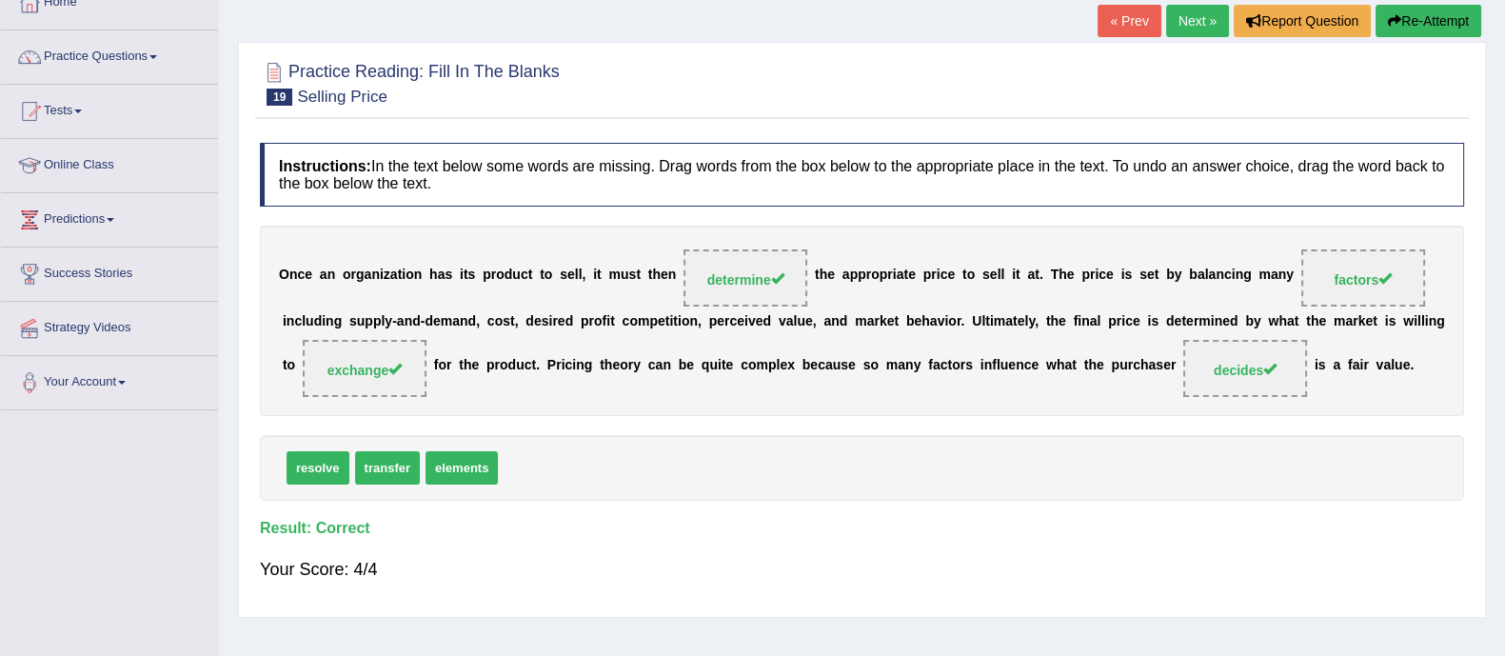
click at [1195, 26] on link "Next »" at bounding box center [1197, 21] width 63 height 32
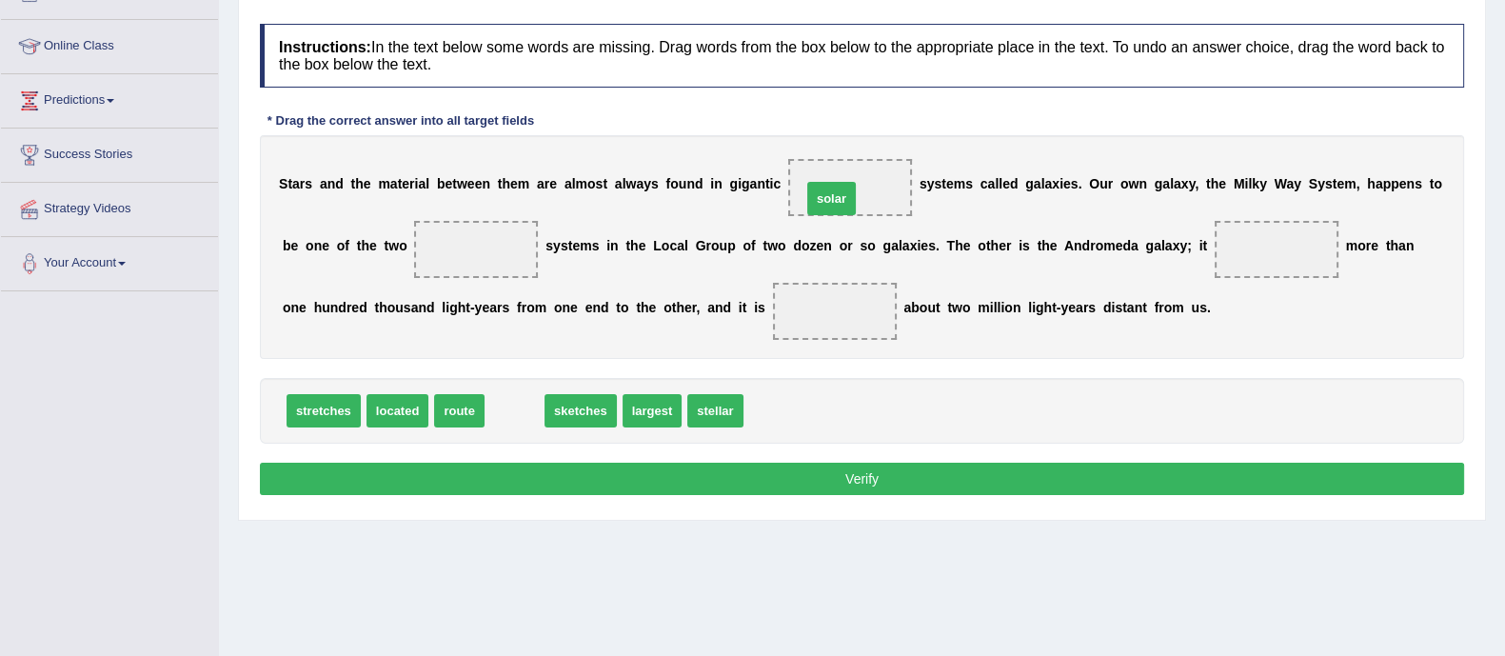
drag, startPoint x: 499, startPoint y: 402, endPoint x: 846, endPoint y: 174, distance: 414.6
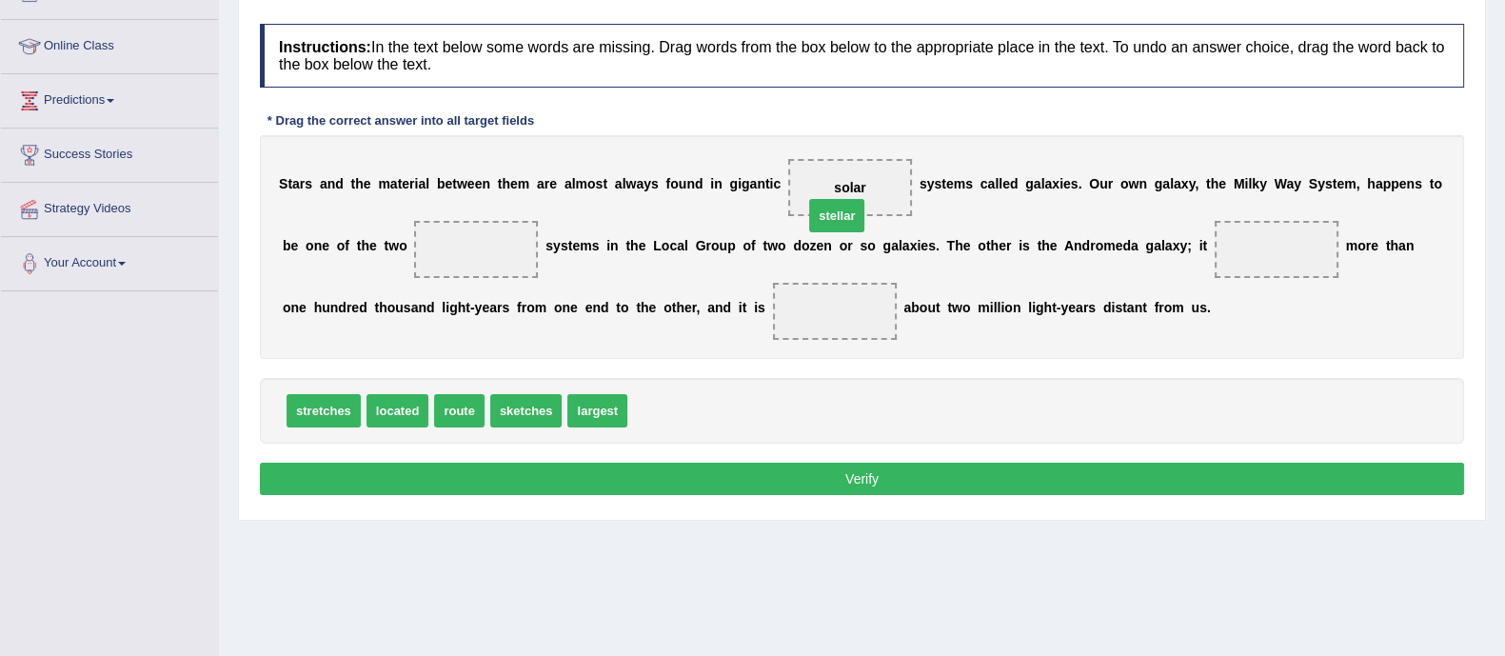
drag, startPoint x: 652, startPoint y: 407, endPoint x: 842, endPoint y: 184, distance: 292.5
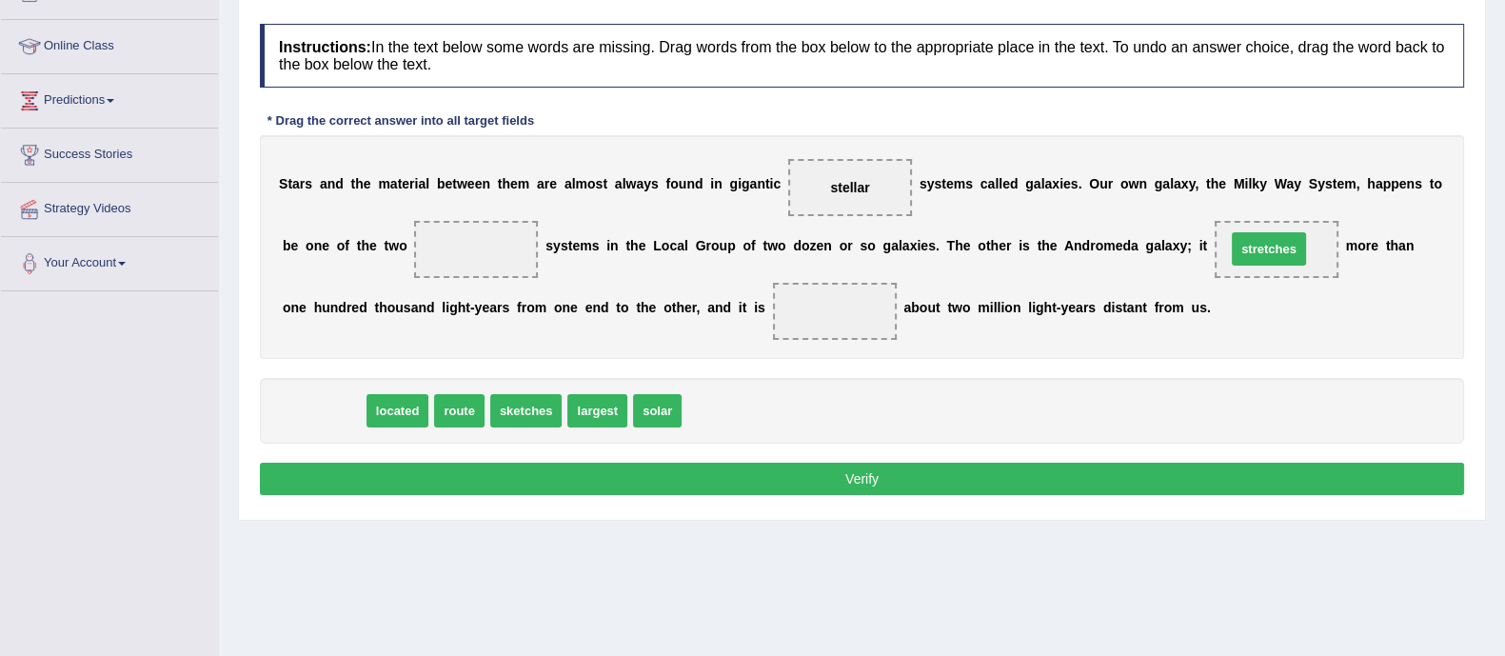
drag, startPoint x: 320, startPoint y: 402, endPoint x: 1265, endPoint y: 240, distance: 959.3
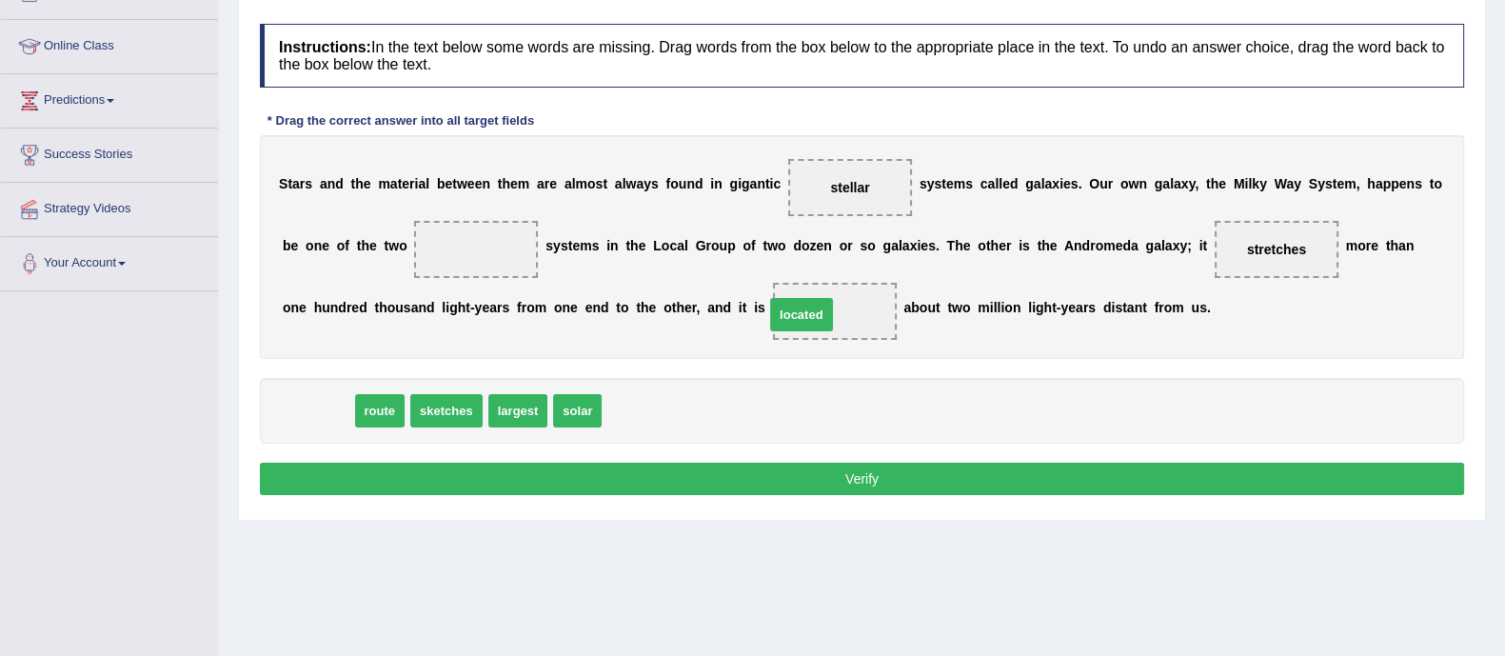
drag, startPoint x: 314, startPoint y: 402, endPoint x: 798, endPoint y: 305, distance: 493.4
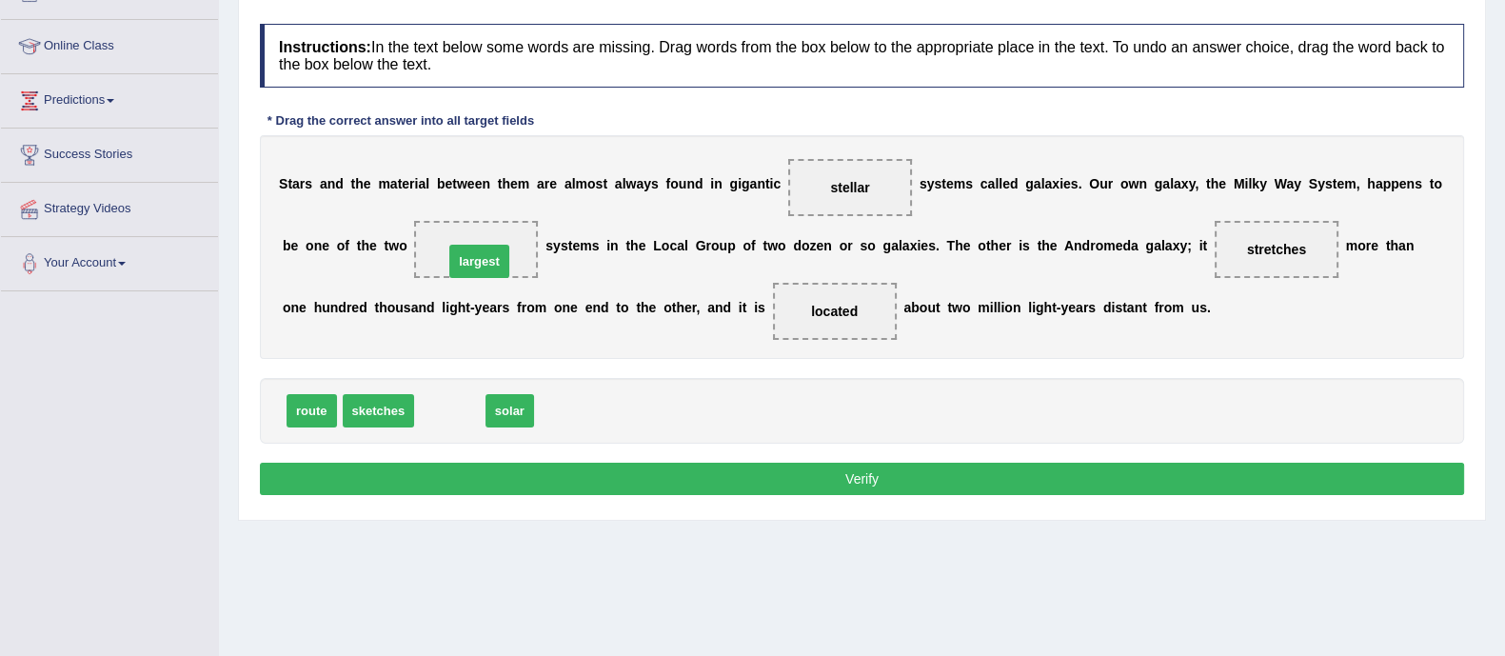
drag, startPoint x: 448, startPoint y: 414, endPoint x: 474, endPoint y: 262, distance: 154.5
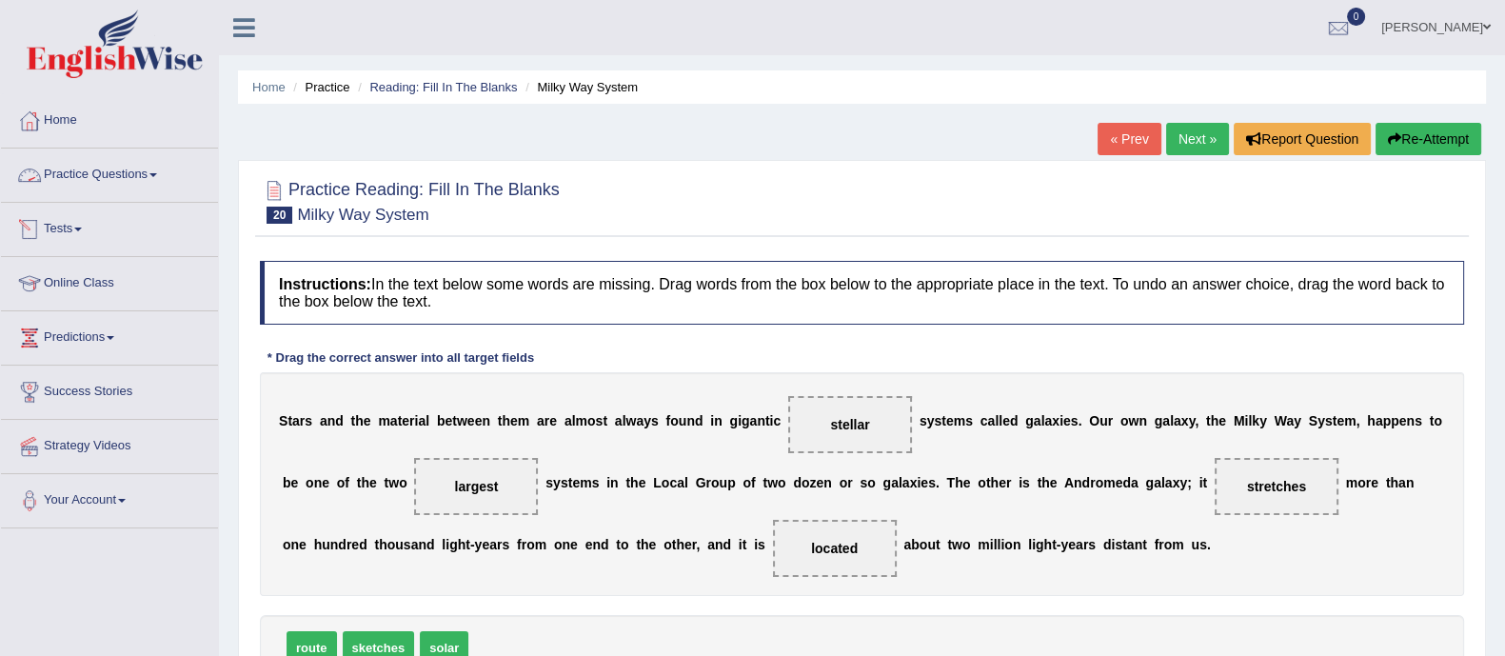
click at [129, 176] on link "Practice Questions" at bounding box center [109, 173] width 217 height 48
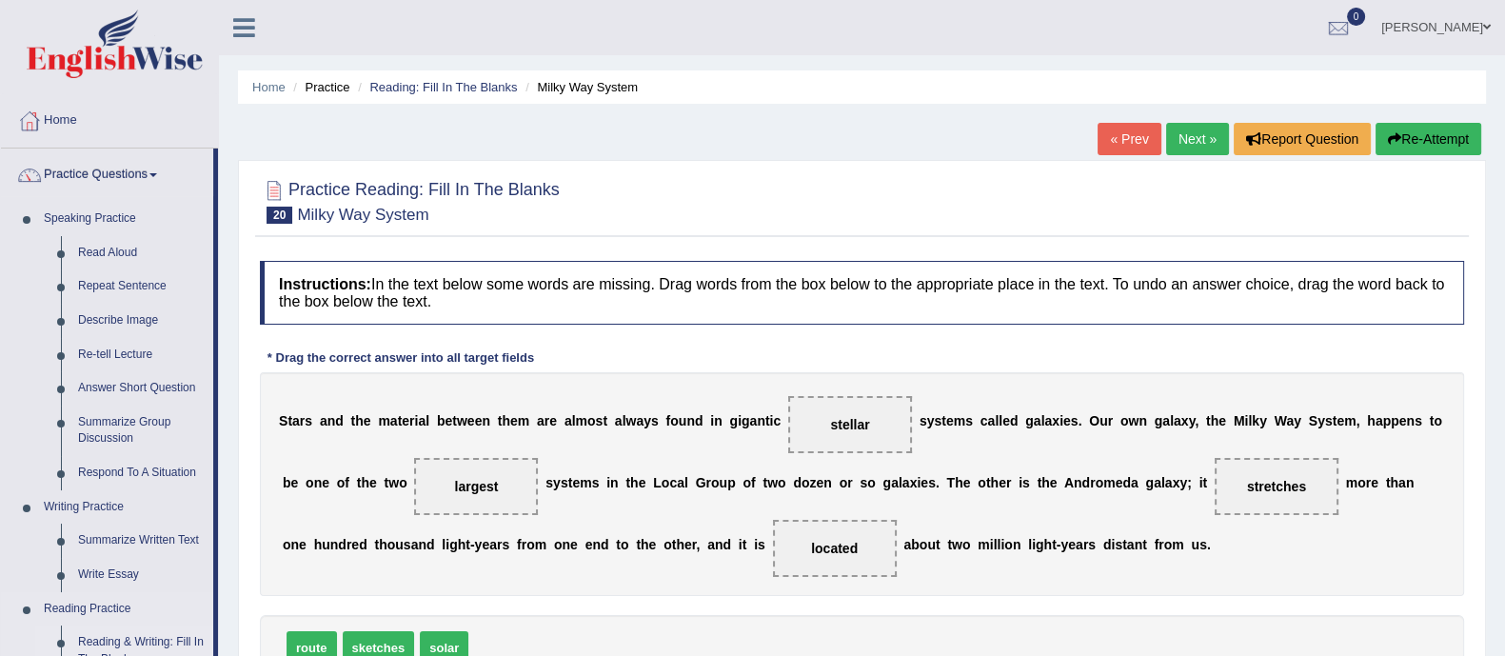
scroll to position [357, 0]
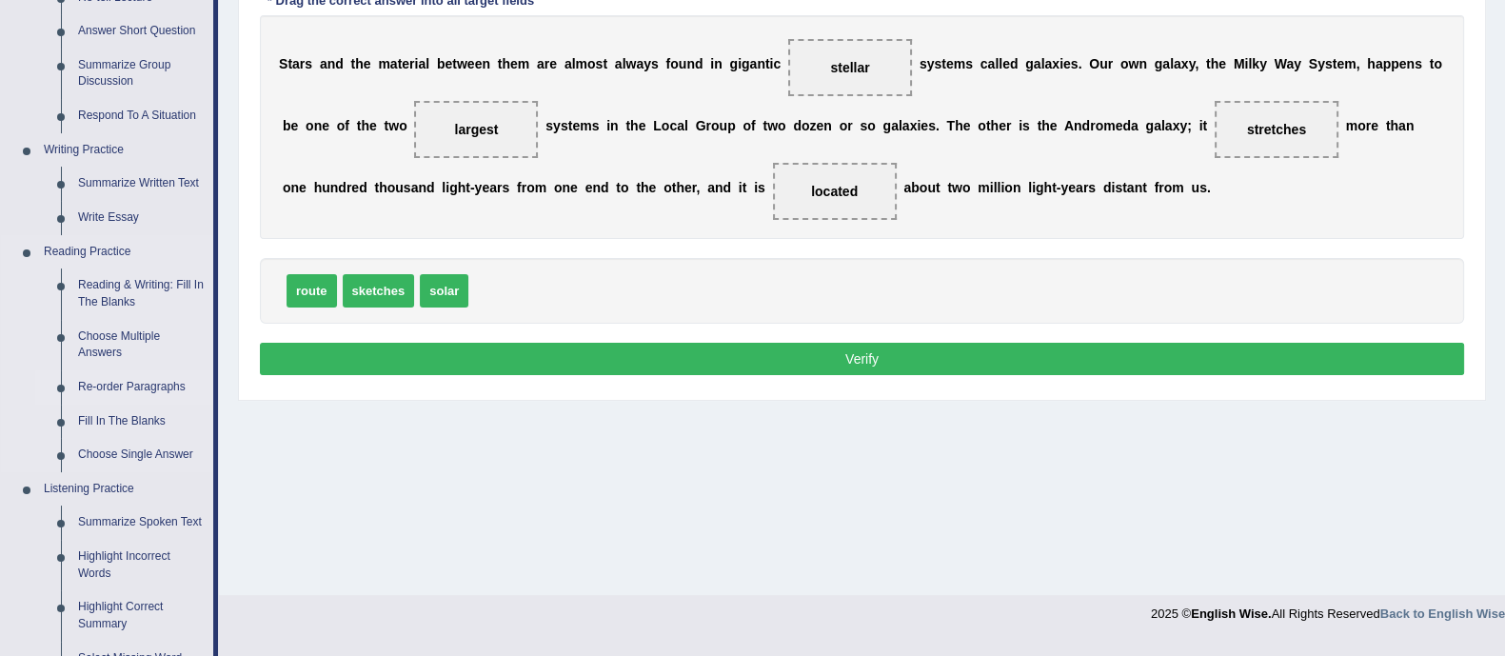
click at [121, 379] on link "Re-order Paragraphs" at bounding box center [142, 387] width 144 height 34
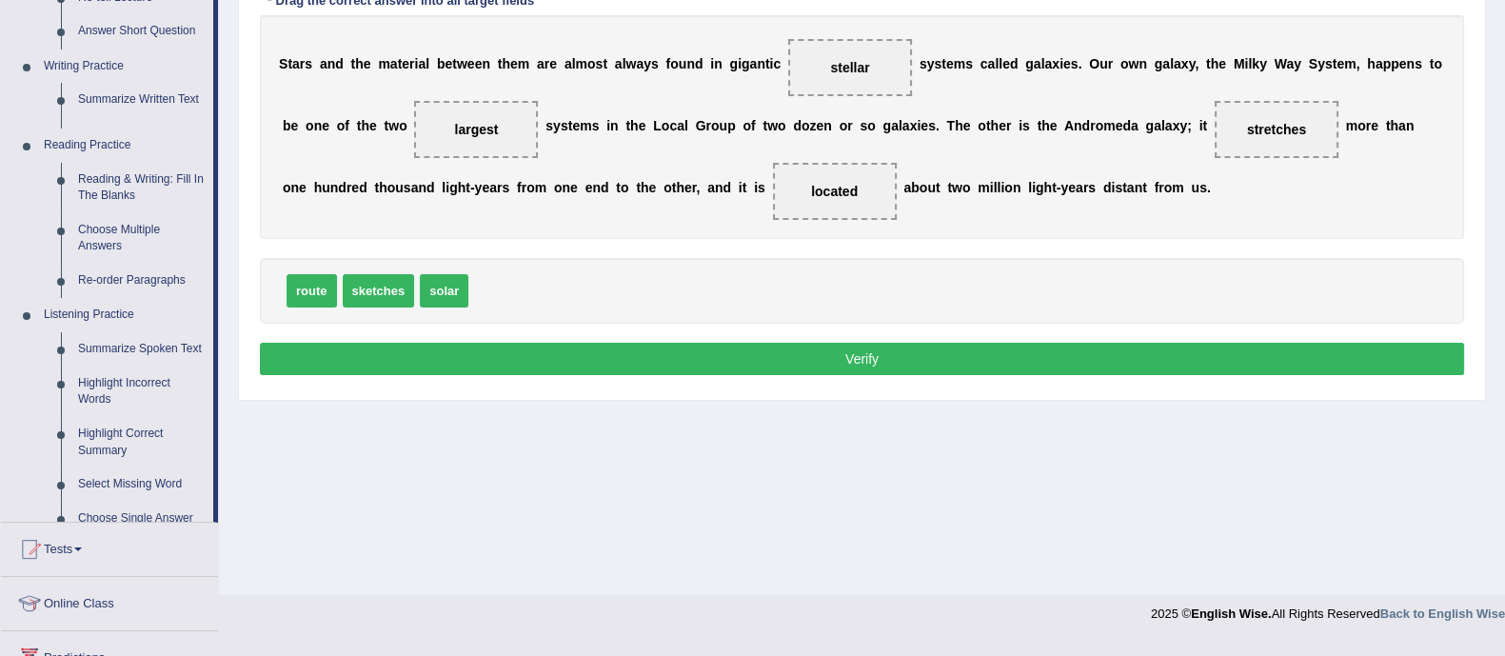
scroll to position [348, 0]
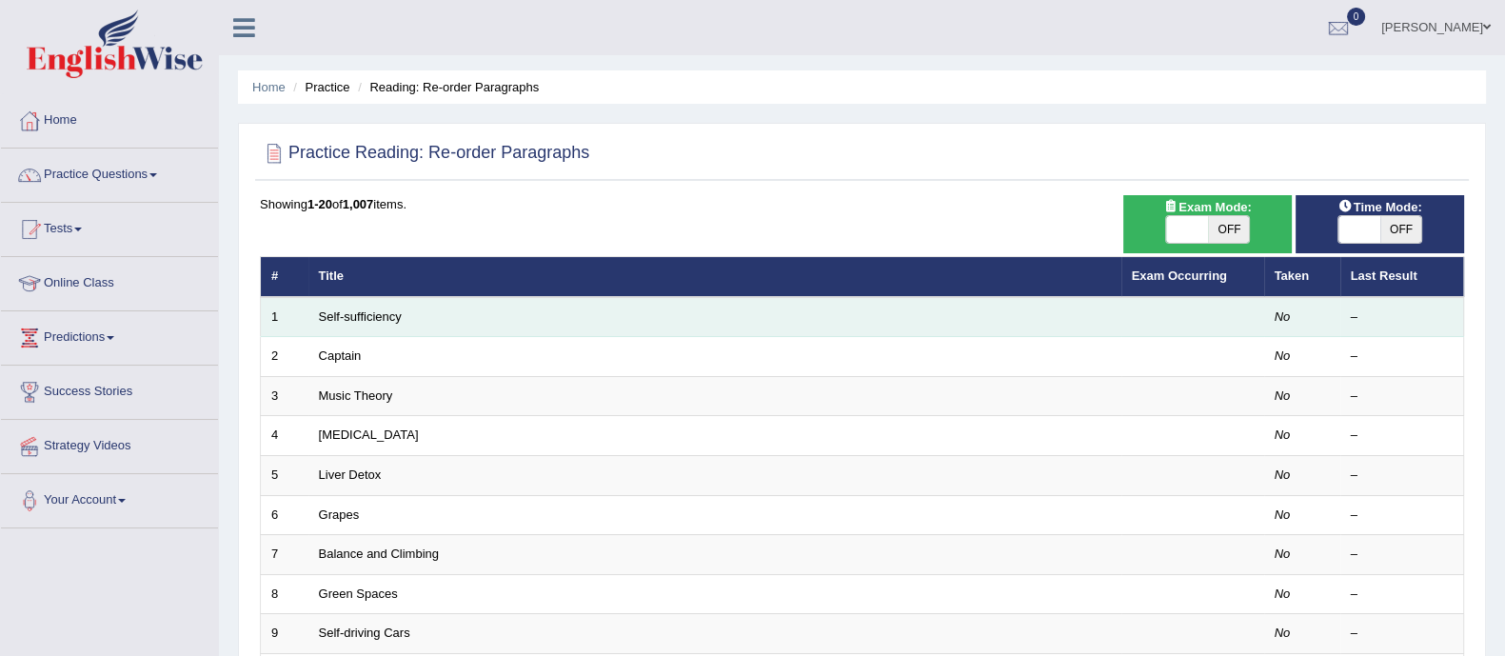
click at [401, 319] on td "Self-sufficiency" at bounding box center [715, 317] width 813 height 40
click at [353, 311] on link "Self-sufficiency" at bounding box center [360, 316] width 83 height 14
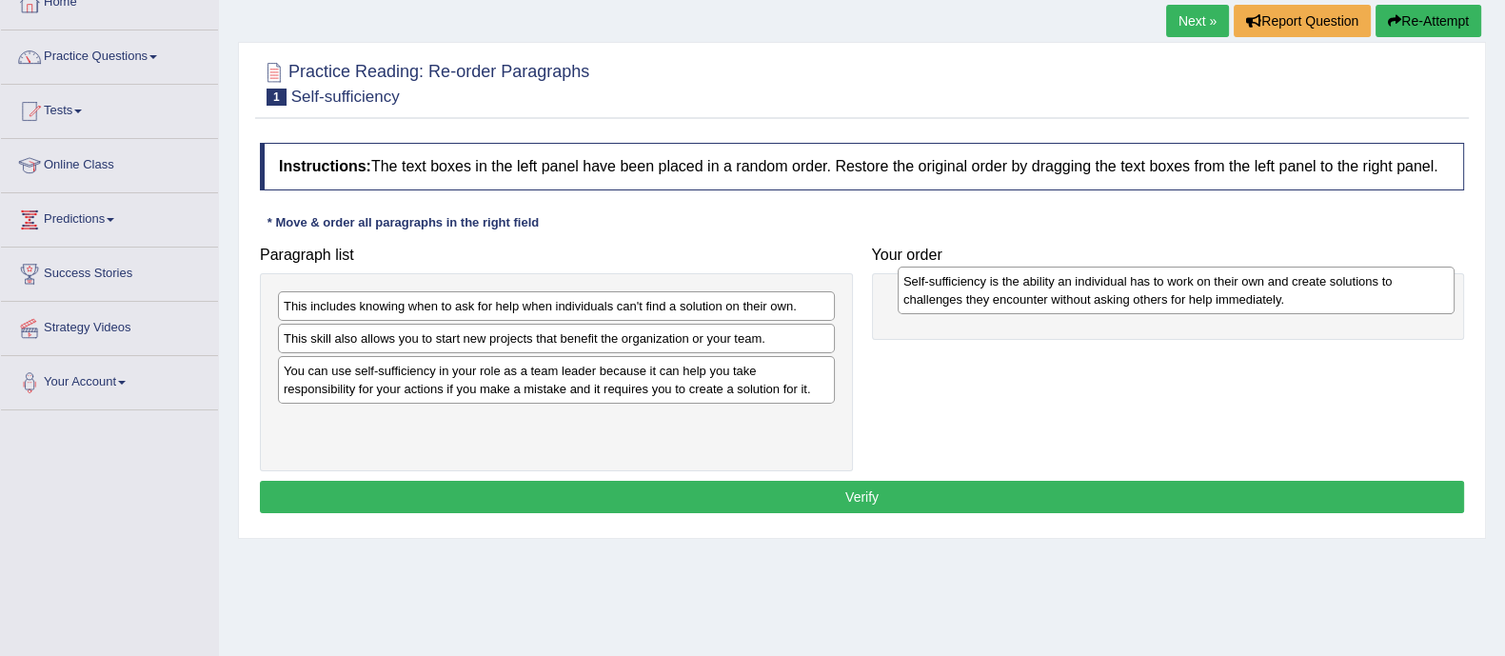
drag, startPoint x: 414, startPoint y: 423, endPoint x: 1021, endPoint y: 281, distance: 622.9
click at [1021, 281] on div "Self-sufficiency is the ability an individual has to work on their own and crea…" at bounding box center [1176, 291] width 557 height 48
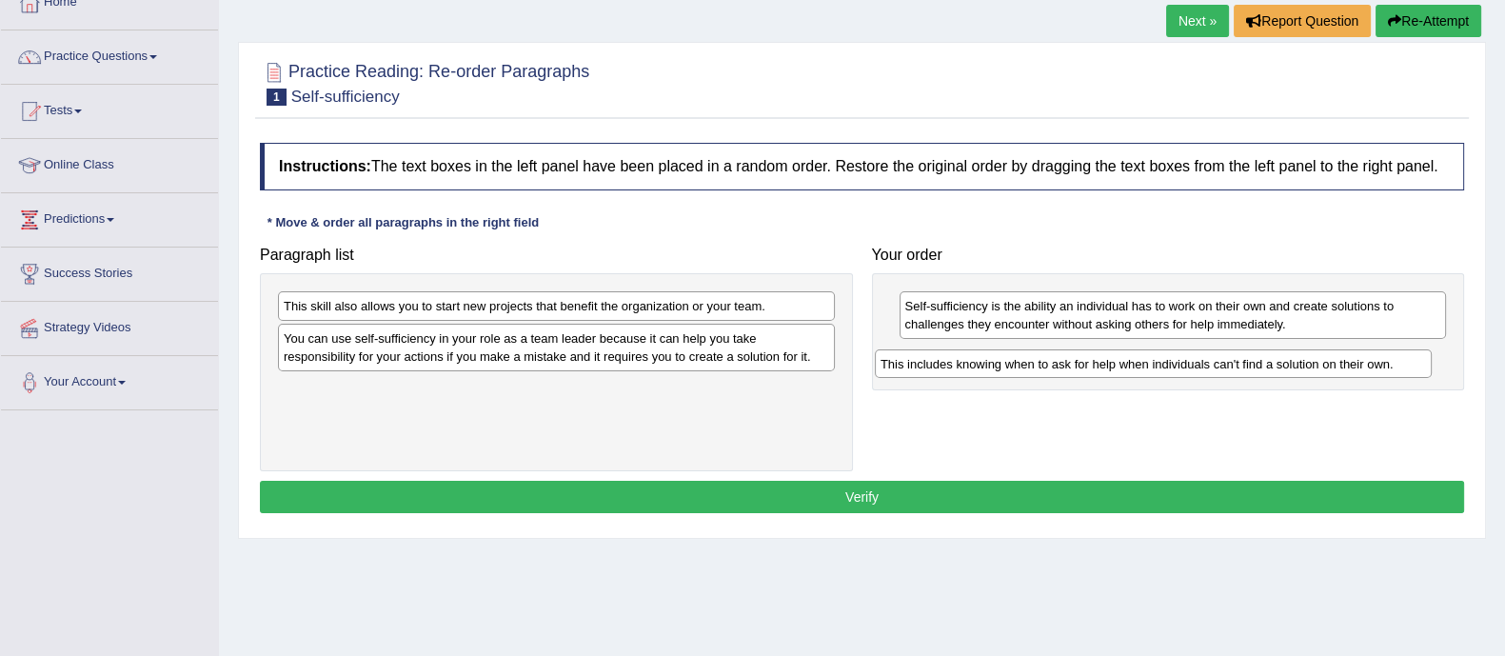
drag, startPoint x: 420, startPoint y: 309, endPoint x: 991, endPoint y: 367, distance: 574.2
click at [991, 367] on div "This includes knowing when to ask for help when individuals can't find a soluti…" at bounding box center [1153, 364] width 557 height 30
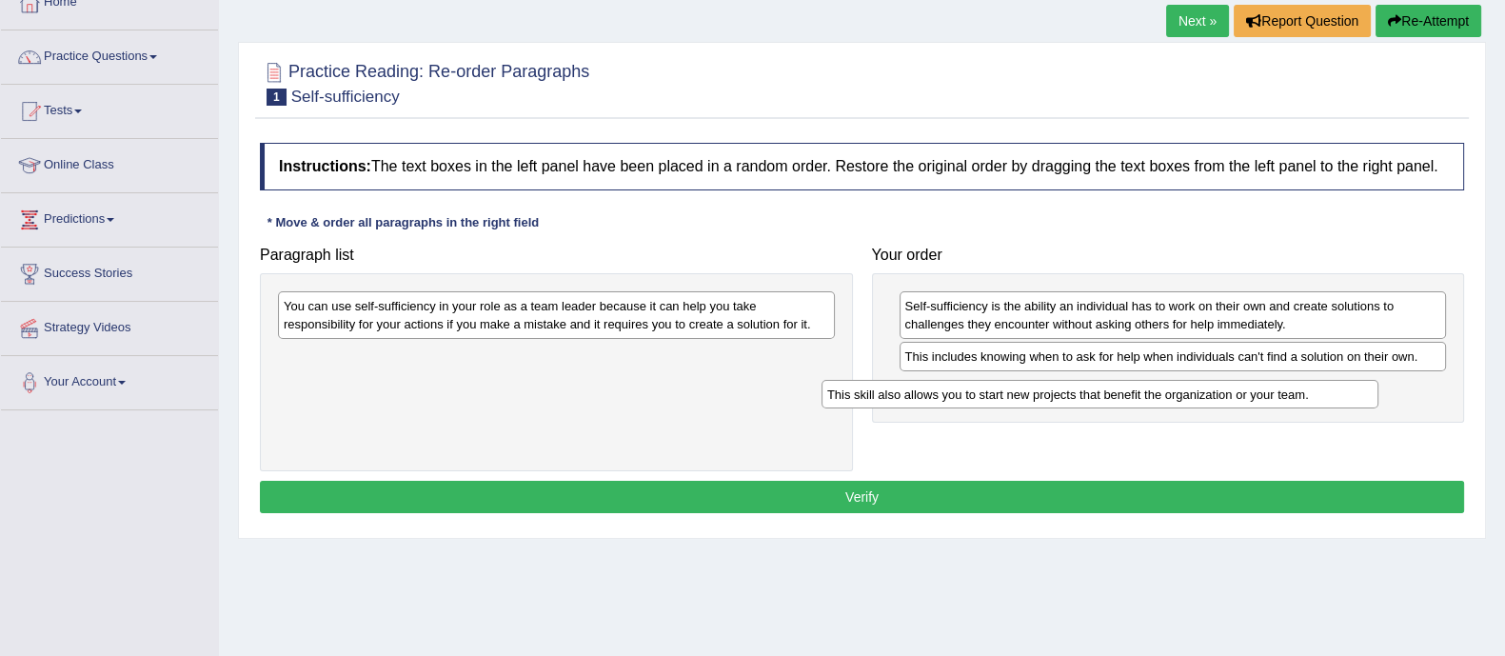
drag, startPoint x: 399, startPoint y: 309, endPoint x: 814, endPoint y: 406, distance: 426.4
click at [942, 394] on div "This skill also allows you to start new projects that benefit the organization …" at bounding box center [1100, 395] width 557 height 30
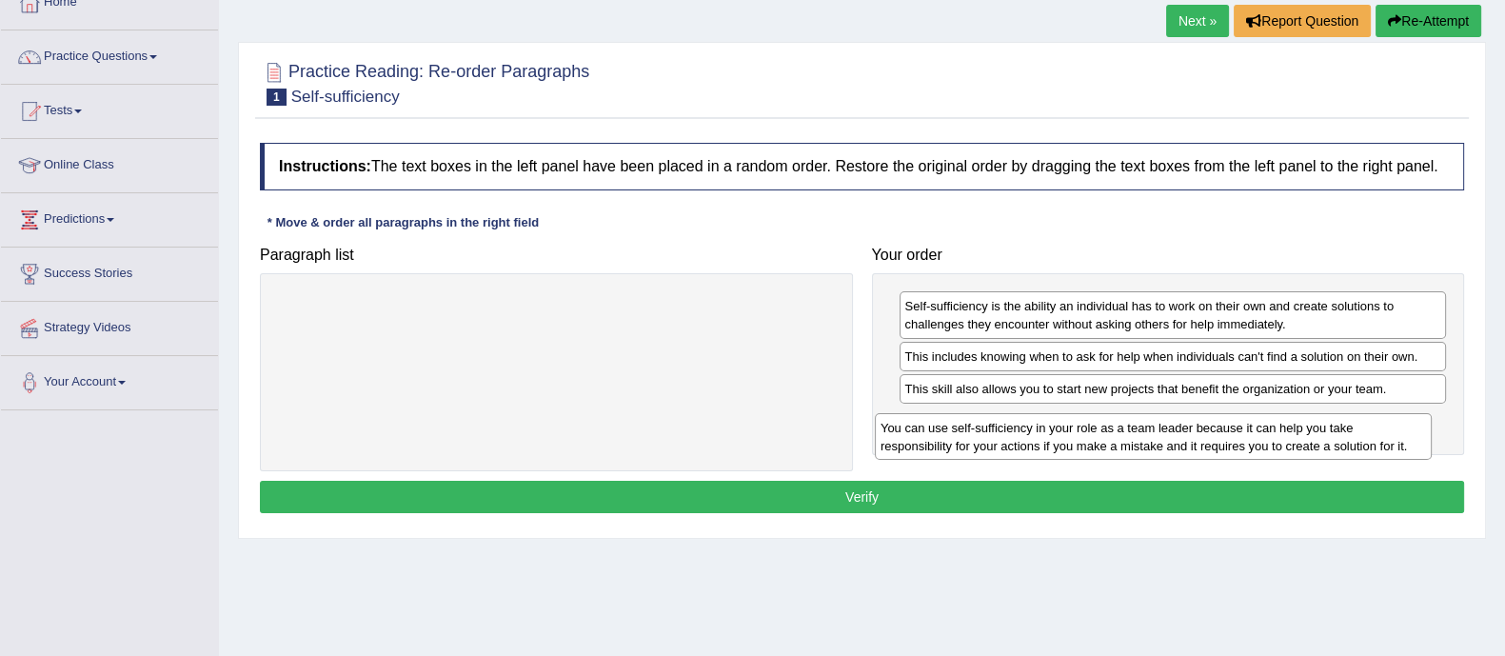
drag, startPoint x: 355, startPoint y: 318, endPoint x: 952, endPoint y: 439, distance: 609.2
click at [952, 439] on div "You can use self-sufficiency in your role as a team leader because it can help …" at bounding box center [1153, 437] width 557 height 48
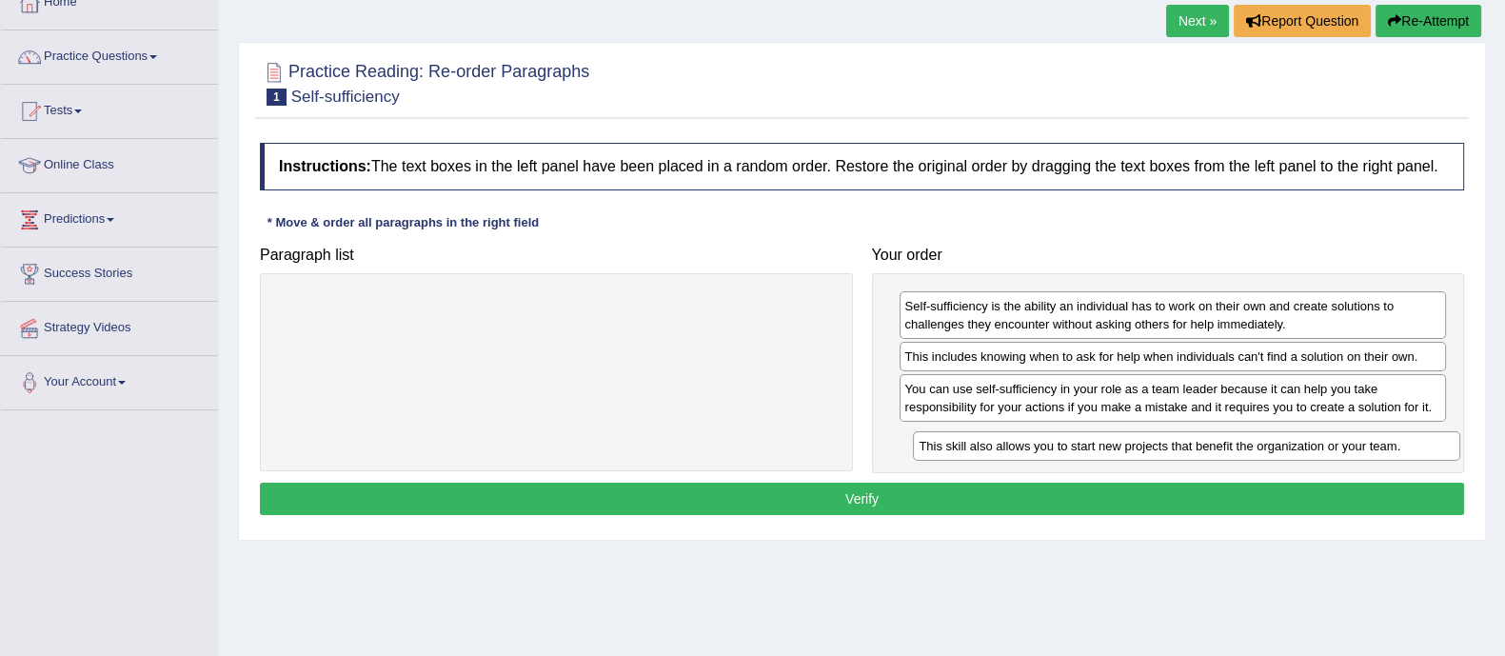
drag, startPoint x: 1120, startPoint y: 386, endPoint x: 1134, endPoint y: 444, distance: 59.8
click at [1134, 444] on div "This skill also allows you to start new projects that benefit the organization …" at bounding box center [1187, 446] width 548 height 30
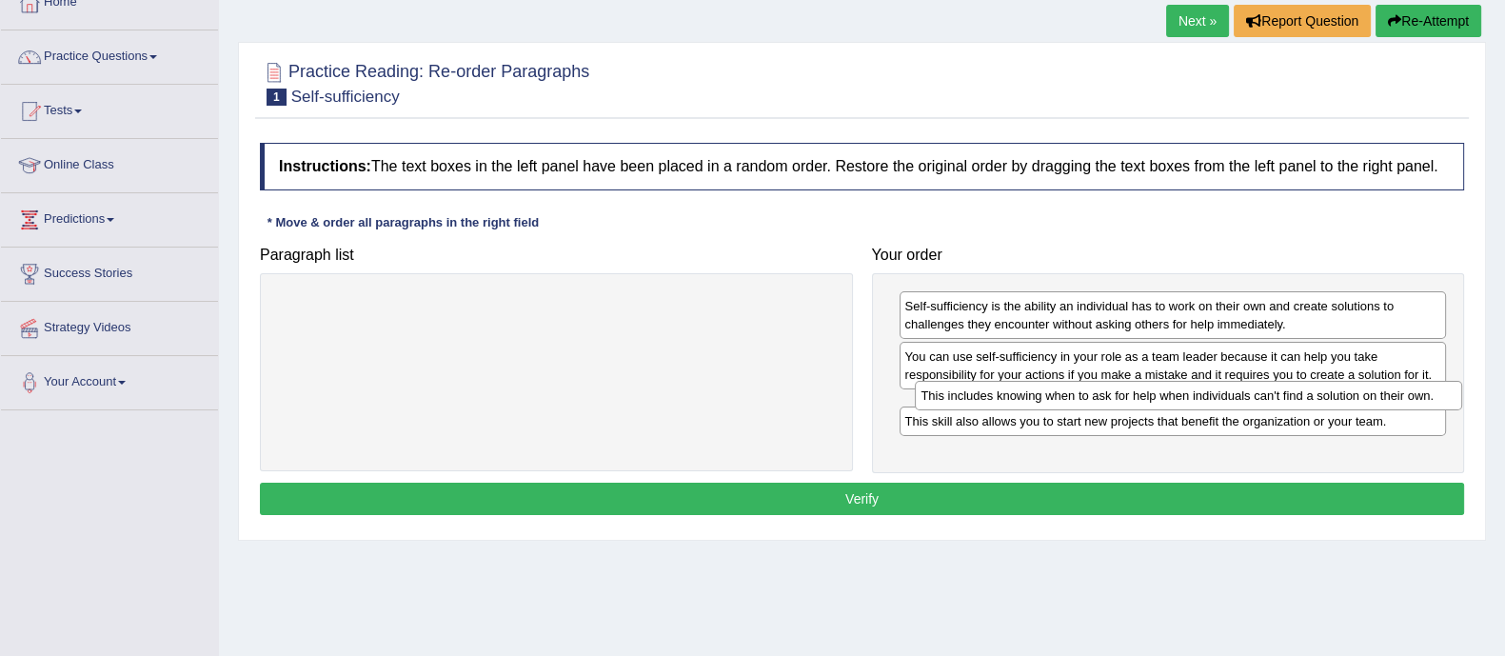
drag, startPoint x: 1079, startPoint y: 357, endPoint x: 1090, endPoint y: 397, distance: 41.6
click at [1090, 397] on div "This includes knowing when to ask for help when individuals can't find a soluti…" at bounding box center [1189, 396] width 548 height 30
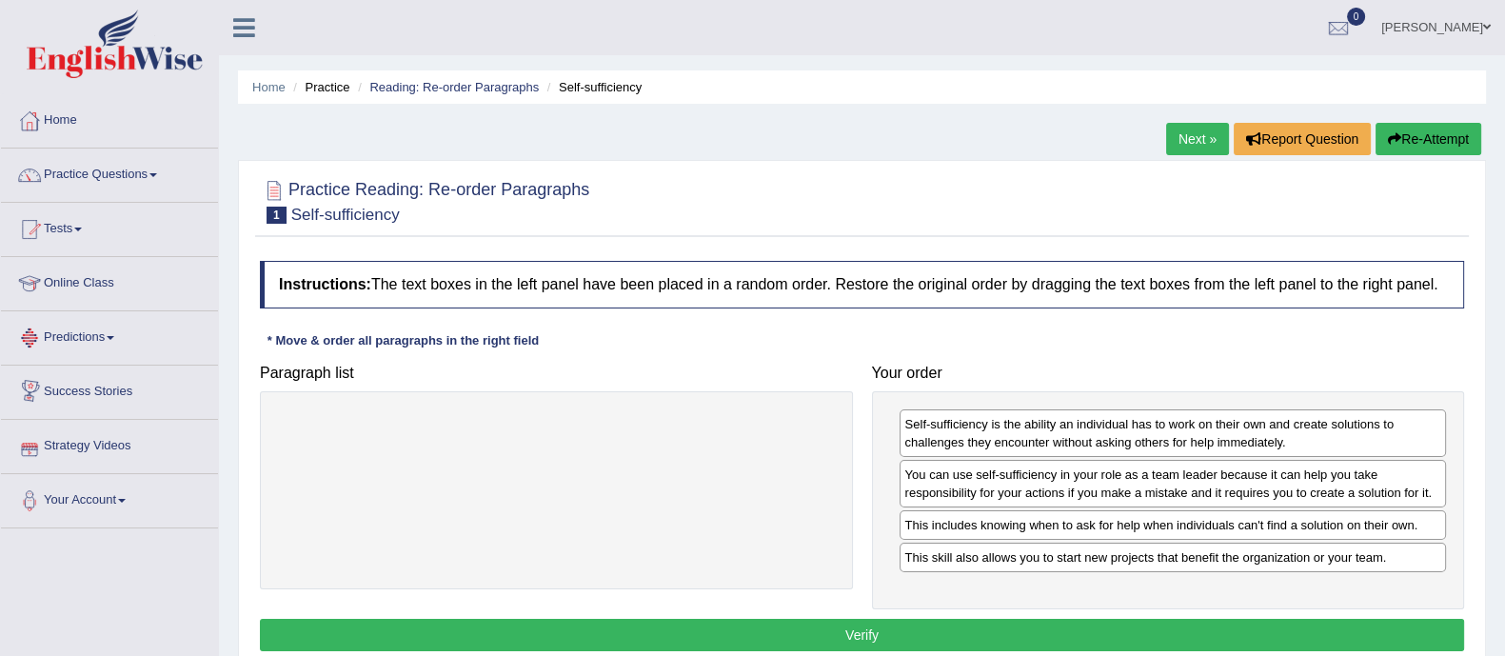
click at [1182, 134] on link "Next »" at bounding box center [1197, 139] width 63 height 32
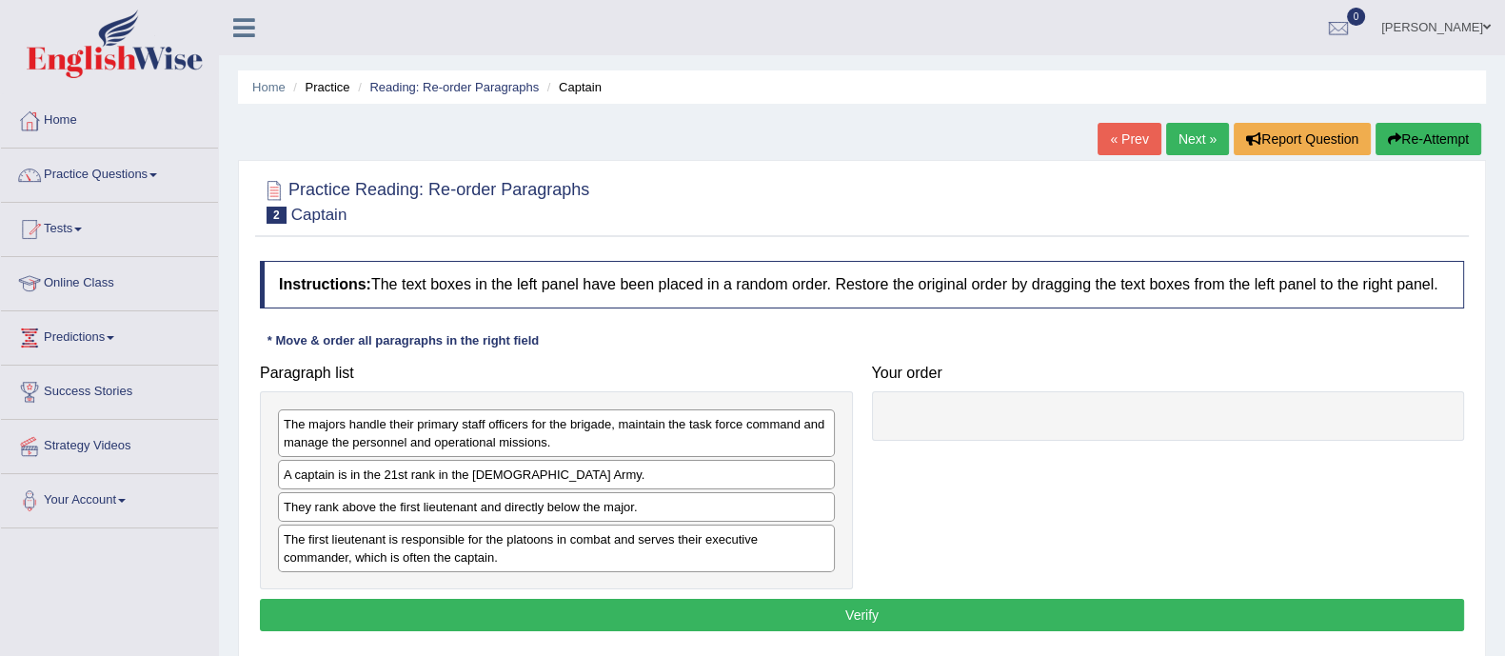
scroll to position [118, 0]
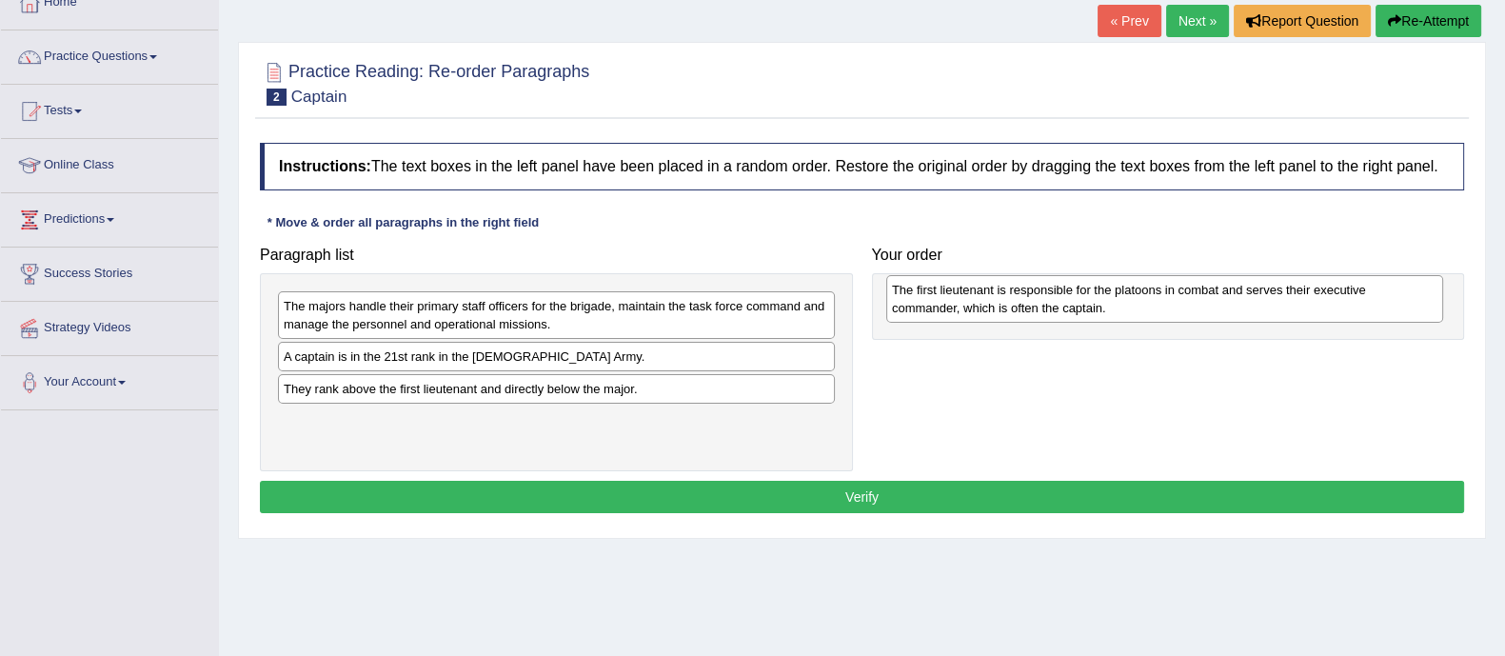
drag, startPoint x: 368, startPoint y: 432, endPoint x: 976, endPoint y: 302, distance: 622.3
click at [976, 302] on div "The first lieutenant is responsible for the platoons in combat and serves their…" at bounding box center [1164, 299] width 557 height 48
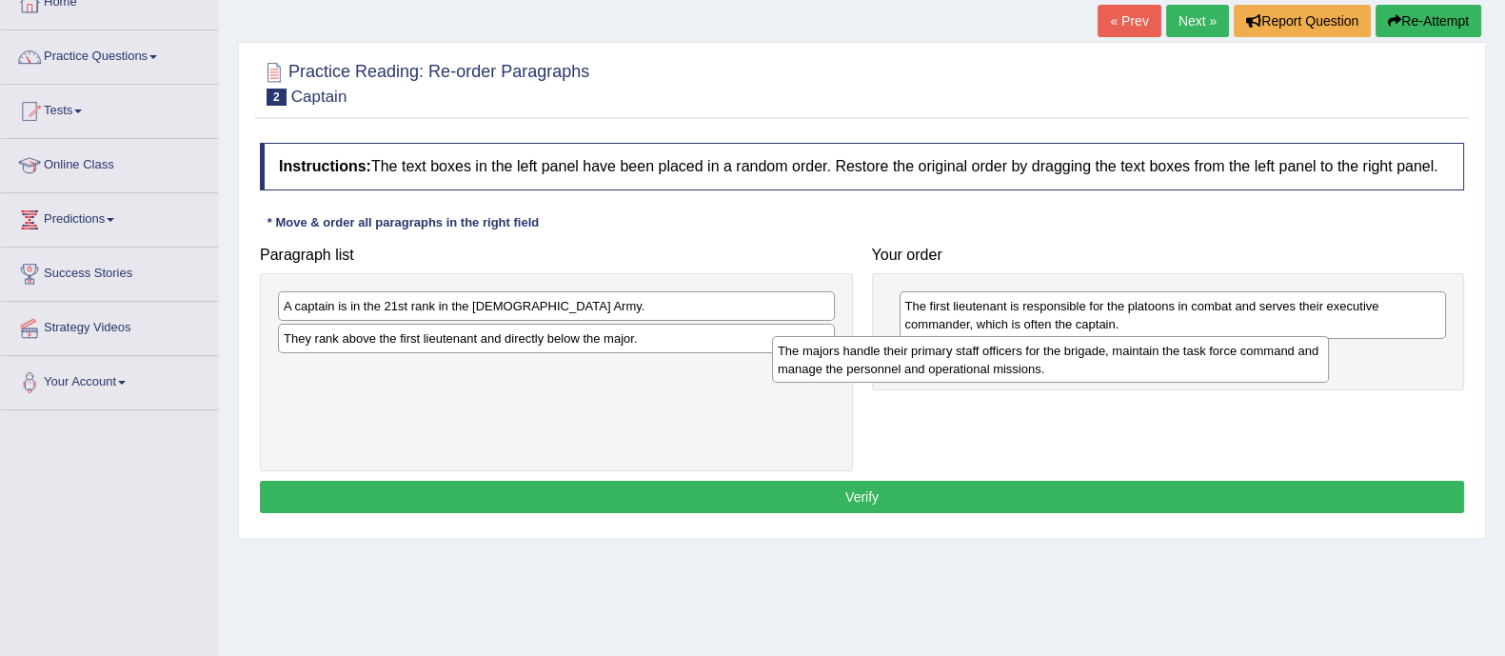
drag, startPoint x: 519, startPoint y: 321, endPoint x: 1047, endPoint y: 370, distance: 530.8
click at [1054, 374] on div "The majors handle their primary staff officers for the brigade, maintain the ta…" at bounding box center [1050, 360] width 557 height 48
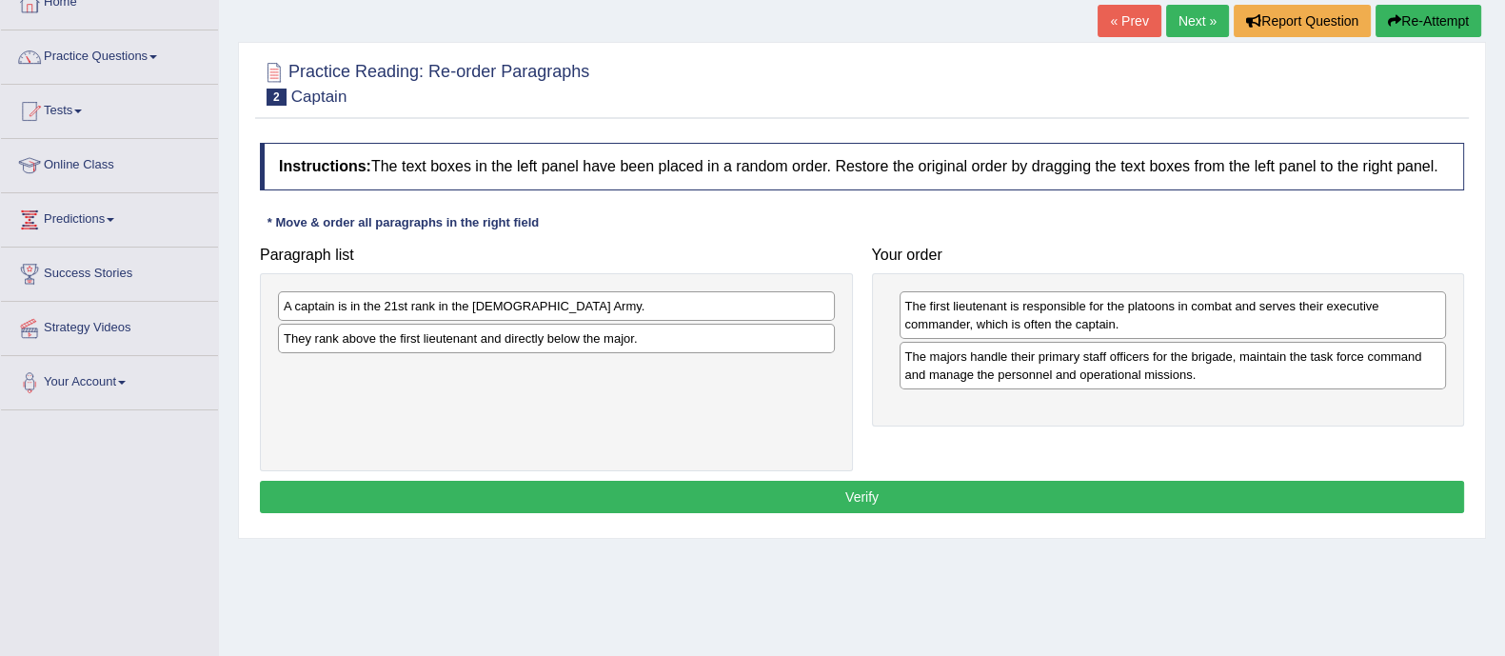
click at [674, 496] on button "Verify" at bounding box center [862, 497] width 1205 height 32
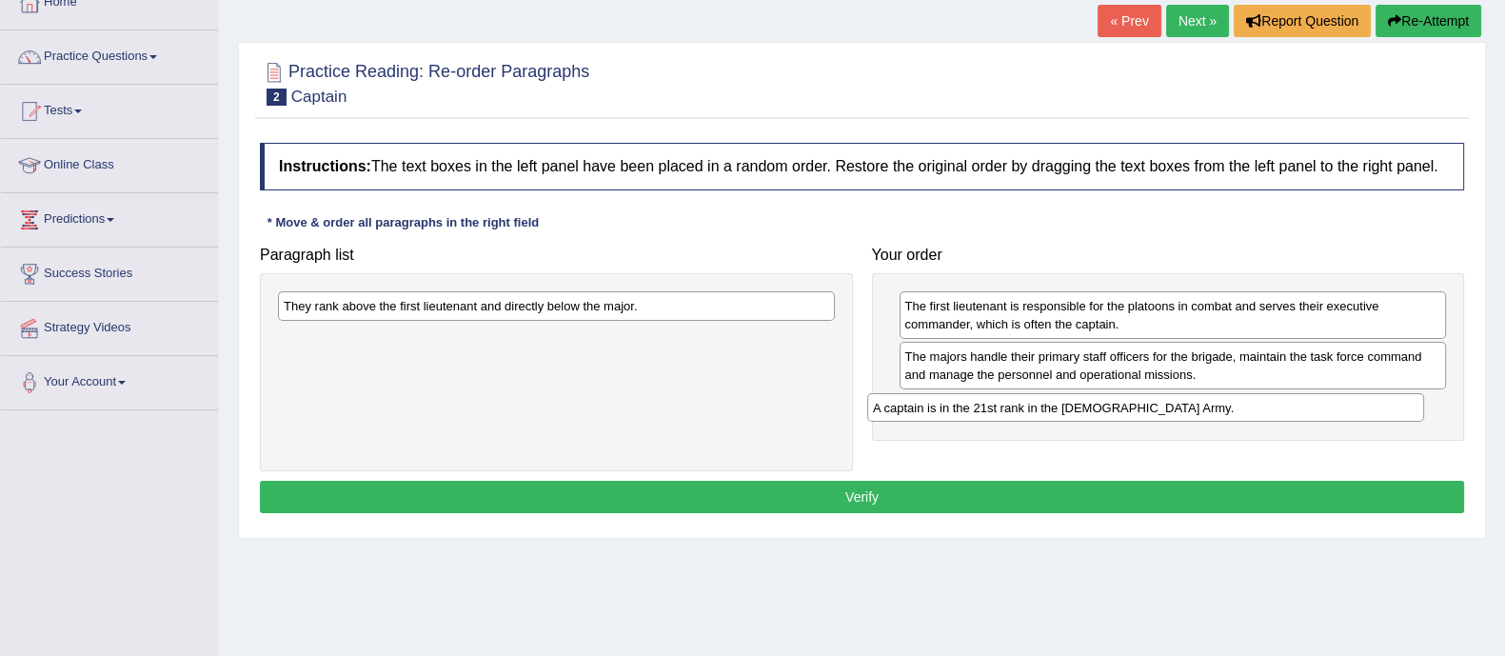
drag, startPoint x: 525, startPoint y: 305, endPoint x: 1110, endPoint y: 413, distance: 595.6
click at [1124, 416] on div "A captain is in the 21st rank in the [DEMOGRAPHIC_DATA] Army." at bounding box center [1145, 408] width 557 height 30
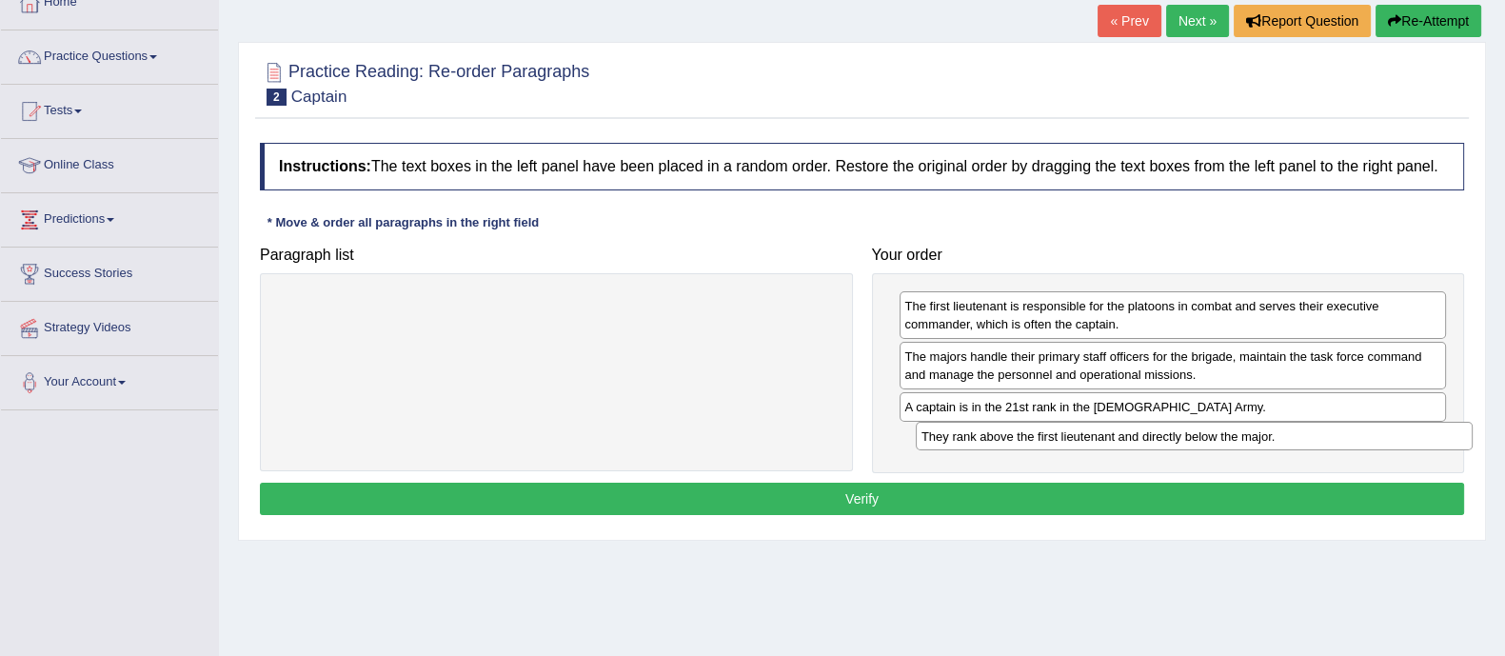
drag, startPoint x: 663, startPoint y: 329, endPoint x: 1223, endPoint y: 437, distance: 570.3
click at [1224, 437] on div "They rank above the first lieutenant and directly below the major." at bounding box center [1194, 437] width 557 height 30
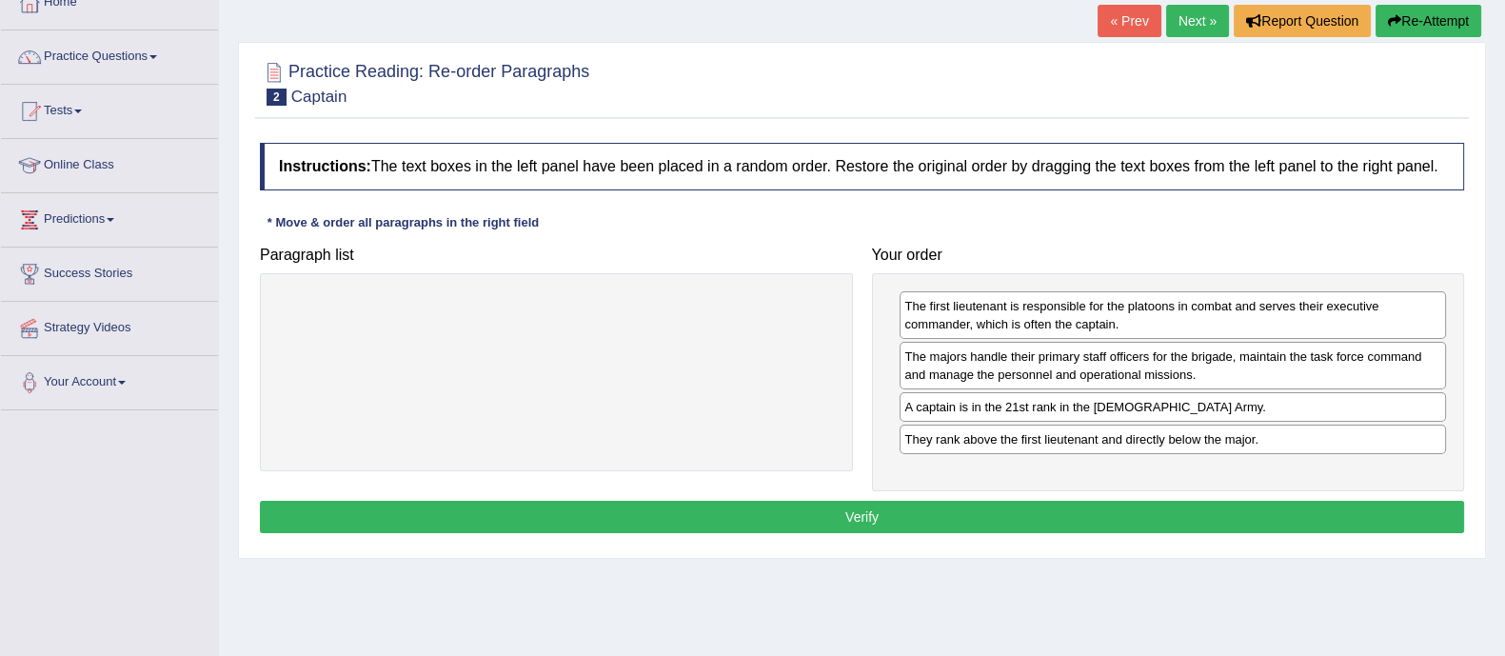
click at [866, 509] on button "Verify" at bounding box center [862, 517] width 1205 height 32
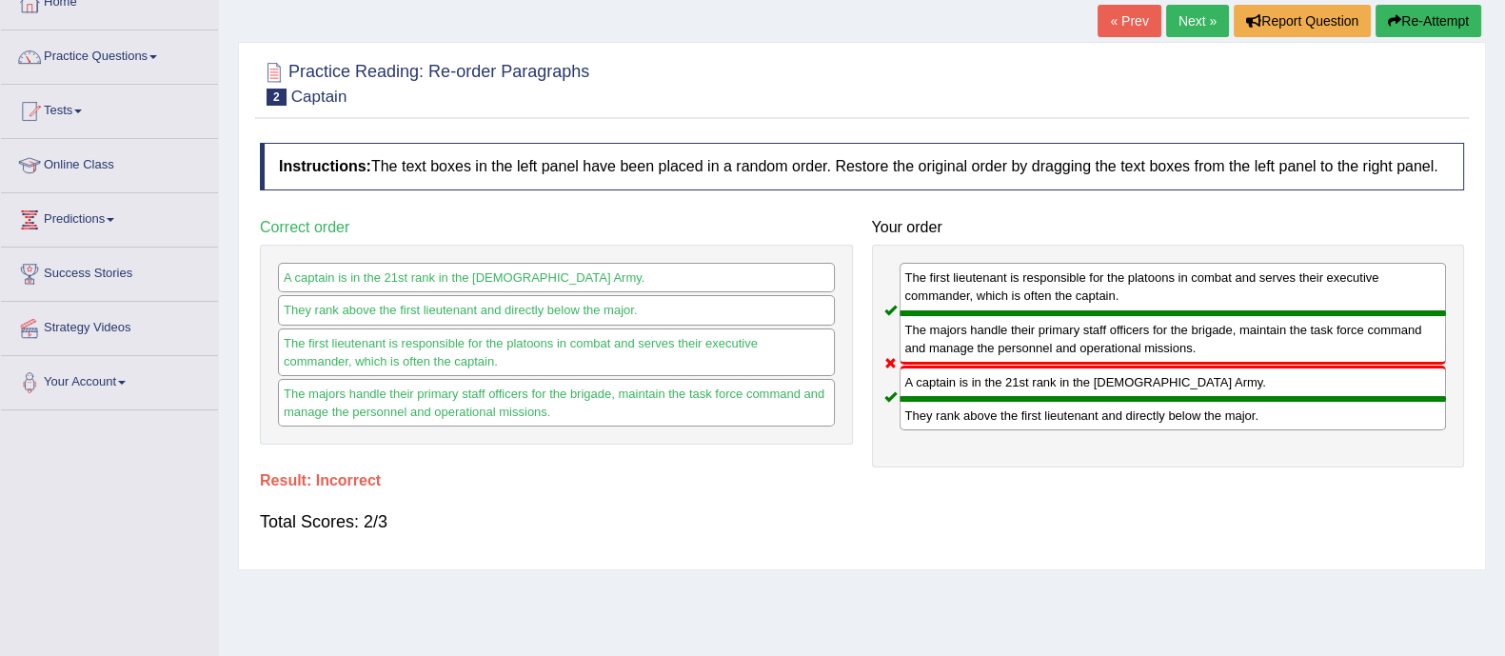
click at [1193, 19] on link "Next »" at bounding box center [1197, 21] width 63 height 32
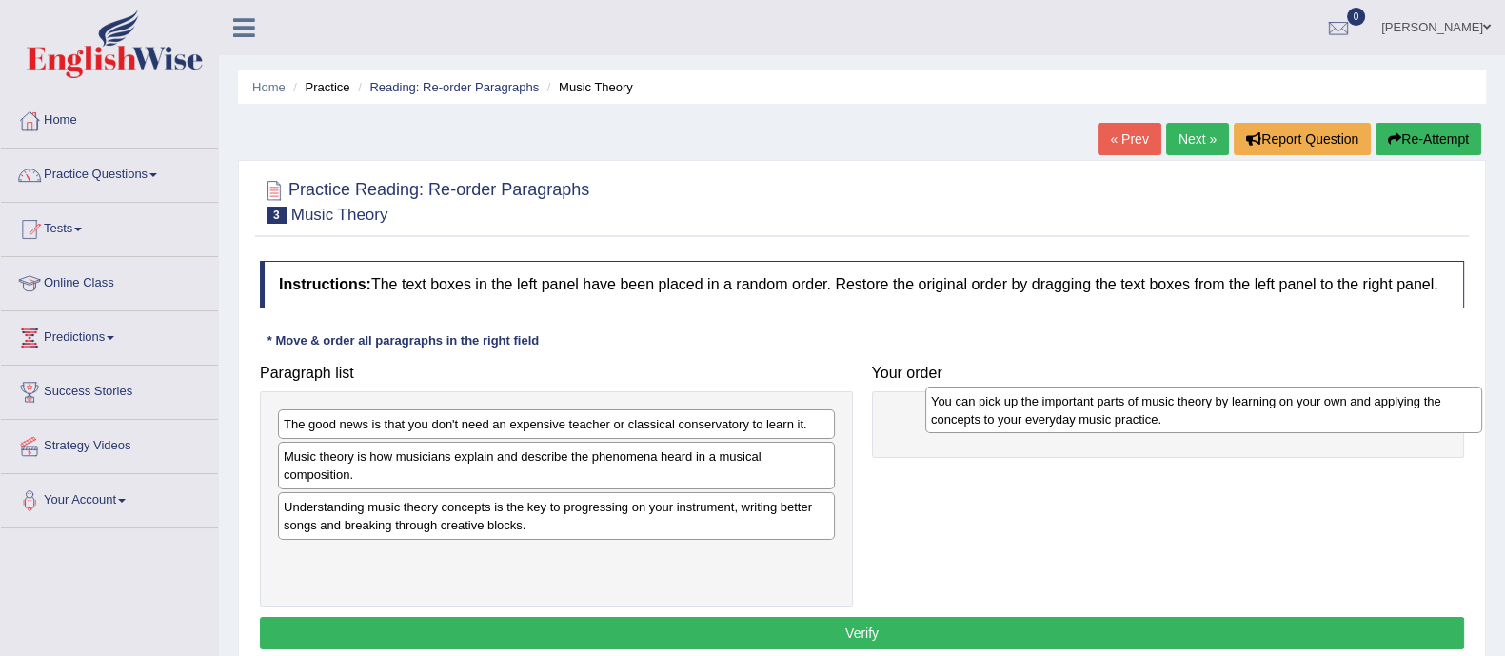
drag, startPoint x: 614, startPoint y: 431, endPoint x: 1095, endPoint y: 417, distance: 481.1
click at [1099, 417] on div "You can pick up the important parts of music theory by learning on your own and…" at bounding box center [1204, 411] width 557 height 48
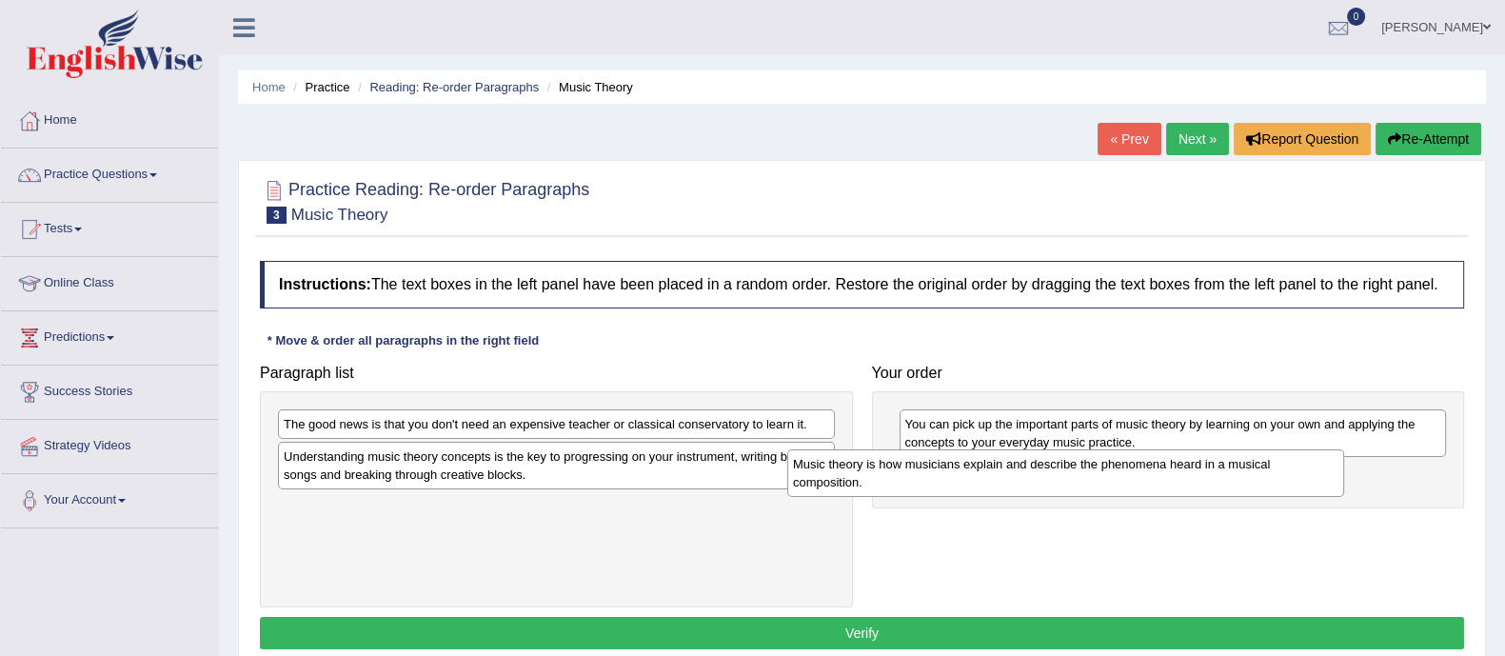
drag, startPoint x: 709, startPoint y: 449, endPoint x: 1039, endPoint y: 453, distance: 329.5
click at [1211, 453] on div "Music theory is how musicians explain and describe the phenomena heard in a mus…" at bounding box center [1065, 473] width 557 height 48
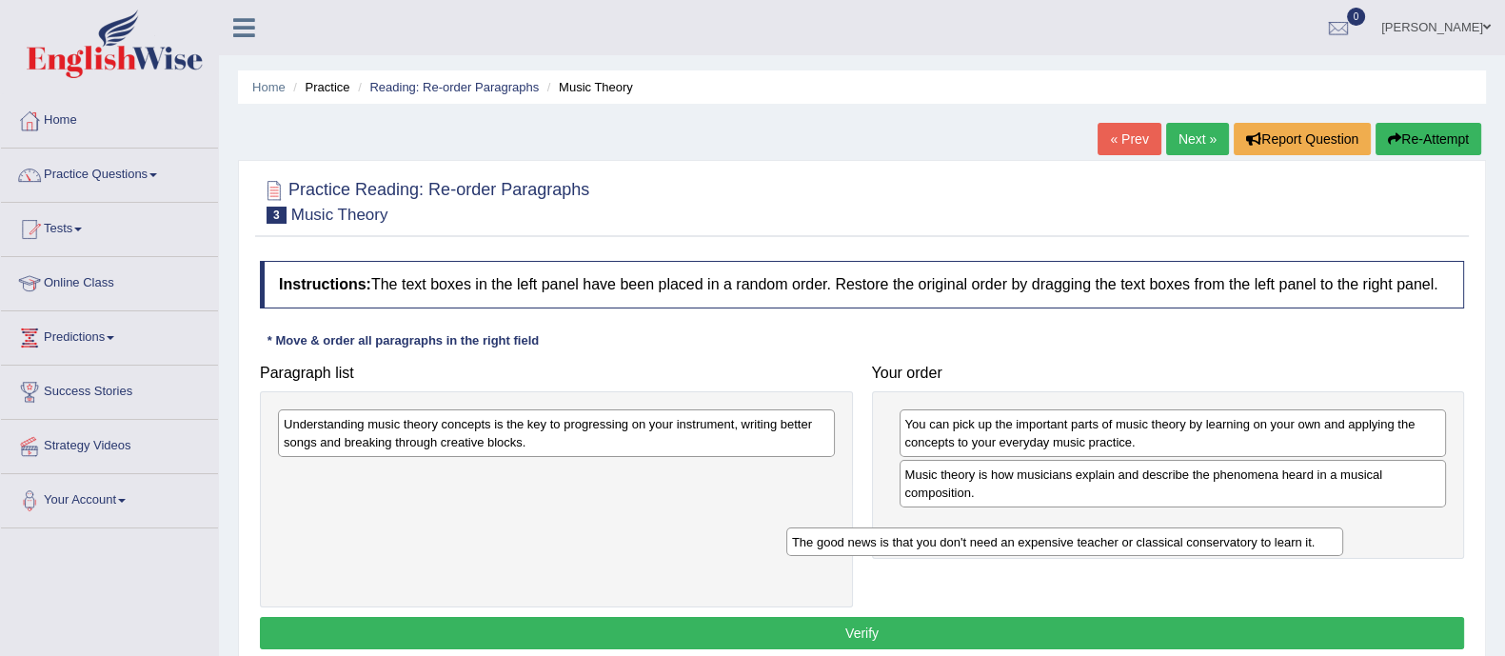
drag, startPoint x: 795, startPoint y: 416, endPoint x: 1277, endPoint y: 513, distance: 491.5
click at [1317, 528] on div "The good news is that you don't need an expensive teacher or classical conserva…" at bounding box center [1065, 543] width 557 height 30
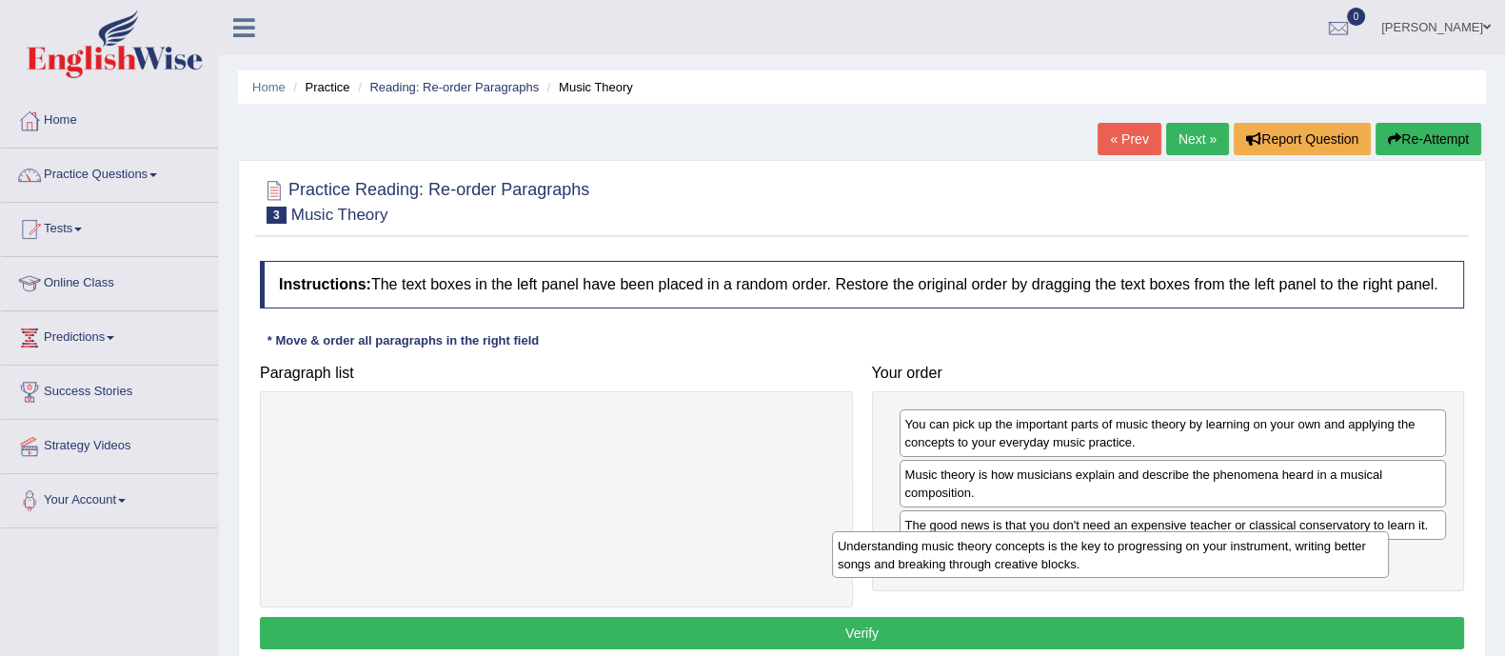
drag, startPoint x: 762, startPoint y: 430, endPoint x: 1264, endPoint y: 431, distance: 501.8
click at [1319, 547] on div "Understanding music theory concepts is the key to progressing on your instrumen…" at bounding box center [1110, 555] width 557 height 48
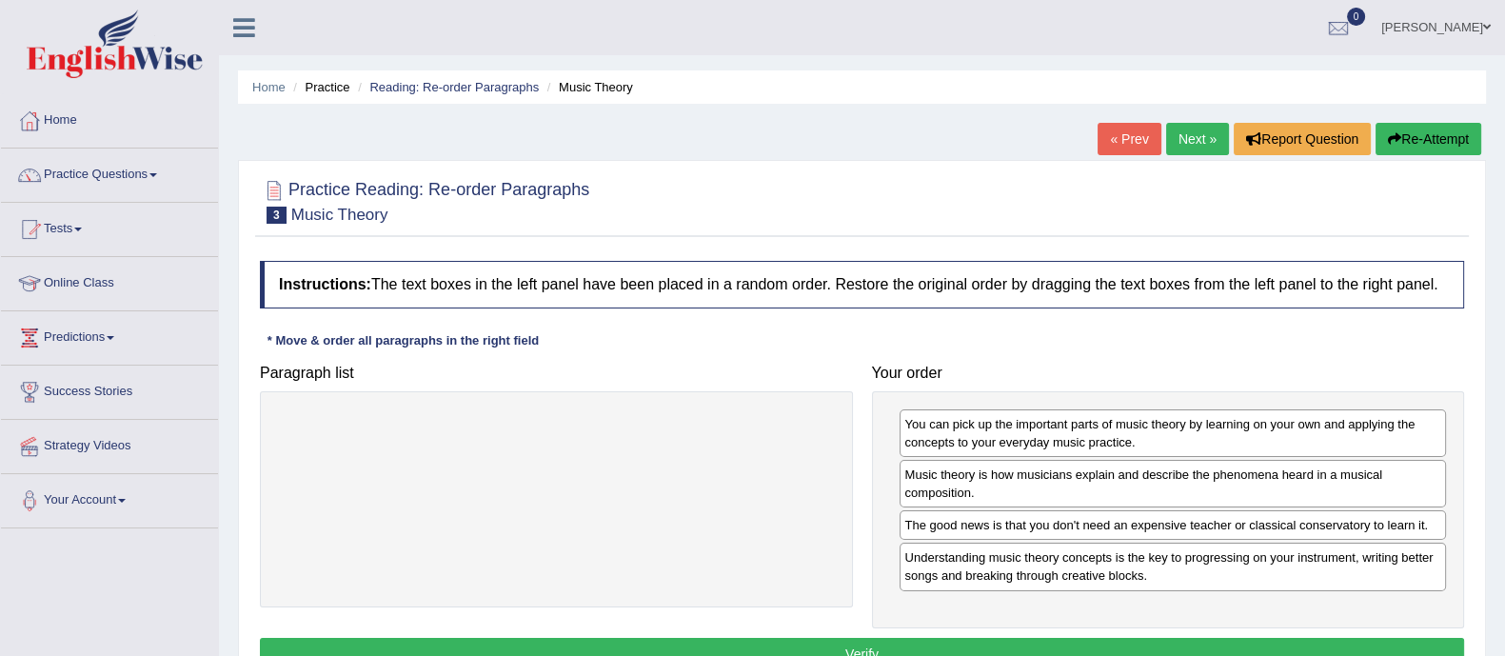
scroll to position [118, 0]
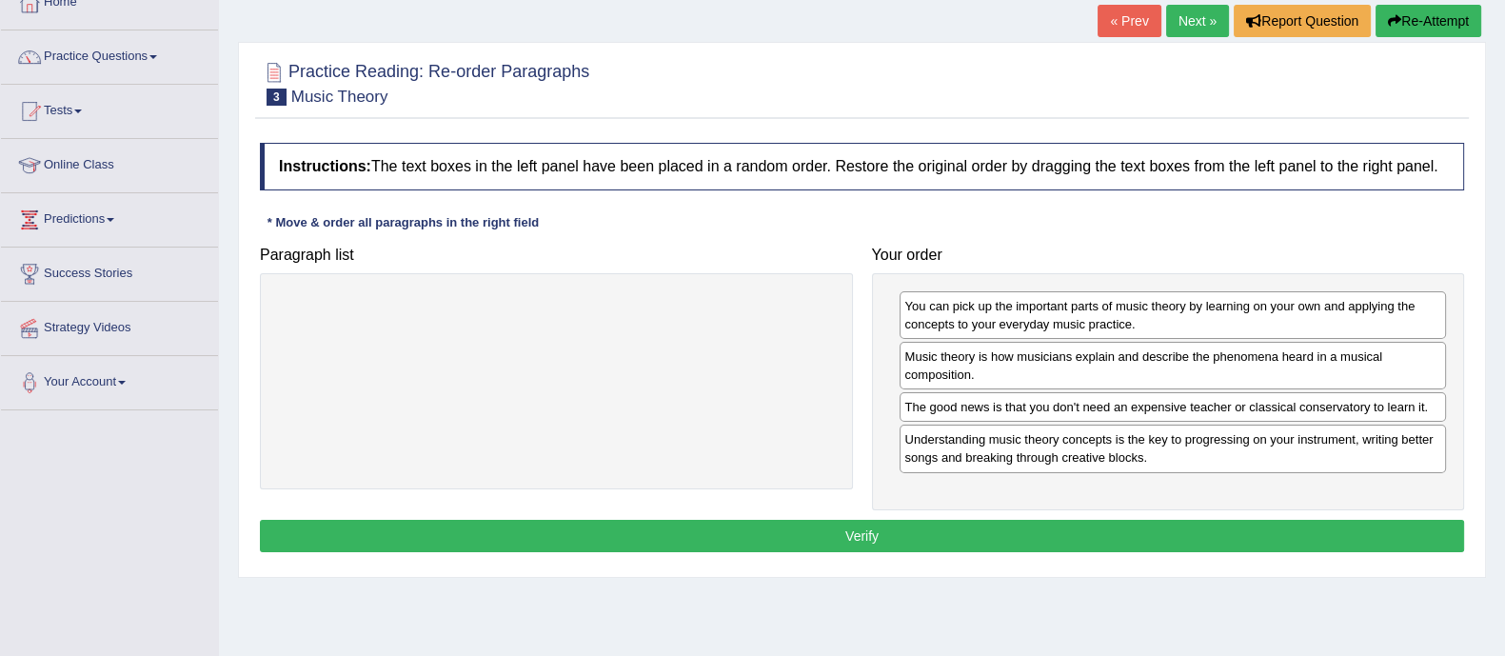
click at [897, 539] on button "Verify" at bounding box center [862, 536] width 1205 height 32
